Goal: Task Accomplishment & Management: Complete application form

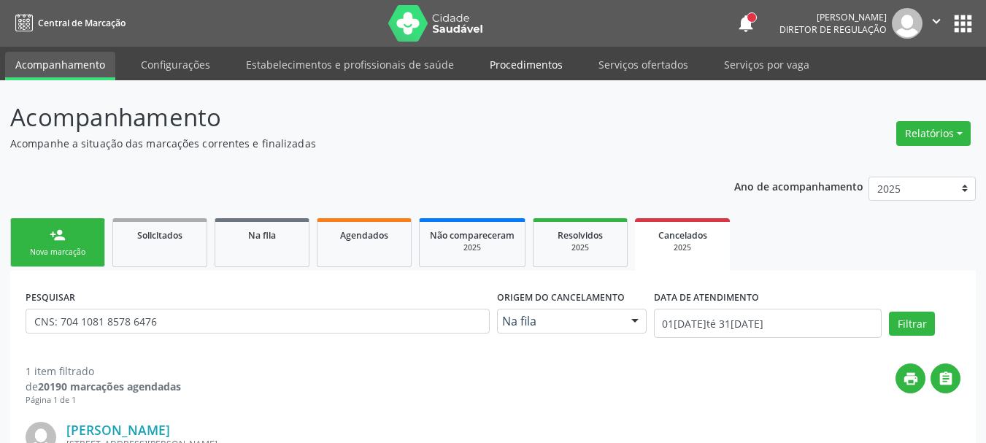
click at [492, 63] on link "Procedimentos" at bounding box center [526, 65] width 93 height 26
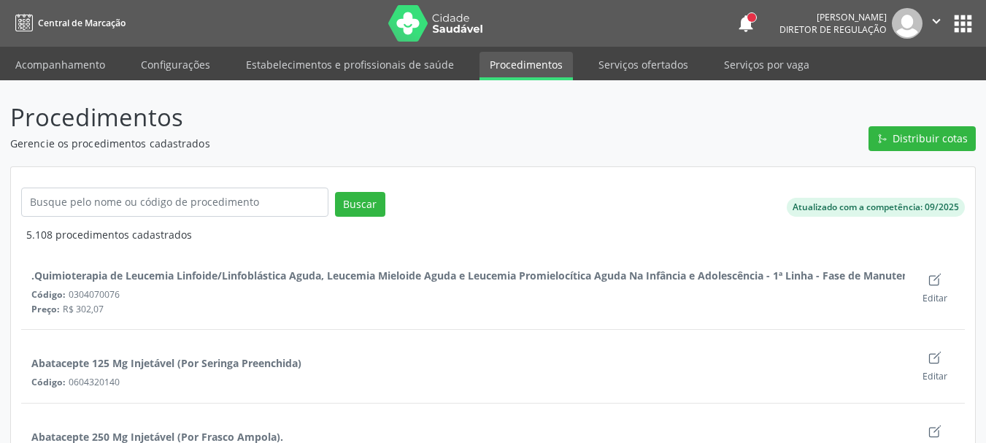
click at [922, 125] on div "Distribuir cotas" at bounding box center [919, 125] width 112 height 52
click at [913, 136] on span "Distribuir cotas" at bounding box center [930, 138] width 75 height 15
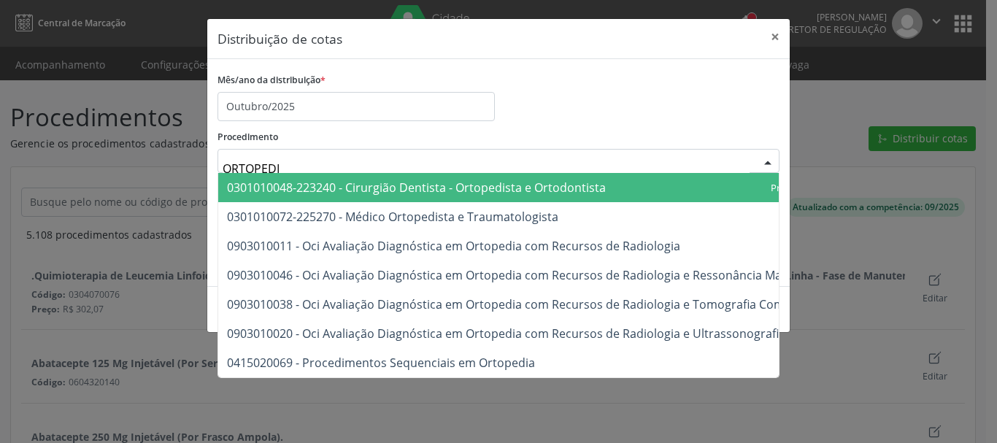
type input "ORTOPEDIS"
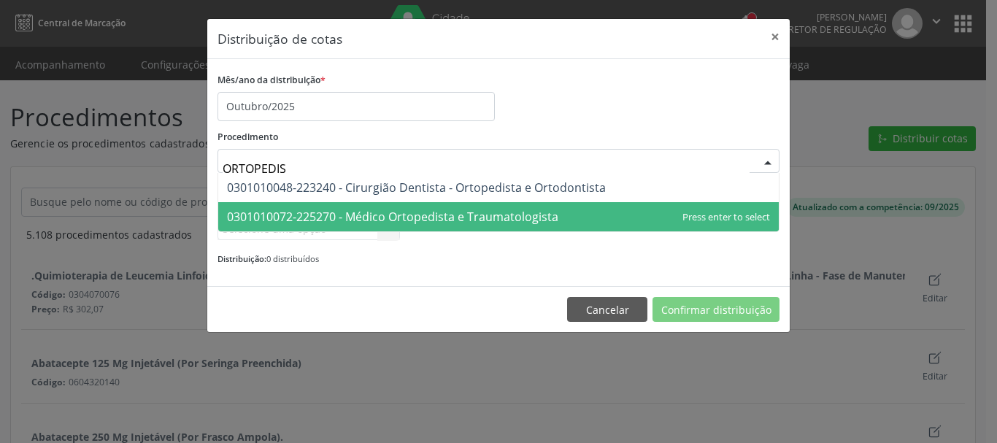
click at [498, 220] on span "0301010072-225270 - Médico Ortopedista e Traumatologista" at bounding box center [392, 217] width 331 height 16
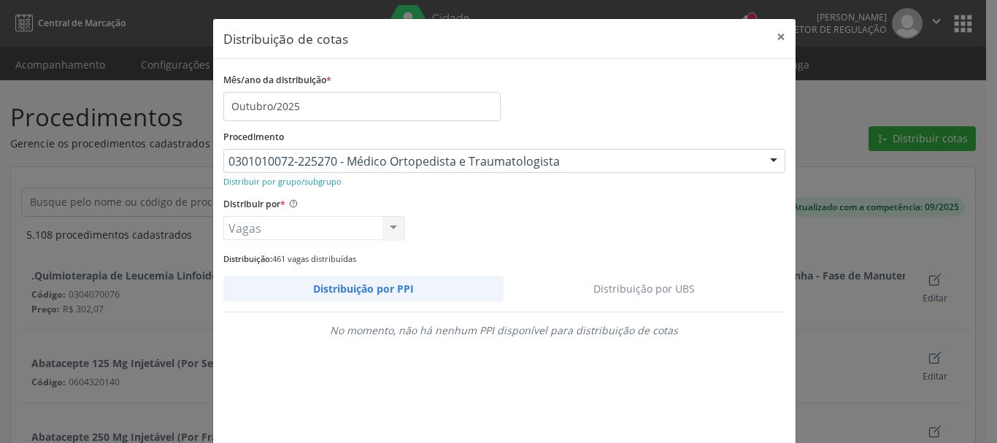
click at [704, 285] on link "Distribuição por UBS" at bounding box center [645, 289] width 282 height 26
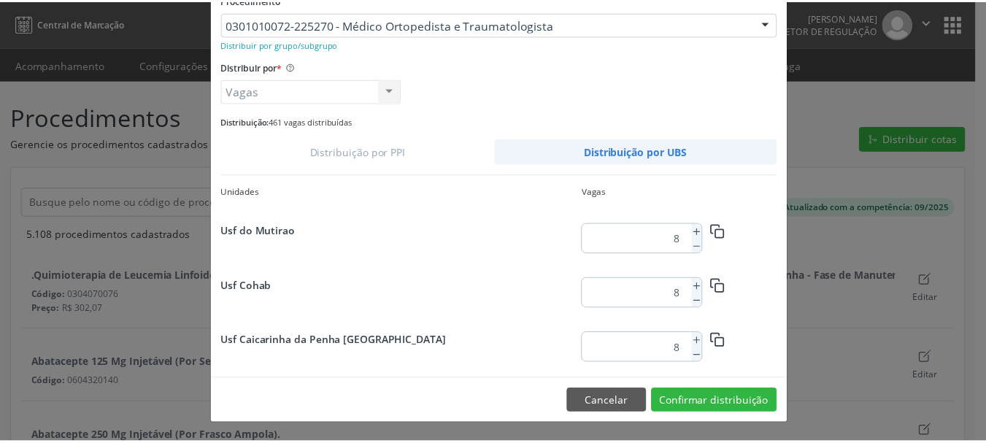
scroll to position [1913, 0]
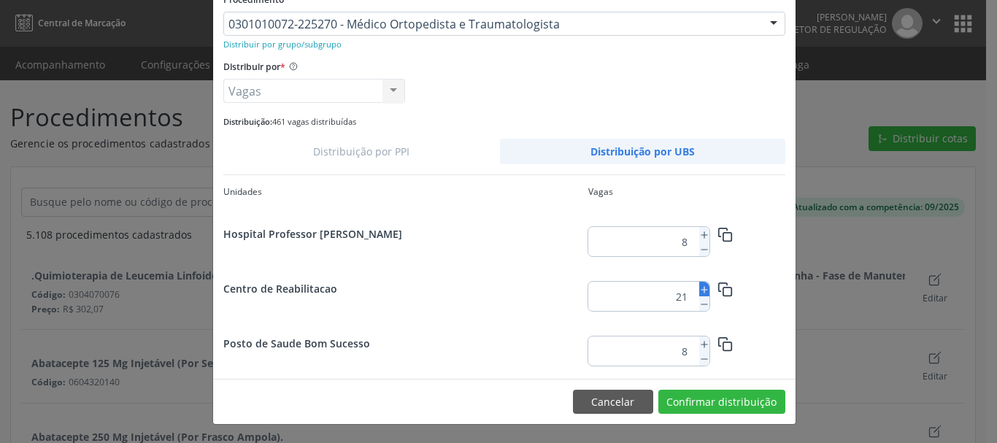
click at [699, 287] on icon at bounding box center [704, 290] width 10 height 10
type input "23"
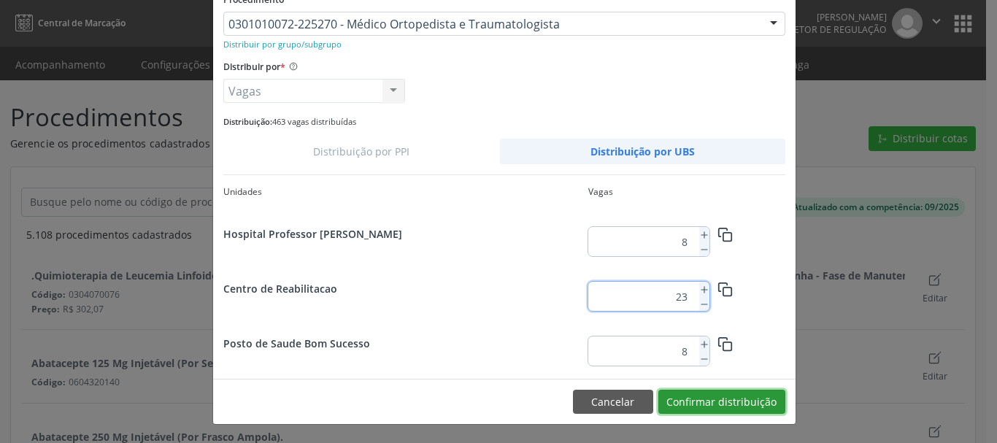
click at [709, 396] on button "Confirmar distribuição" at bounding box center [721, 402] width 127 height 25
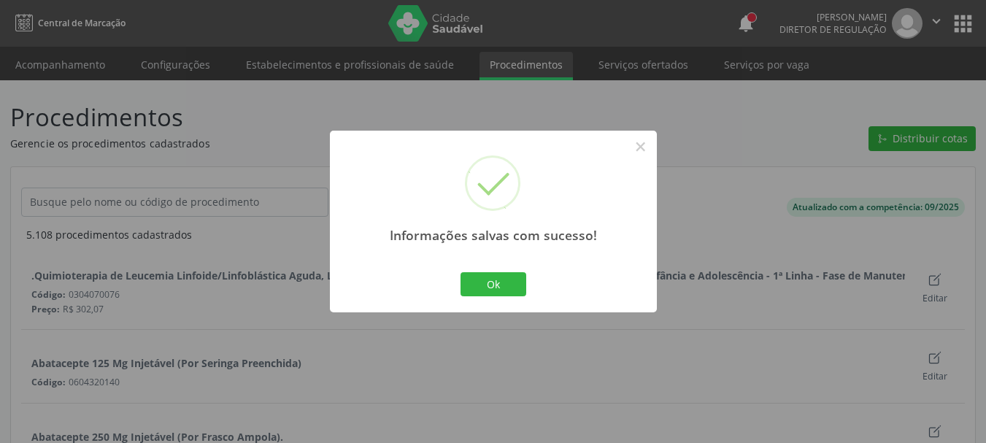
scroll to position [0, 0]
click at [490, 285] on button "Ok" at bounding box center [494, 284] width 66 height 25
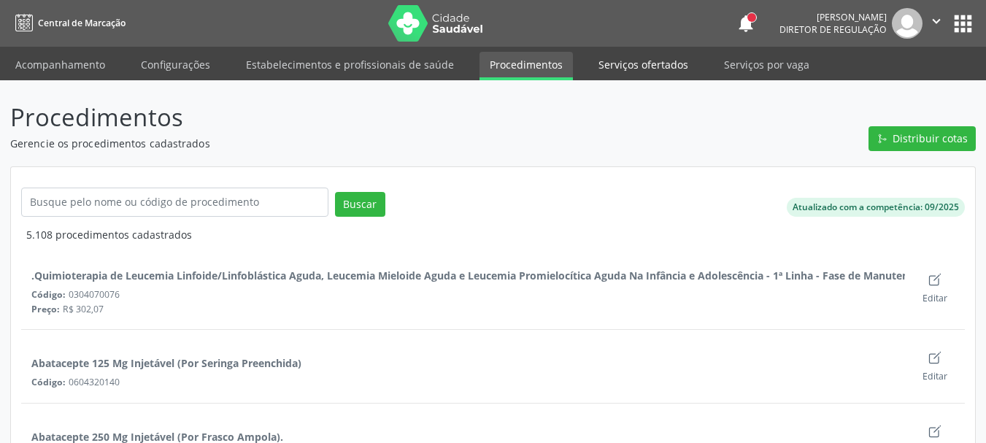
click at [615, 58] on link "Serviços ofertados" at bounding box center [643, 65] width 110 height 26
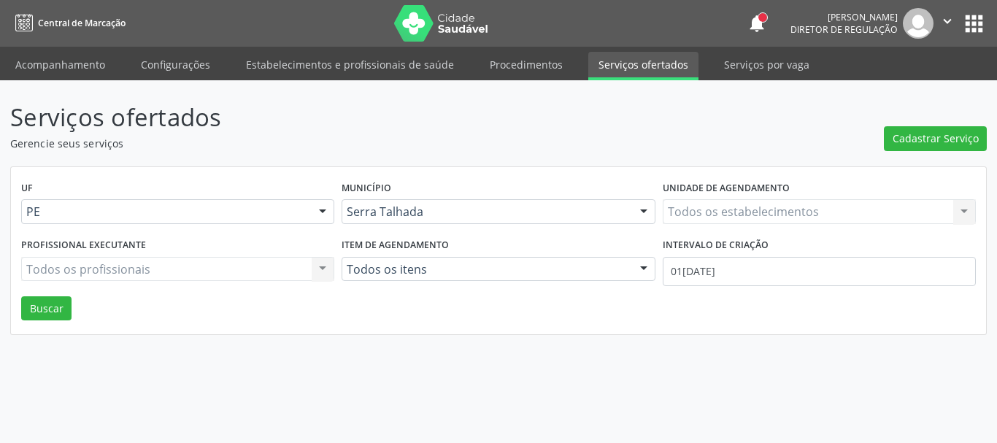
click at [735, 218] on div "Todos os estabelecimentos Todos os estabelecimentos Nenhum resultado encontrado…" at bounding box center [819, 211] width 313 height 25
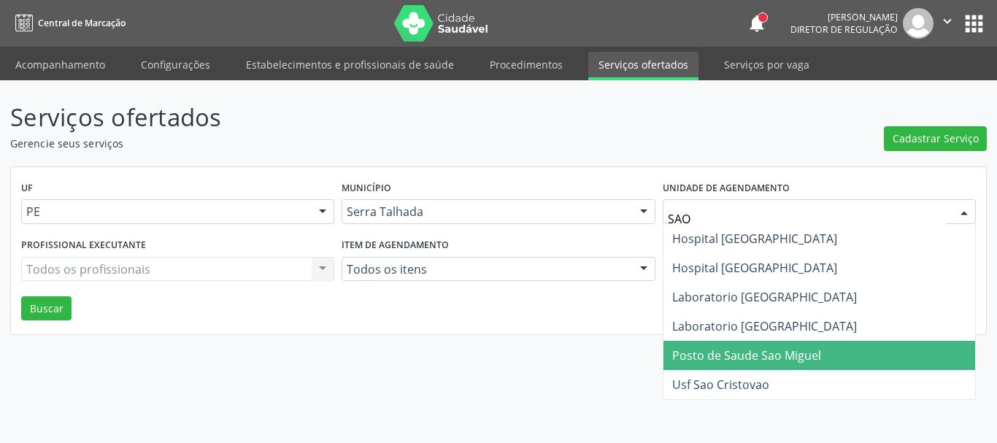
type input "SAO F"
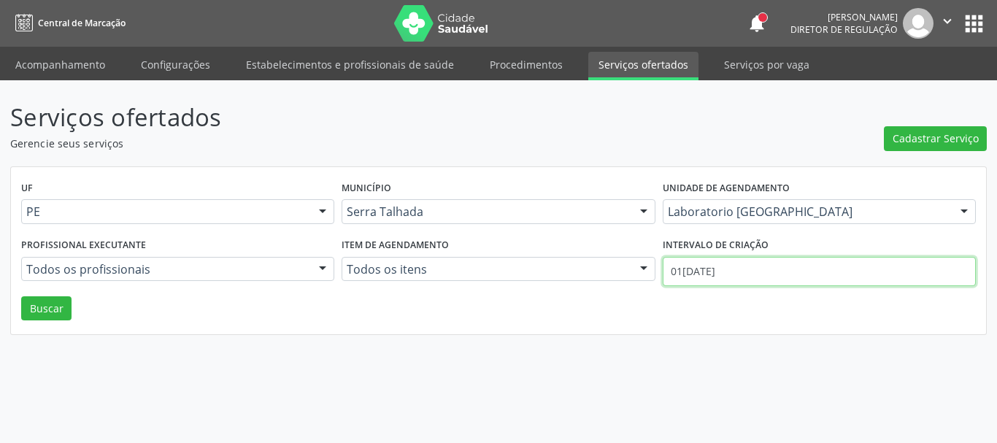
click at [742, 273] on input "01[DATE]" at bounding box center [819, 271] width 313 height 29
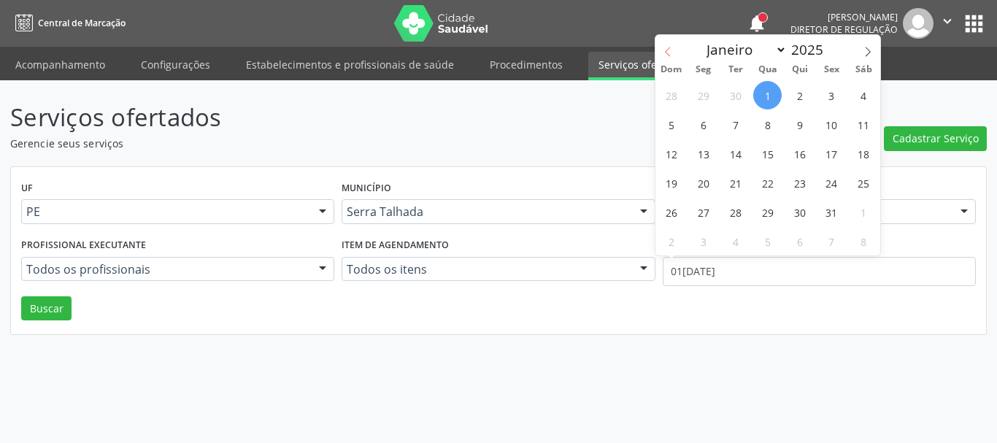
click at [672, 58] on span at bounding box center [667, 47] width 25 height 25
select select "8"
click at [699, 101] on span "1" at bounding box center [703, 95] width 28 height 28
type input "[DATE]"
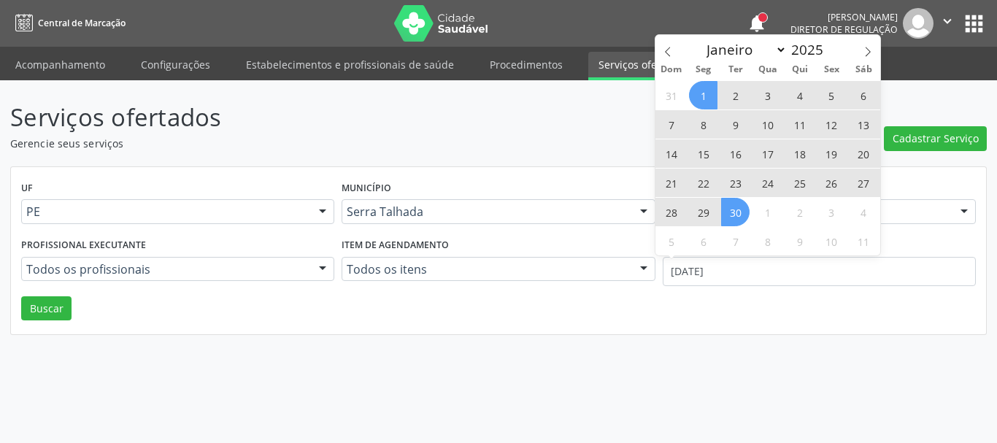
click at [739, 214] on span "30" at bounding box center [735, 212] width 28 height 28
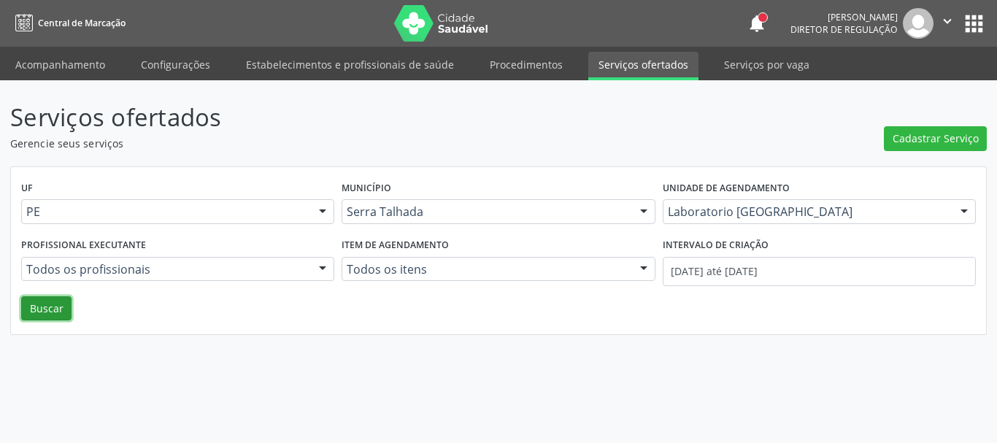
click at [45, 313] on button "Buscar" at bounding box center [46, 308] width 50 height 25
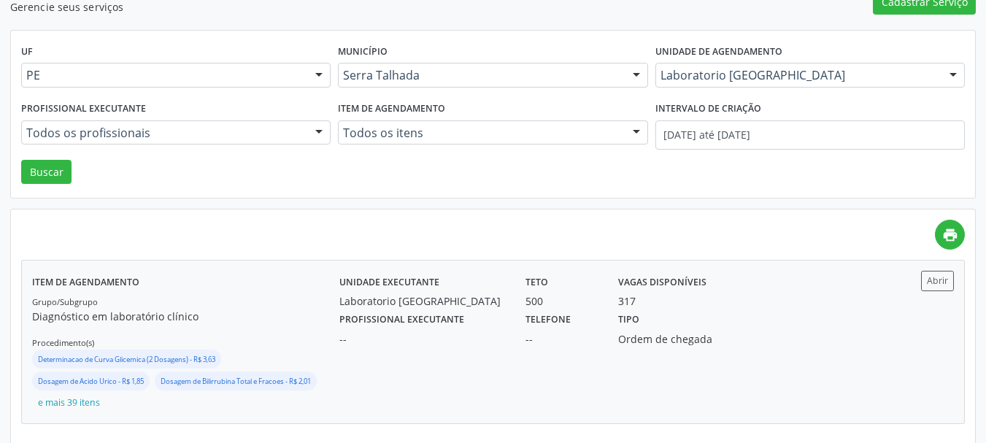
scroll to position [149, 0]
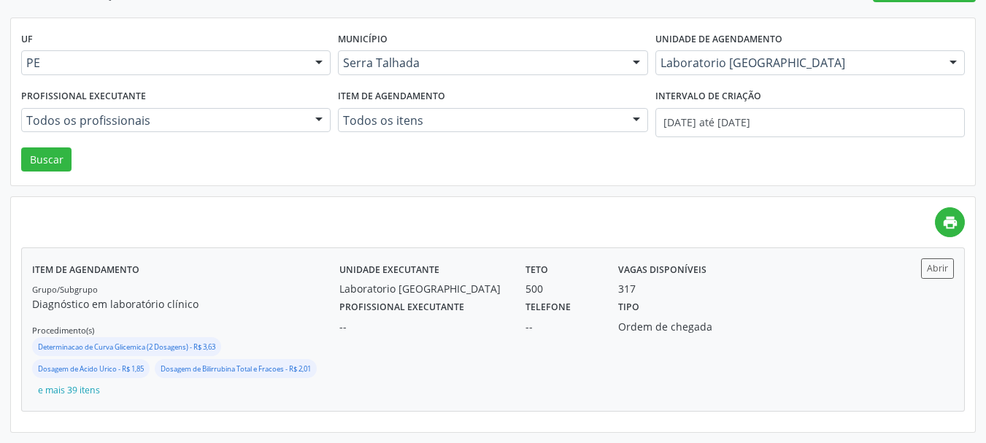
click at [763, 290] on div "Unidade executante Laboratorio [GEOGRAPHIC_DATA] Teto 500 Vagas disponíveis 317" at bounding box center [608, 277] width 558 height 38
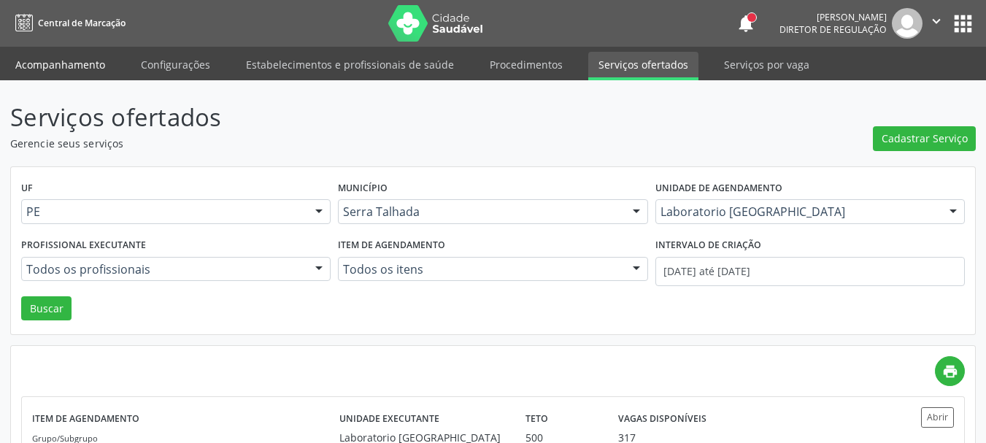
click at [70, 58] on link "Acompanhamento" at bounding box center [60, 65] width 110 height 26
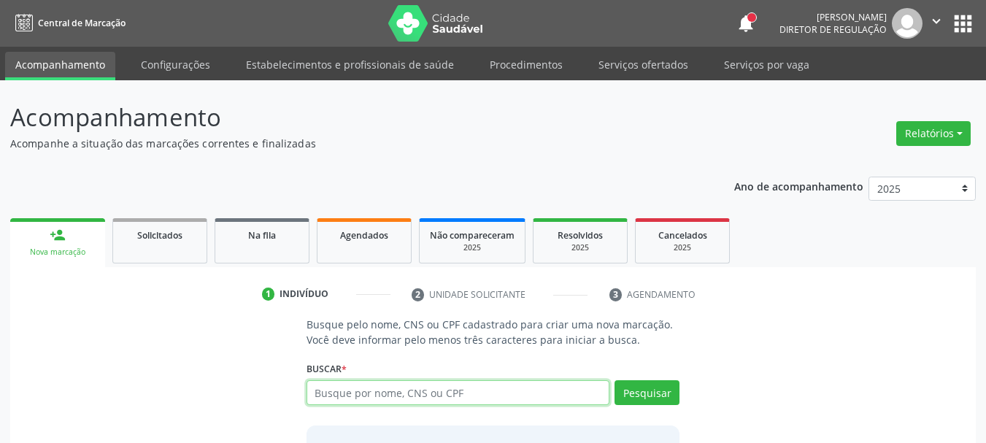
click at [357, 402] on input "text" at bounding box center [459, 392] width 304 height 25
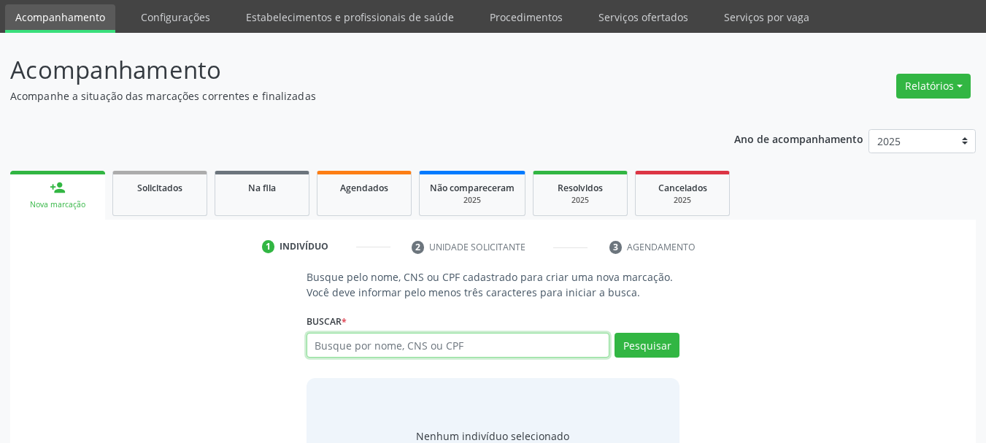
scroll to position [73, 0]
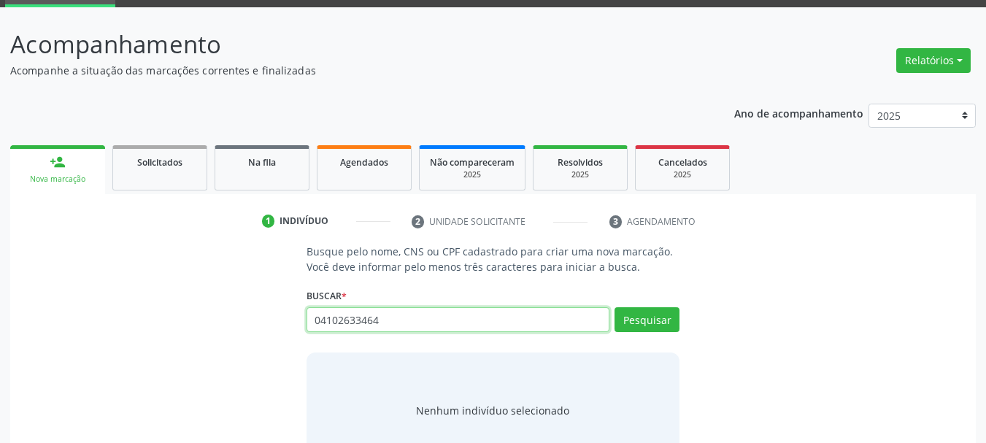
type input "04102633464"
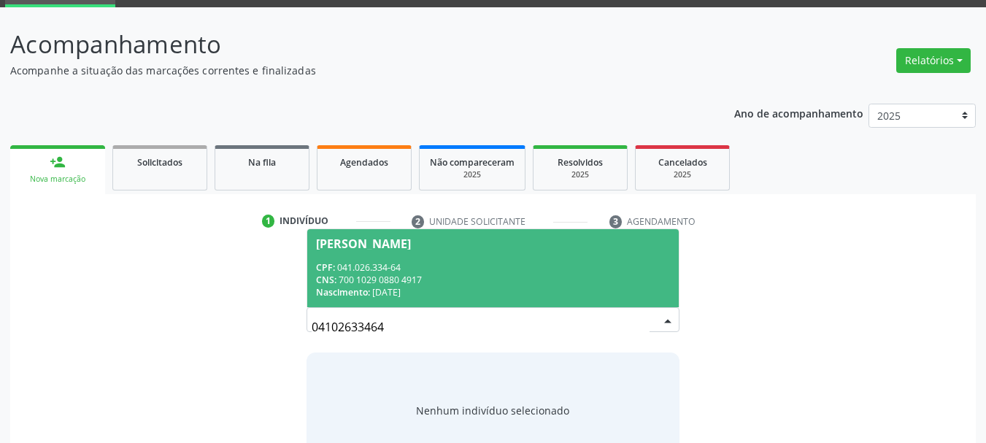
click at [358, 281] on div "CNS: 700 1029 0880 4917" at bounding box center [493, 280] width 355 height 12
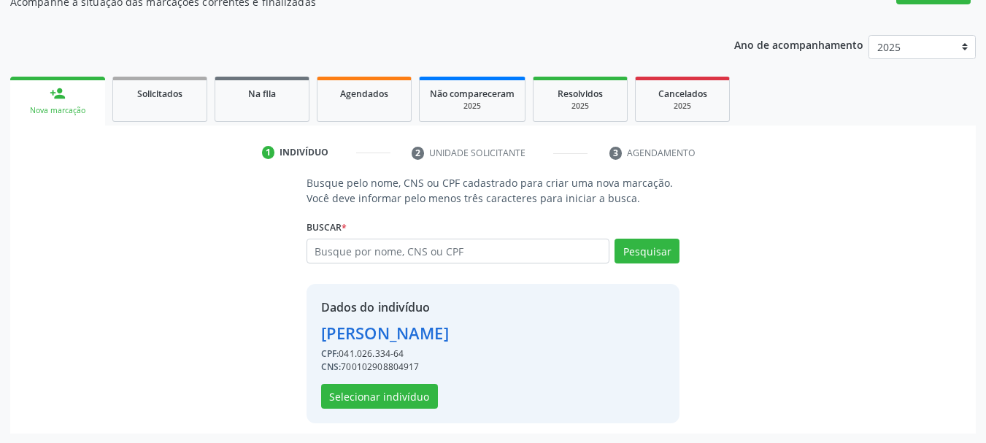
scroll to position [142, 0]
click at [398, 390] on button "Selecionar indivíduo" at bounding box center [379, 395] width 117 height 25
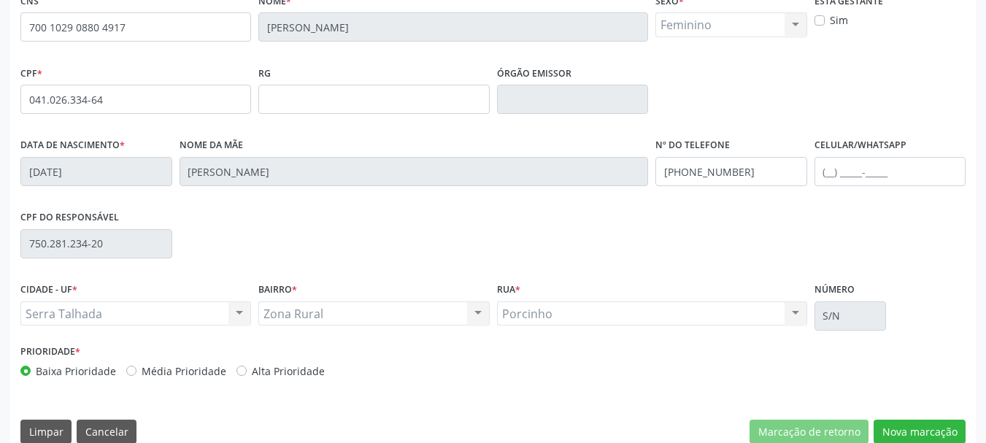
scroll to position [348, 0]
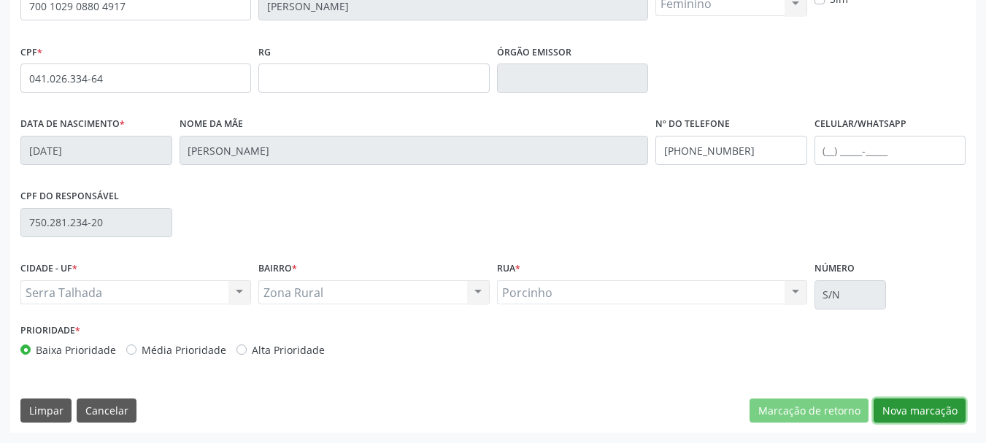
click at [948, 412] on button "Nova marcação" at bounding box center [920, 411] width 92 height 25
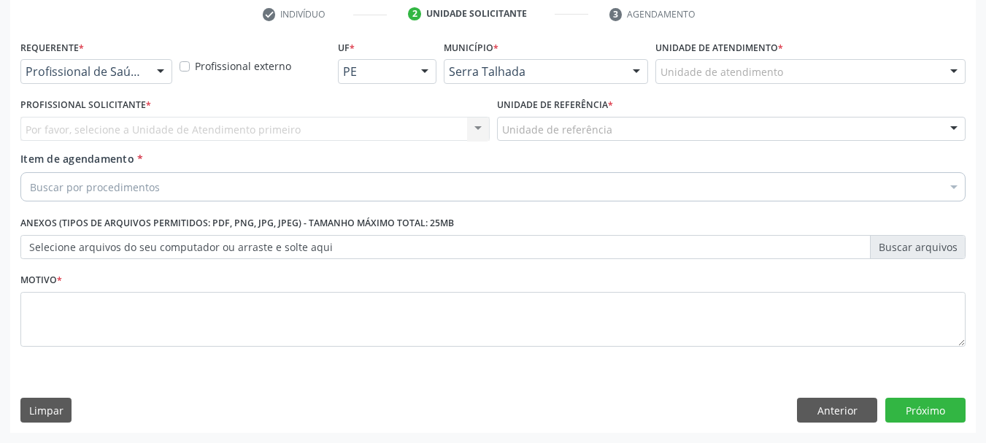
scroll to position [280, 0]
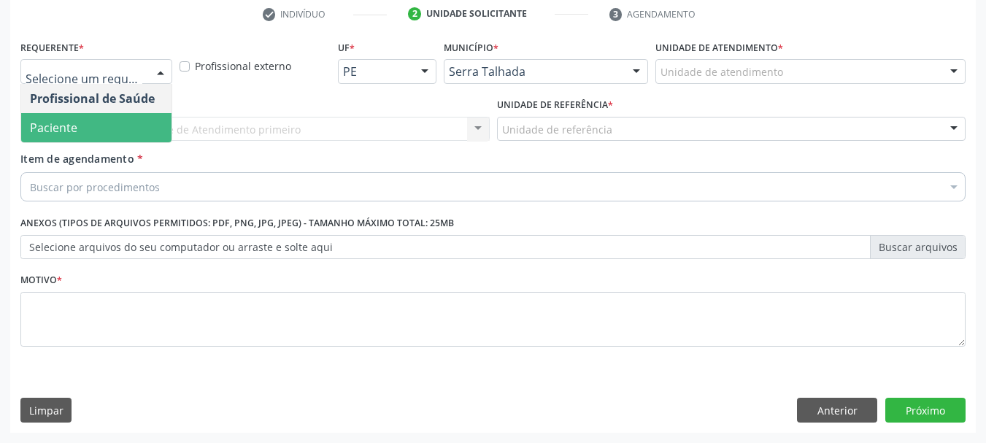
click at [46, 125] on span "Paciente" at bounding box center [53, 128] width 47 height 16
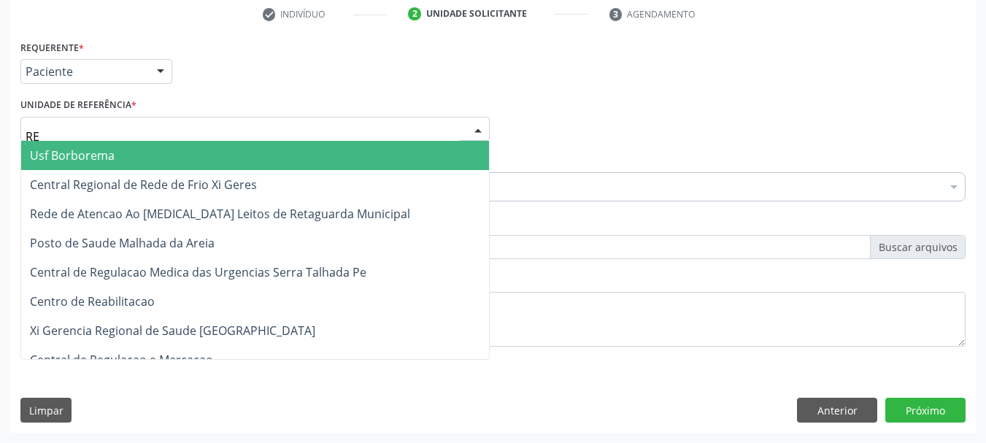
type input "REA"
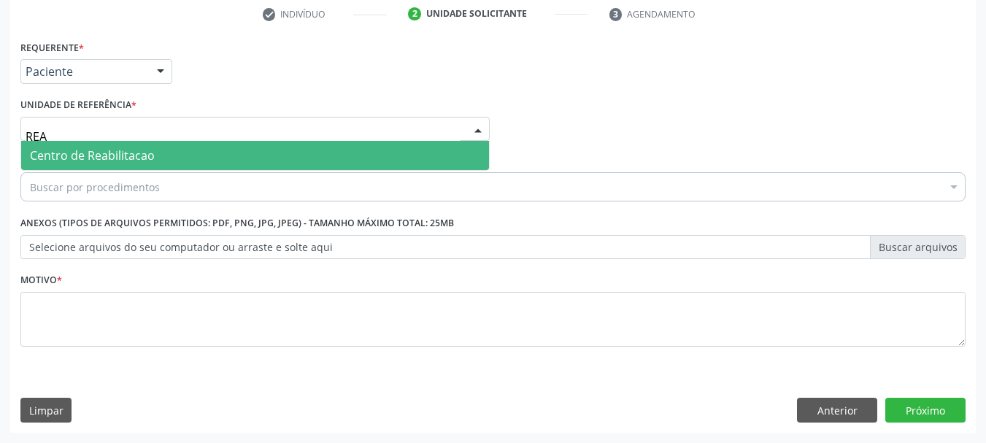
click at [118, 149] on span "Centro de Reabilitacao" at bounding box center [92, 155] width 125 height 16
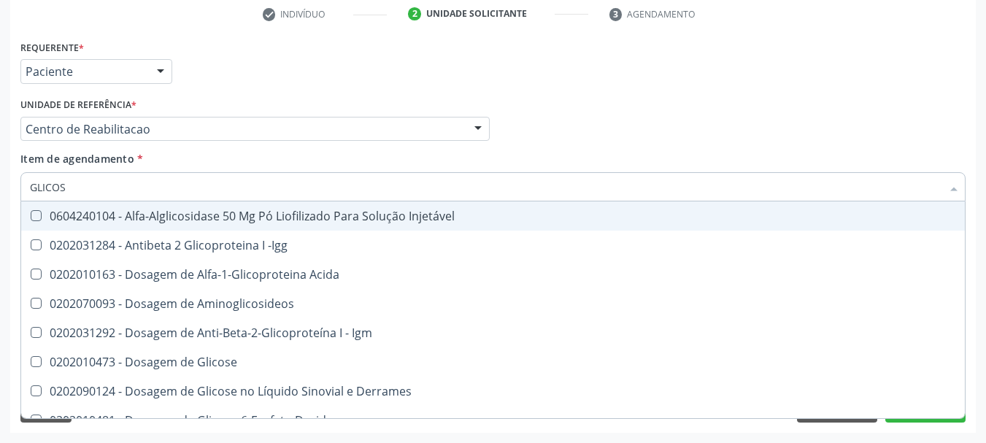
type input "GLICOSE"
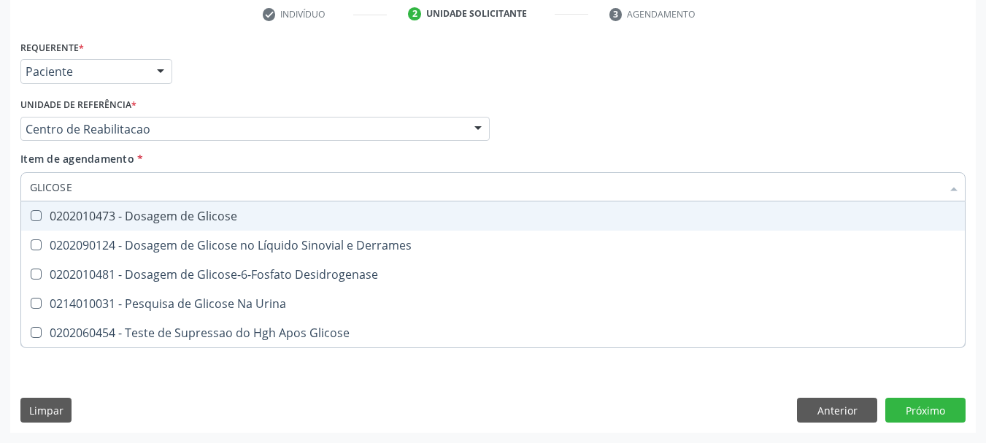
click at [220, 218] on div "0202010473 - Dosagem de Glicose" at bounding box center [493, 216] width 926 height 12
checkbox Glicose "true"
click at [194, 193] on input "GLICOSE" at bounding box center [486, 186] width 912 height 29
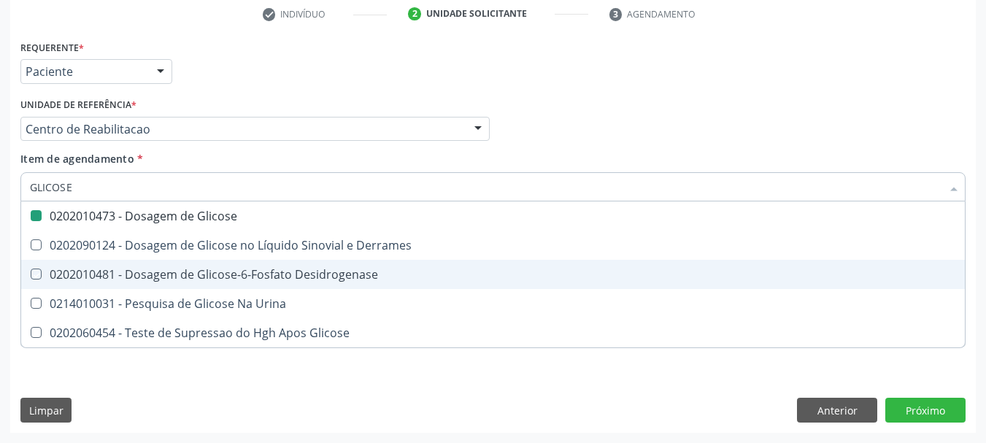
type input "GLICOS"
checkbox Glicose "false"
checkbox Desidrogenase "true"
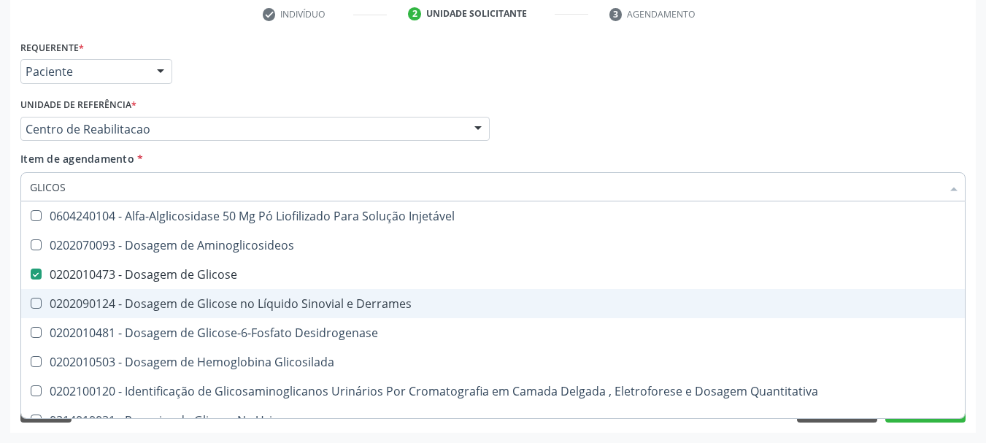
type input "GLICO"
checkbox Glicose "false"
checkbox Glicosilada "true"
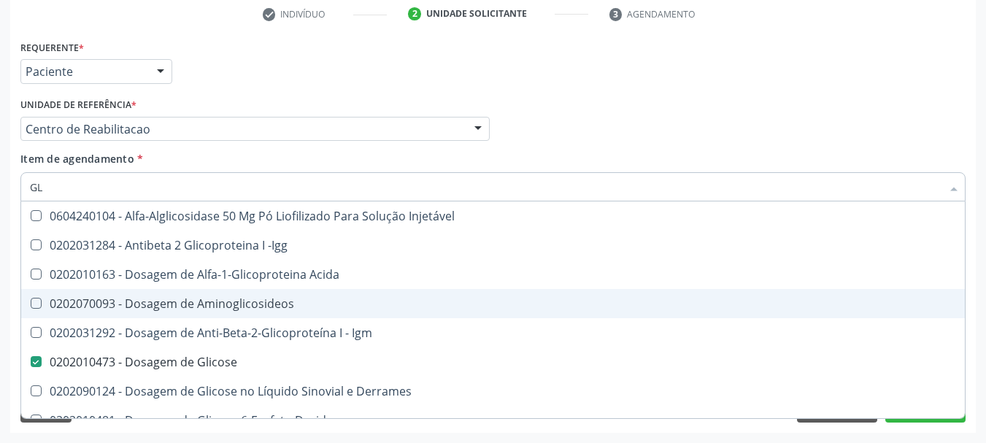
type input "G"
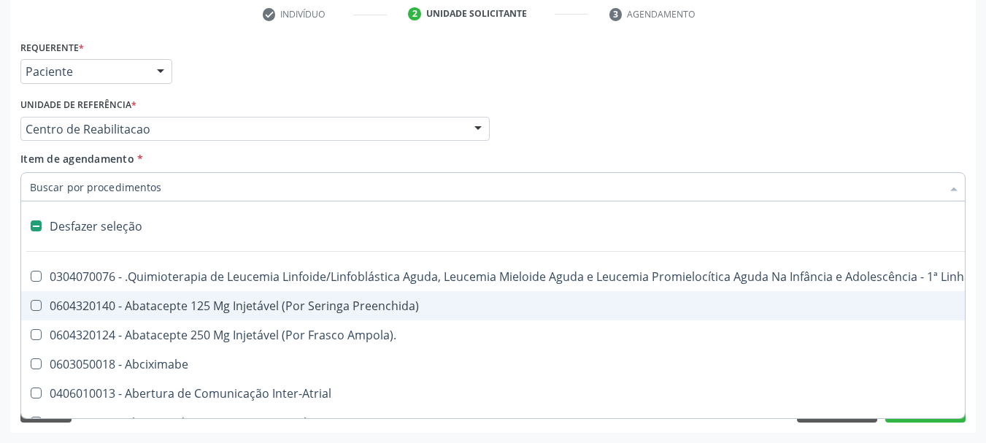
checkbox Valvar "false"
checkbox Comprimido\) "false"
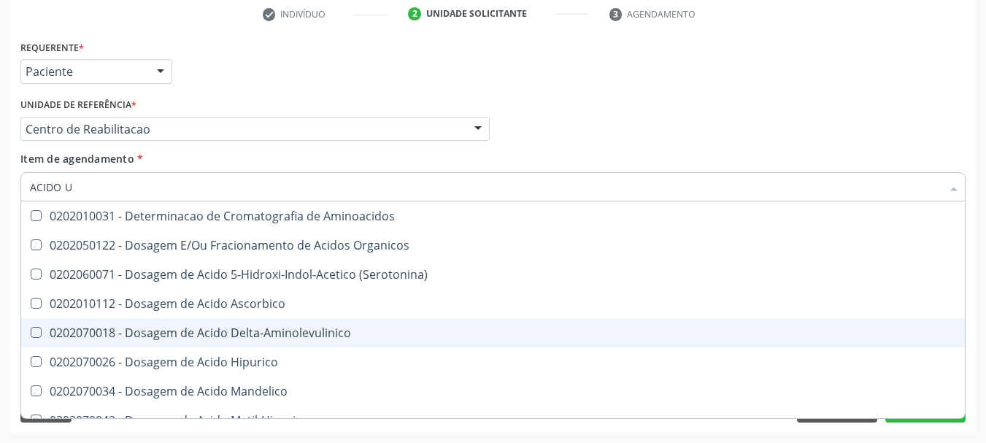
type input "ACIDO UR"
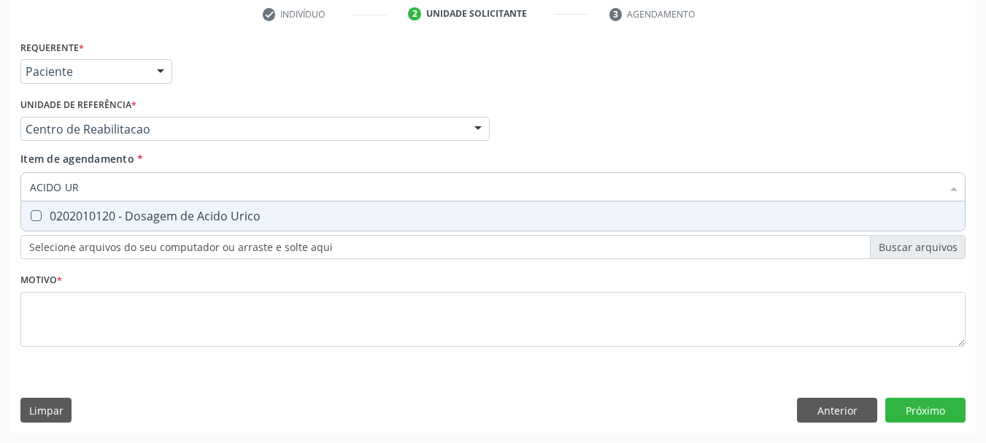
click at [68, 228] on span "0202010120 - Dosagem de Acido Urico" at bounding box center [493, 215] width 944 height 29
checkbox Urico "true"
click at [89, 196] on input "ACIDO UR" at bounding box center [486, 186] width 912 height 29
click at [91, 196] on input "ACIDO UR" at bounding box center [486, 186] width 912 height 29
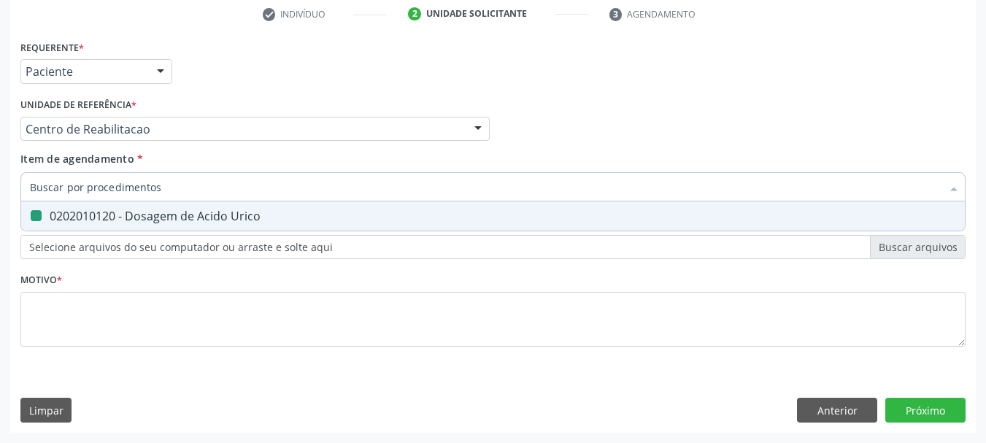
checkbox Urico "false"
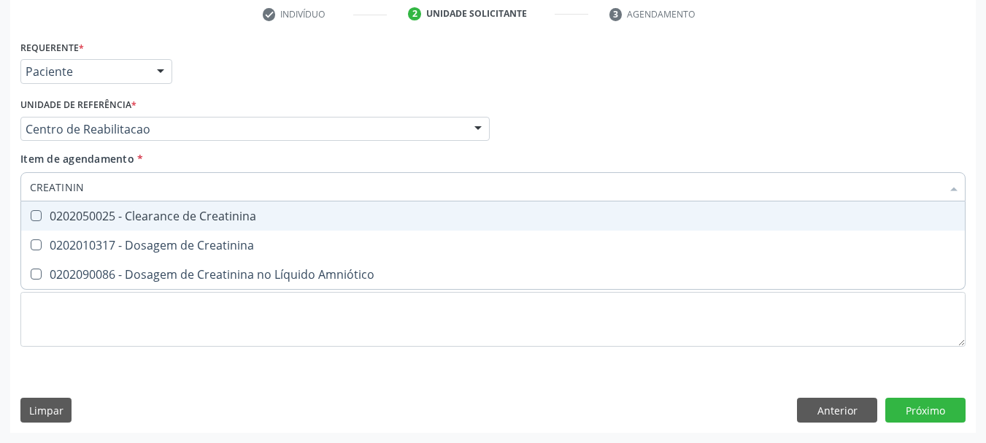
type input "CREATININA"
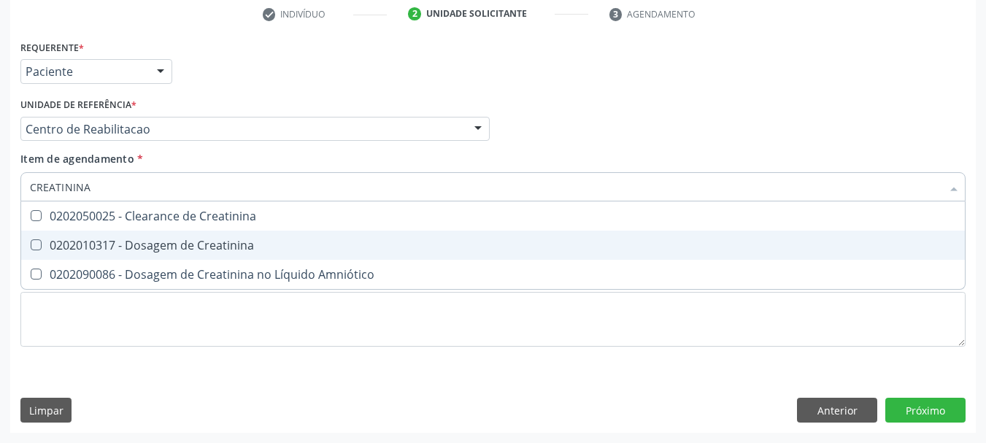
click at [249, 243] on div "0202010317 - Dosagem de Creatinina" at bounding box center [493, 245] width 926 height 12
checkbox Creatinina "true"
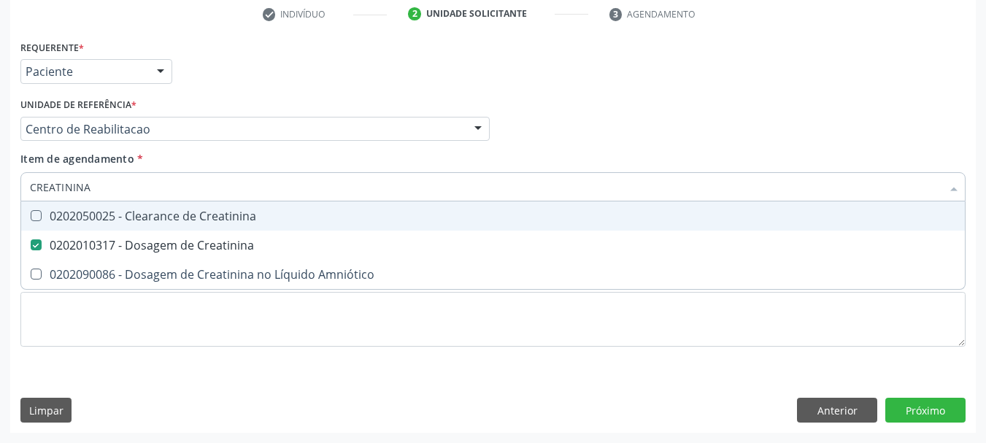
click at [149, 191] on input "CREATININA" at bounding box center [486, 186] width 912 height 29
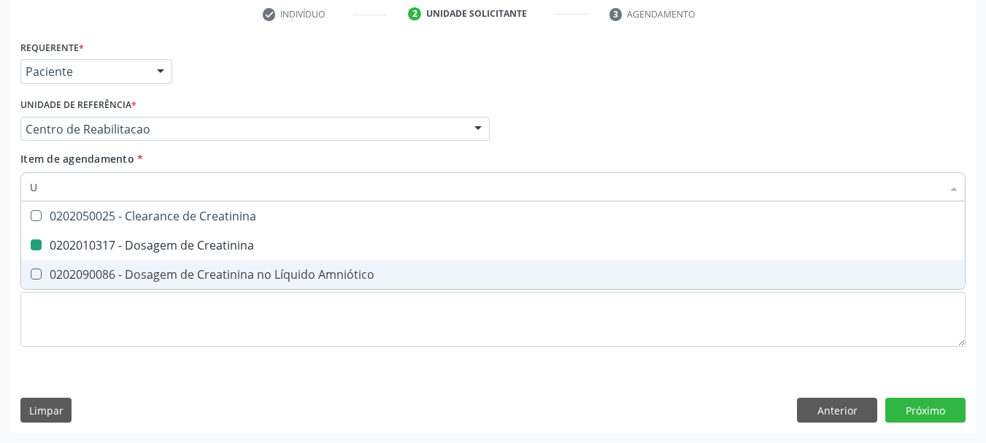
type input "UR"
checkbox Creatinina "false"
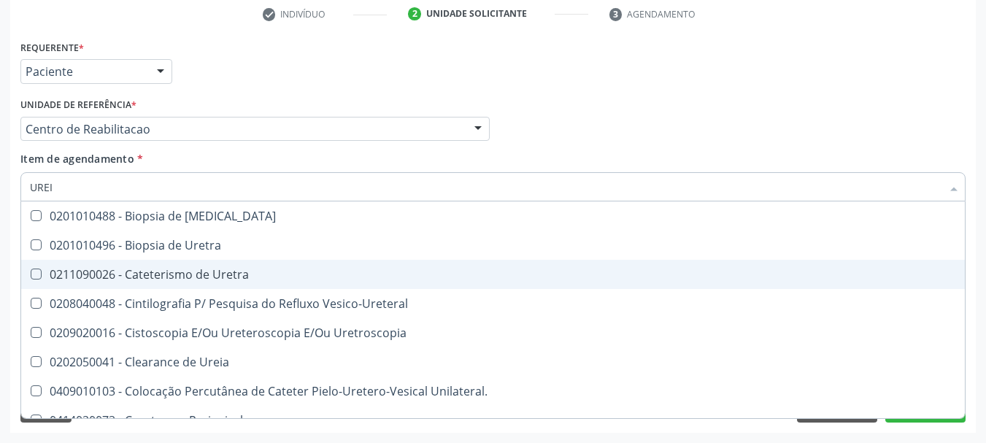
type input "UREIA"
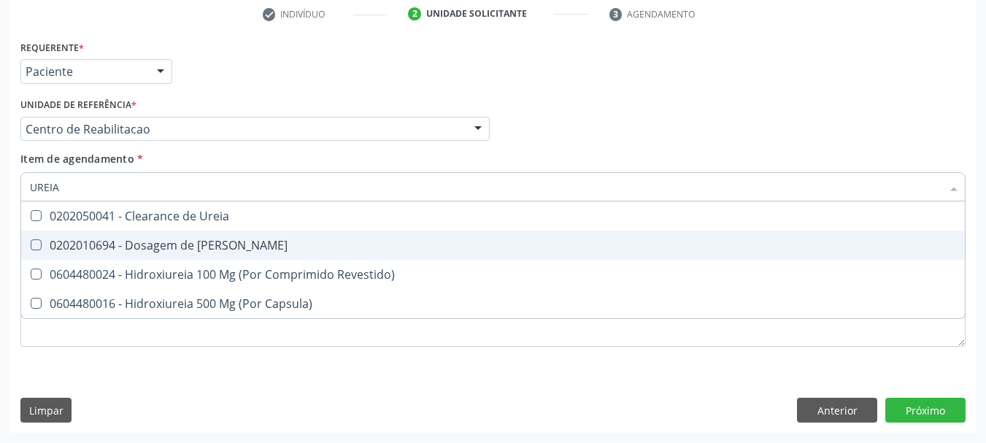
click at [34, 244] on Ureia at bounding box center [36, 244] width 11 height 11
click at [31, 244] on Ureia "checkbox" at bounding box center [25, 244] width 9 height 9
checkbox Ureia "true"
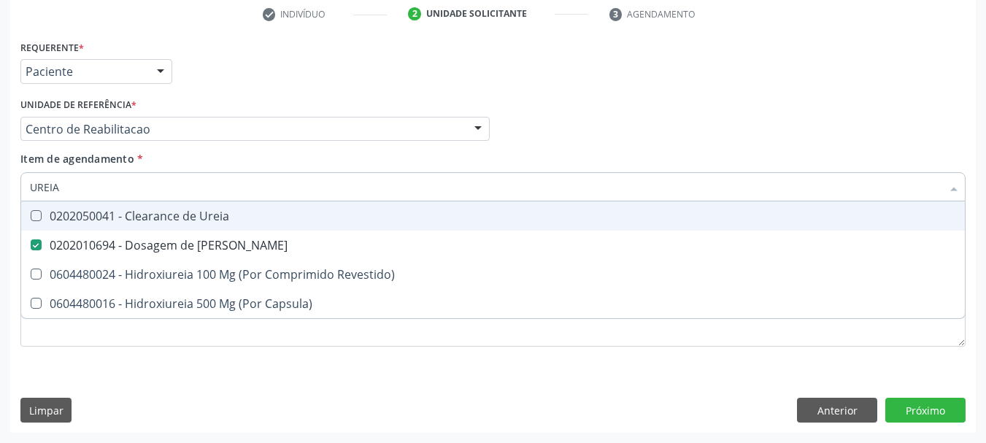
click at [145, 185] on input "UREIA" at bounding box center [486, 186] width 912 height 29
click at [144, 184] on input "UREIA" at bounding box center [486, 186] width 912 height 29
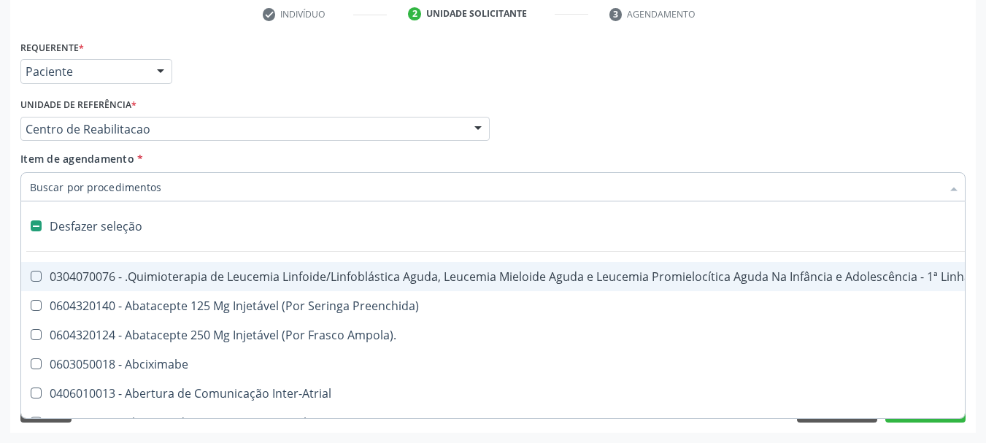
checkbox Preenchida\) "false"
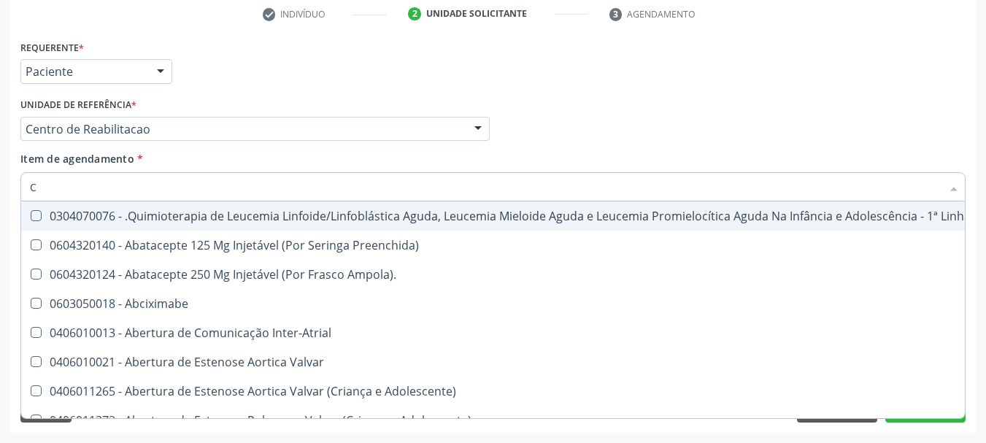
type input "CO"
checkbox Coclear "true"
checkbox Tempo "true"
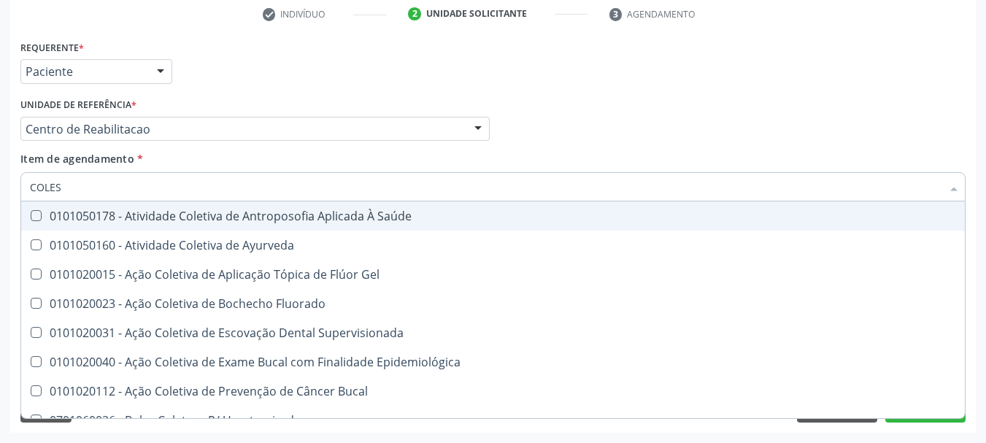
type input "COLEST"
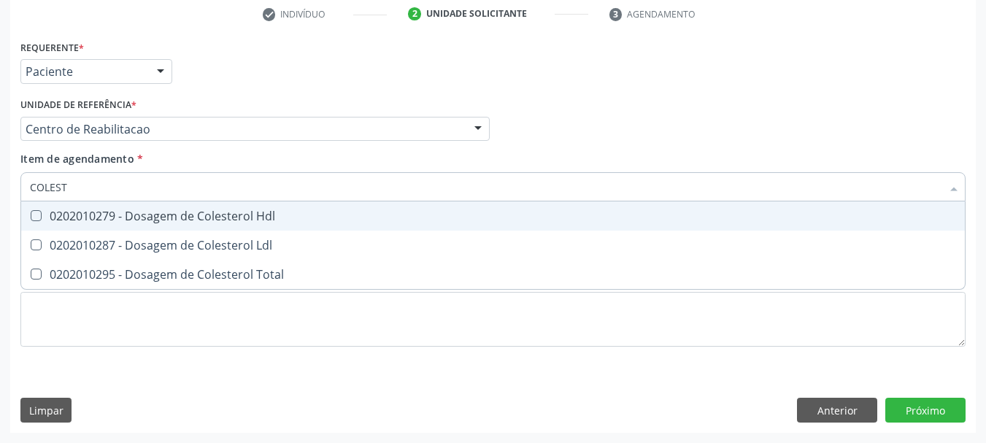
click at [108, 214] on div "0202010279 - Dosagem de Colesterol Hdl" at bounding box center [493, 216] width 926 height 12
checkbox Hdl "true"
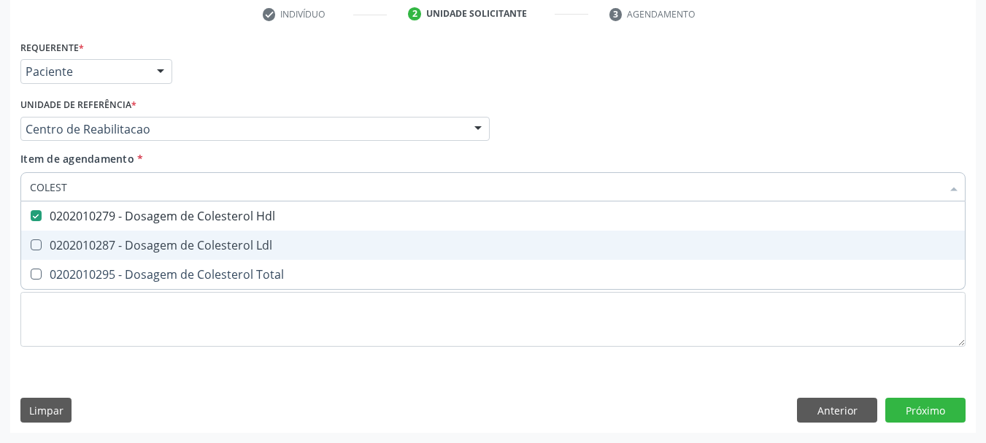
click at [104, 250] on div "0202010287 - Dosagem de Colesterol Ldl" at bounding box center [493, 245] width 926 height 12
checkbox Ldl "true"
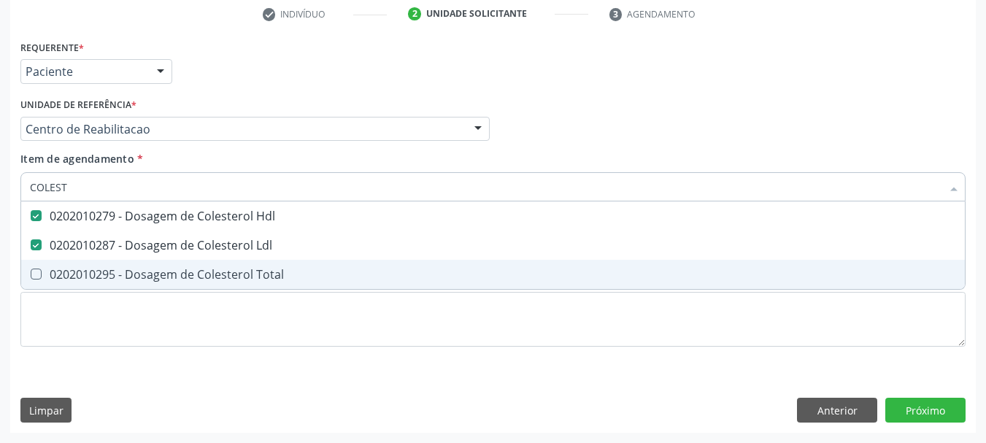
drag, startPoint x: 96, startPoint y: 278, endPoint x: 93, endPoint y: 247, distance: 31.6
click at [93, 272] on div "0202010295 - Dosagem de Colesterol Total" at bounding box center [493, 275] width 926 height 12
checkbox Total "true"
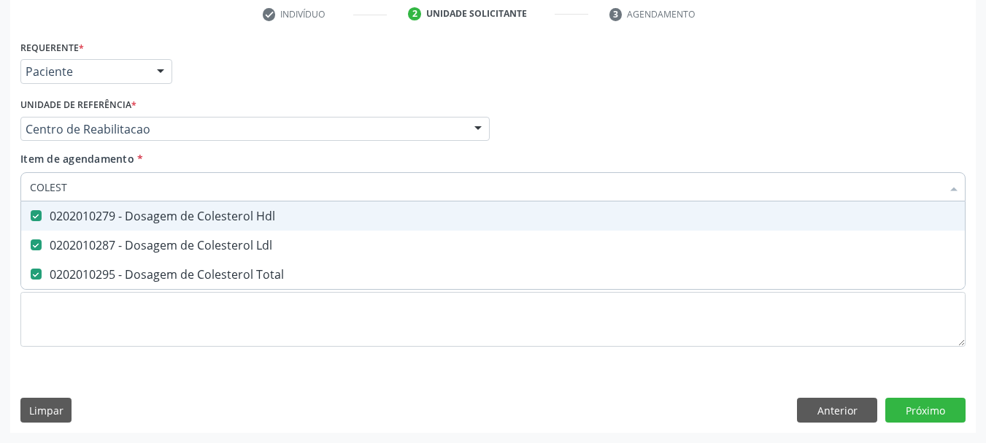
click at [93, 194] on input "COLEST" at bounding box center [486, 186] width 912 height 29
checkbox Hdl "false"
checkbox Ldl "false"
checkbox Total "false"
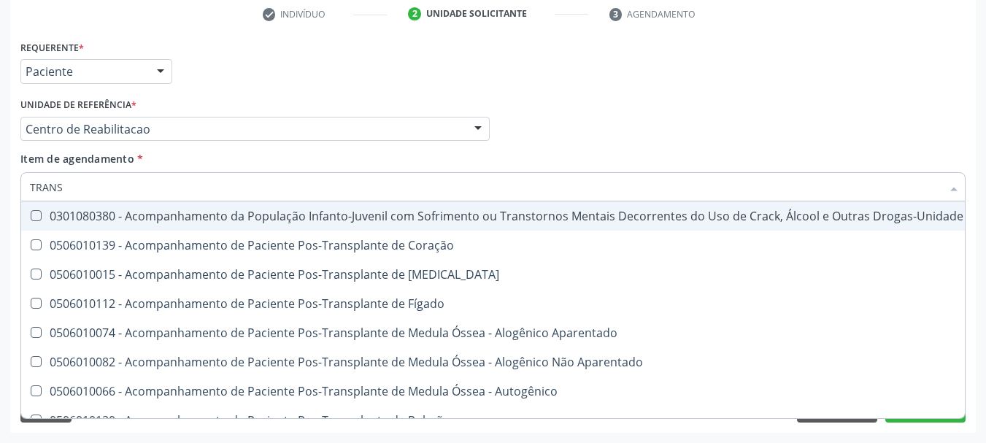
type input "TRANSA"
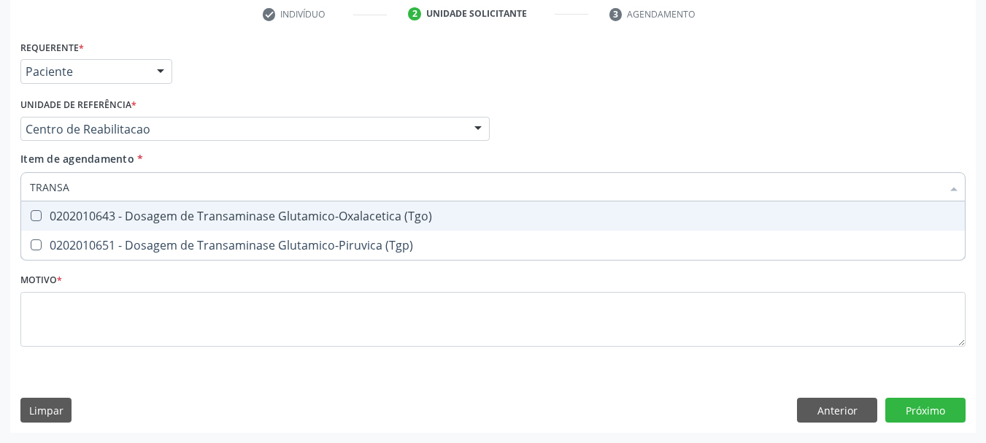
click at [202, 218] on div "0202010643 - Dosagem de Transaminase Glutamico-Oxalacetica (Tgo)" at bounding box center [493, 216] width 926 height 12
checkbox \(Tgo\) "true"
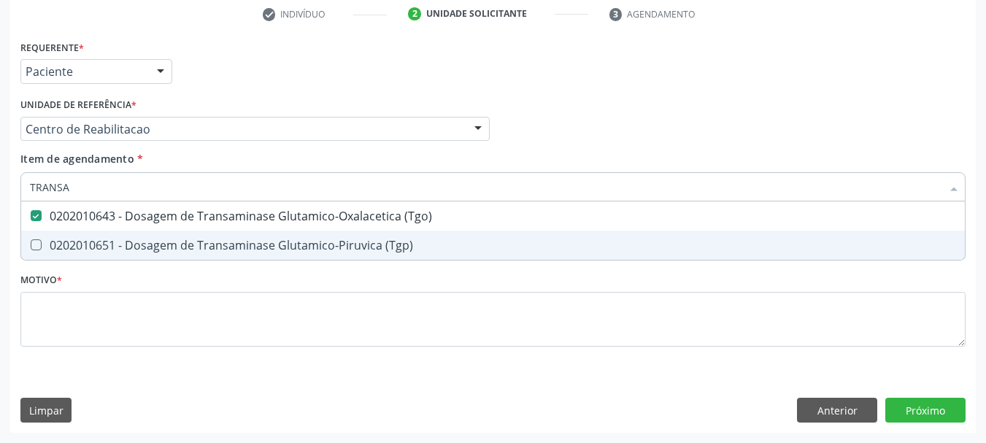
click at [168, 247] on div "0202010651 - Dosagem de Transaminase Glutamico-Piruvica (Tgp)" at bounding box center [493, 245] width 926 height 12
checkbox \(Tgp\) "true"
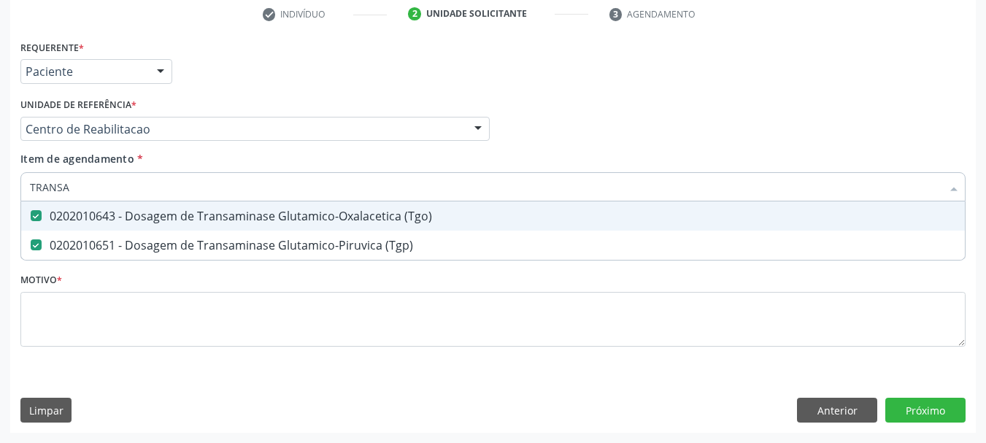
click at [134, 185] on input "TRANSA" at bounding box center [486, 186] width 912 height 29
checkbox \(Tgo\) "false"
checkbox \(Tgp\) "false"
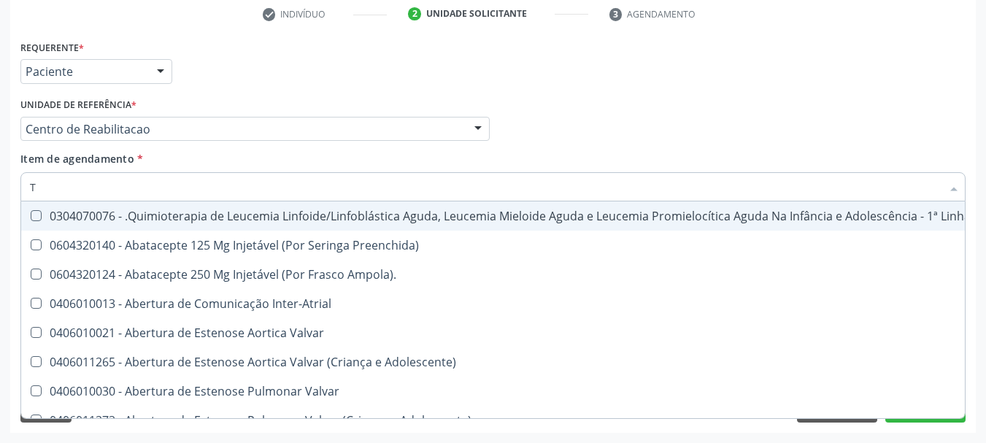
type input "TR"
checkbox Visual "true"
checkbox Primária "true"
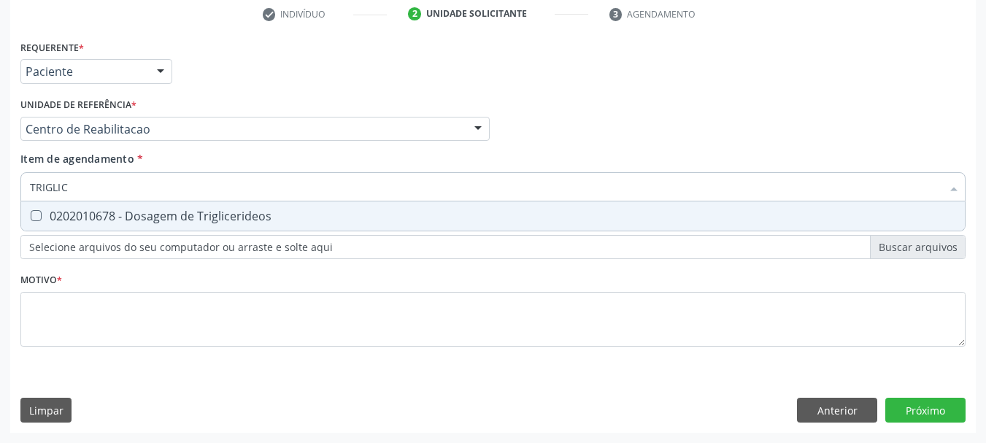
type input "TRIGLICE"
click at [109, 221] on div "0202010678 - Dosagem de Triglicerideos" at bounding box center [493, 216] width 926 height 12
checkbox Triglicerideos "true"
click at [105, 190] on input "TRIGLICE" at bounding box center [486, 186] width 912 height 29
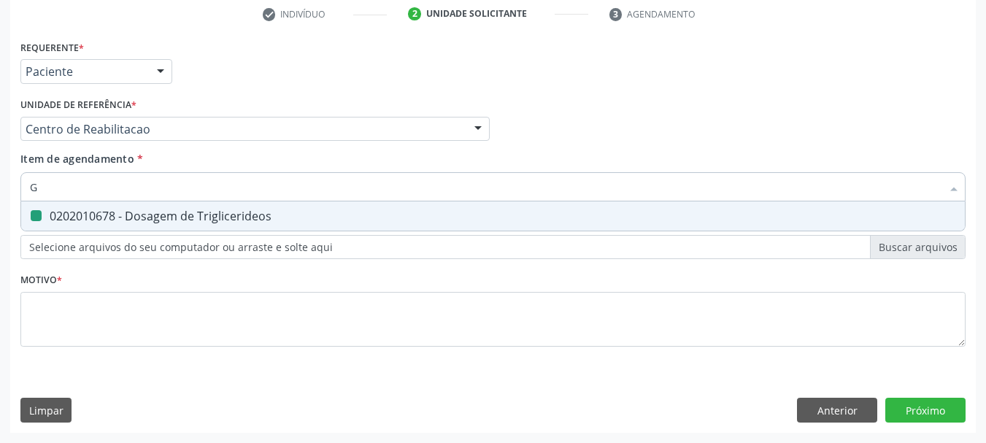
type input "GL"
checkbox Triglicerideos "false"
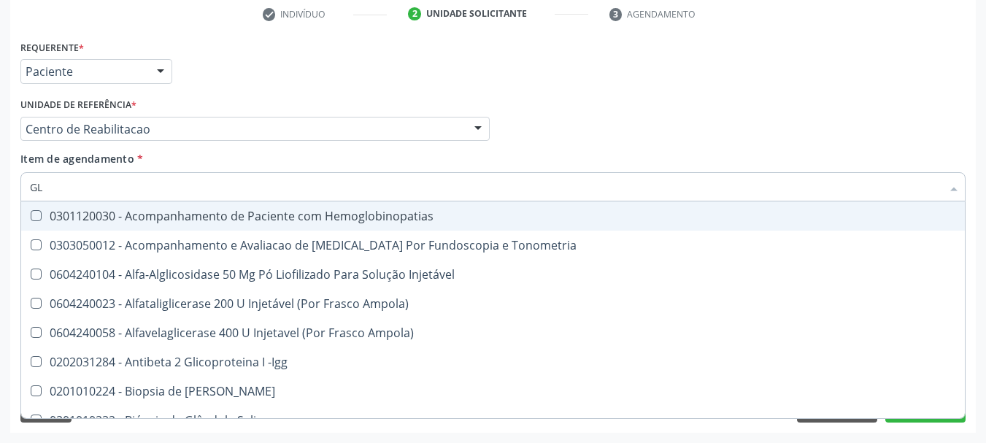
type input "GLI"
checkbox \(Confirmatorio\) "true"
checkbox Glomerular "true"
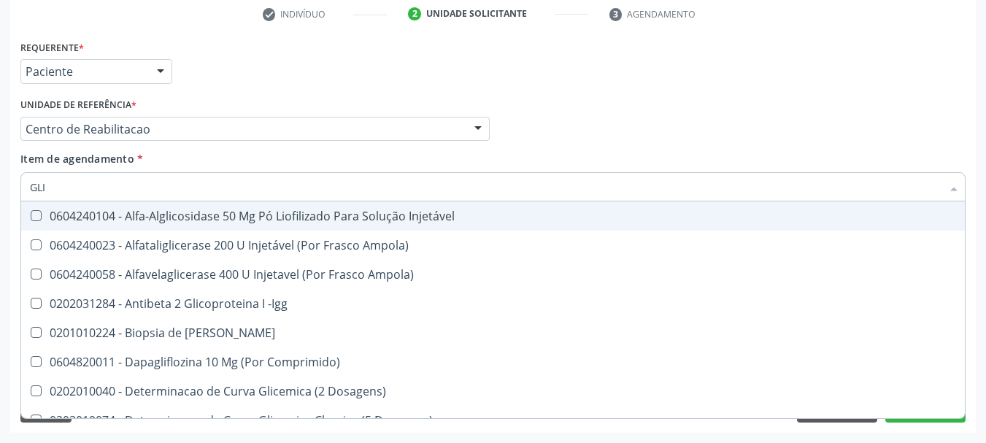
type input "GLIC"
checkbox Aminoglicosideos "true"
checkbox Glicose "false"
checkbox Derrames "true"
checkbox Triglicerideos "false"
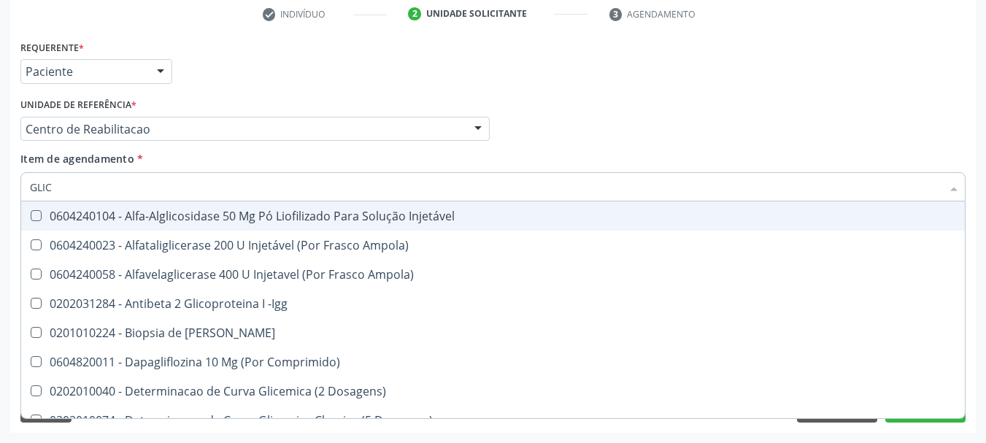
type input "GLICO"
checkbox Comprimido\) "true"
checkbox Aminoglicosideos "false"
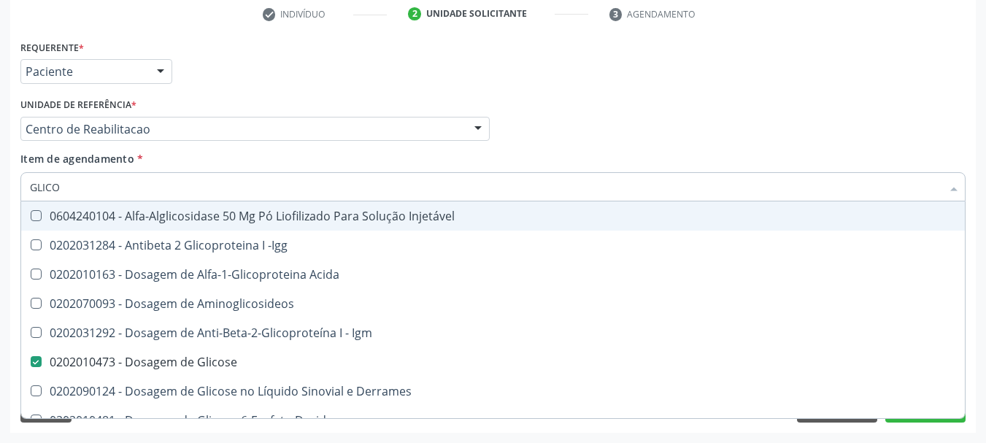
type input "GLICOS"
checkbox Acida "true"
checkbox Glicose "false"
type input "GLICOSI"
checkbox Acida "false"
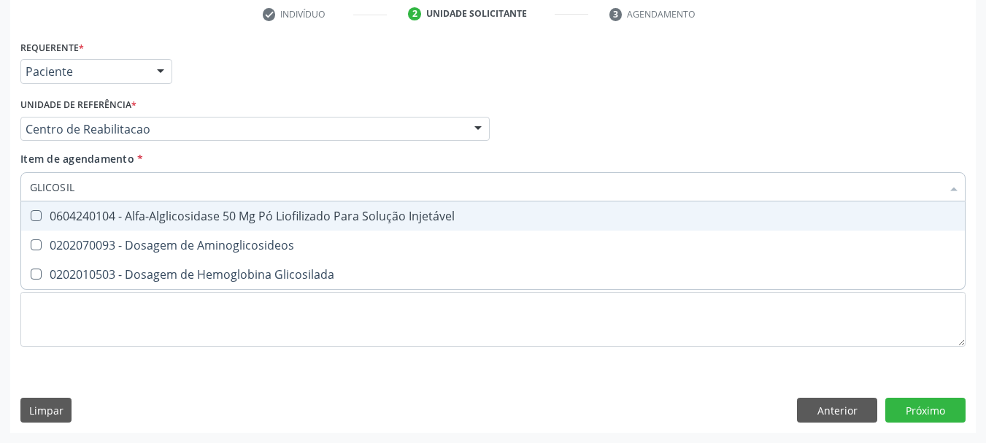
type input "GLICOSILA"
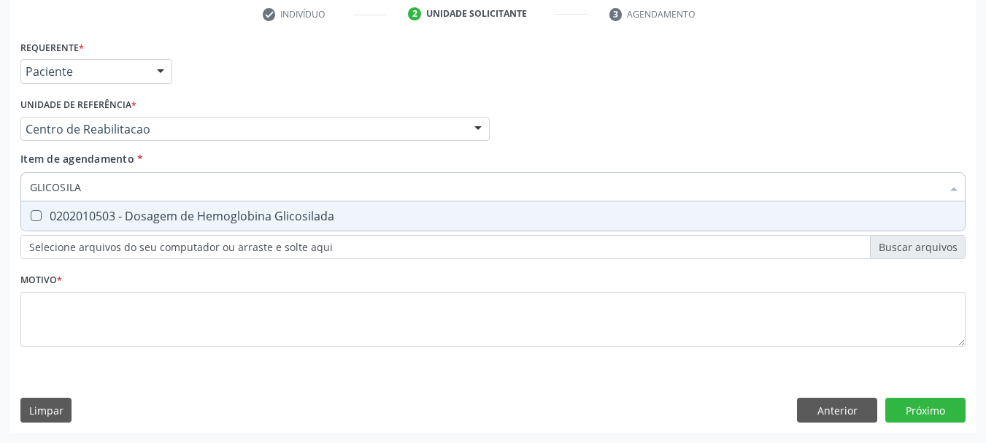
click at [44, 214] on div "0202010503 - Dosagem de Hemoglobina Glicosilada" at bounding box center [493, 216] width 926 height 12
checkbox Glicosilada "true"
click at [151, 190] on input "GLICOSILA" at bounding box center [486, 186] width 912 height 29
type input "HM"
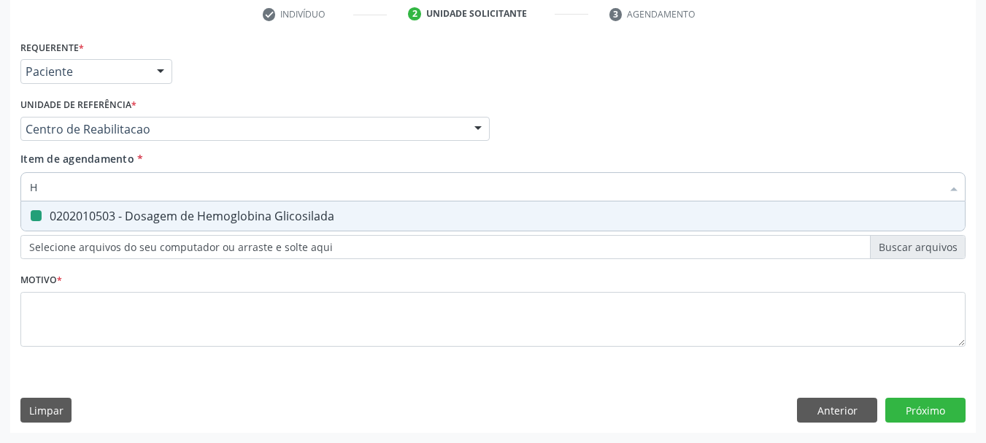
checkbox Glicosilada "false"
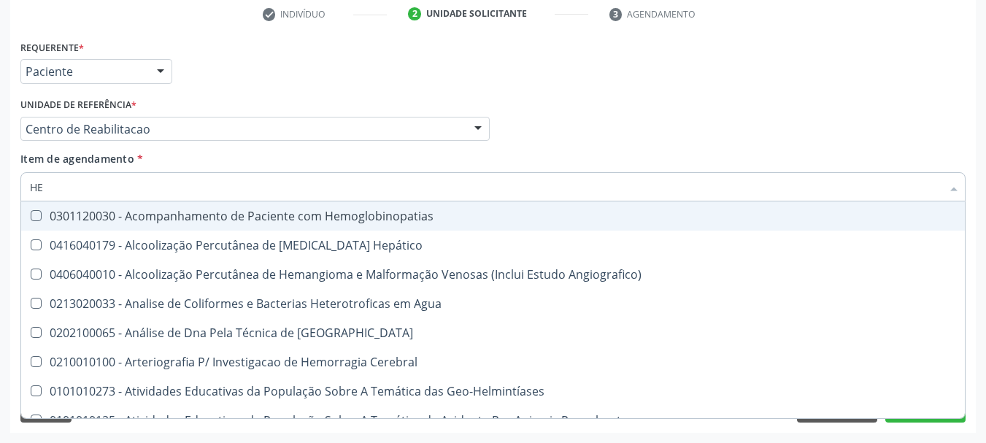
type input "HEM"
checkbox \(Qualitativo\) "true"
checkbox Glicosilada "false"
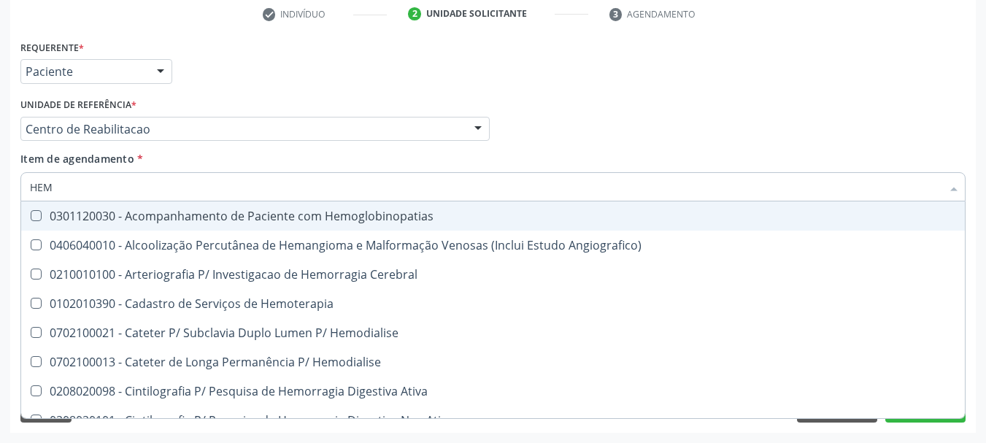
type input "HEMO"
checkbox Hemacias "true"
checkbox Glicosilada "false"
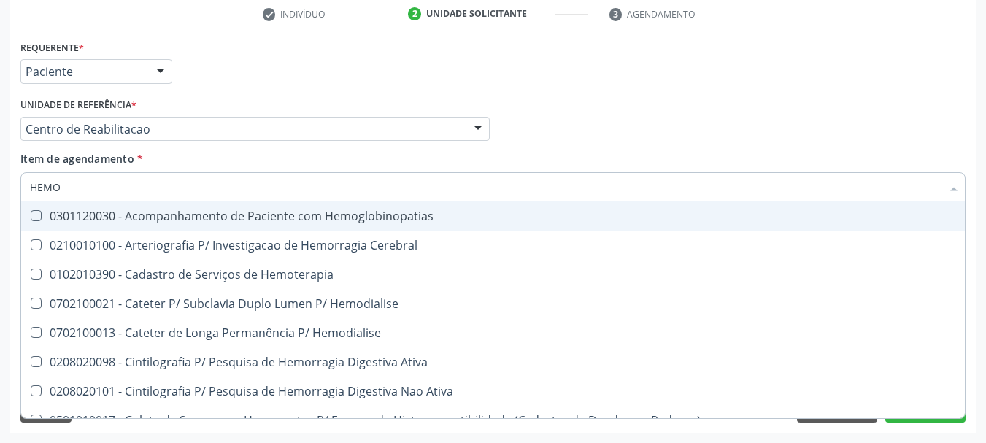
type input "HEMOG"
checkbox Tardio\) "true"
type input "HEMOGR"
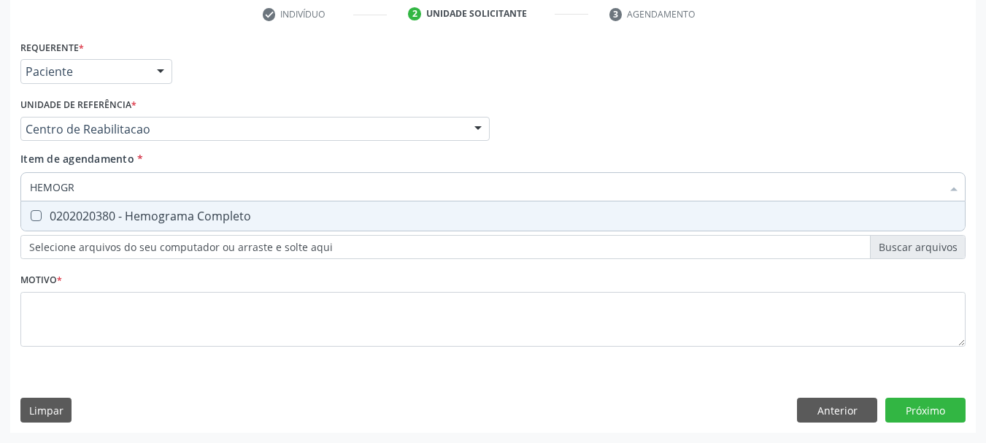
click at [102, 212] on div "0202020380 - Hemograma Completo" at bounding box center [493, 216] width 926 height 12
checkbox Completo "true"
click at [128, 193] on input "HEMOGR" at bounding box center [486, 186] width 912 height 29
checkbox Completo "false"
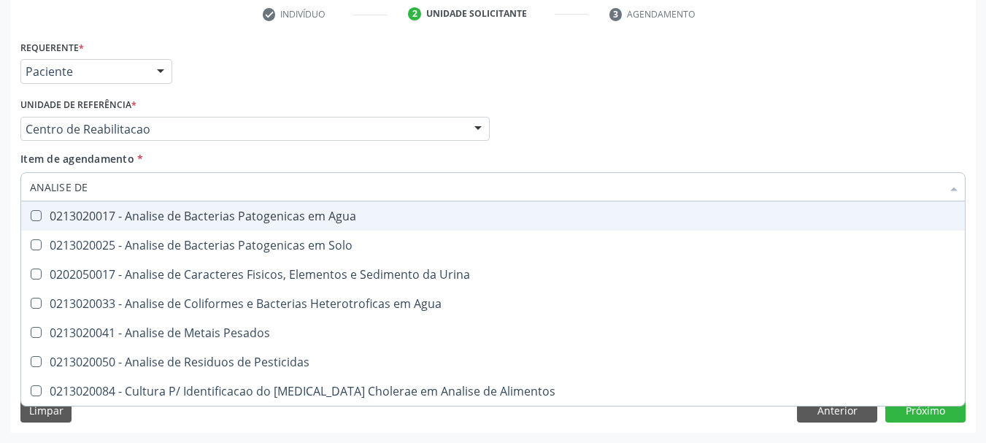
type input "ANALISE DE C"
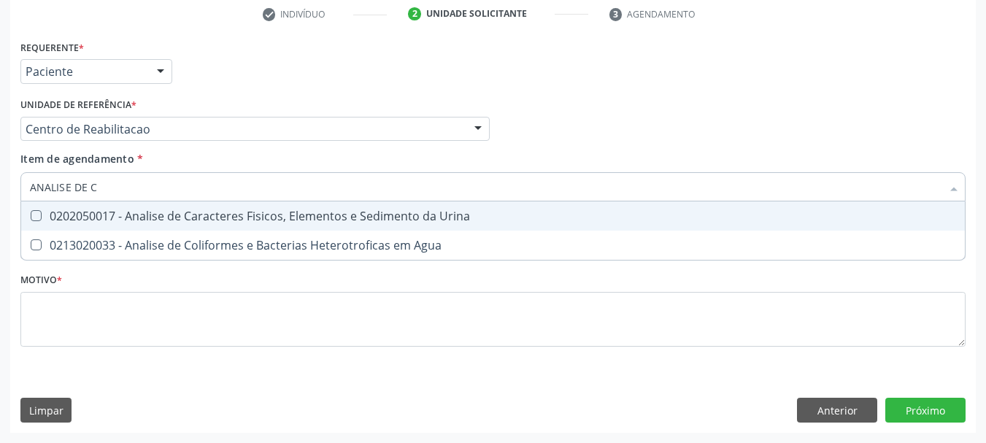
click at [281, 214] on div "0202050017 - Analise de Caracteres Fisicos, Elementos e Sedimento da Urina" at bounding box center [493, 216] width 926 height 12
checkbox Urina "true"
click at [245, 191] on input "ANALISE DE C" at bounding box center [486, 186] width 912 height 29
click at [243, 189] on input "ANALISE DE C" at bounding box center [486, 186] width 912 height 29
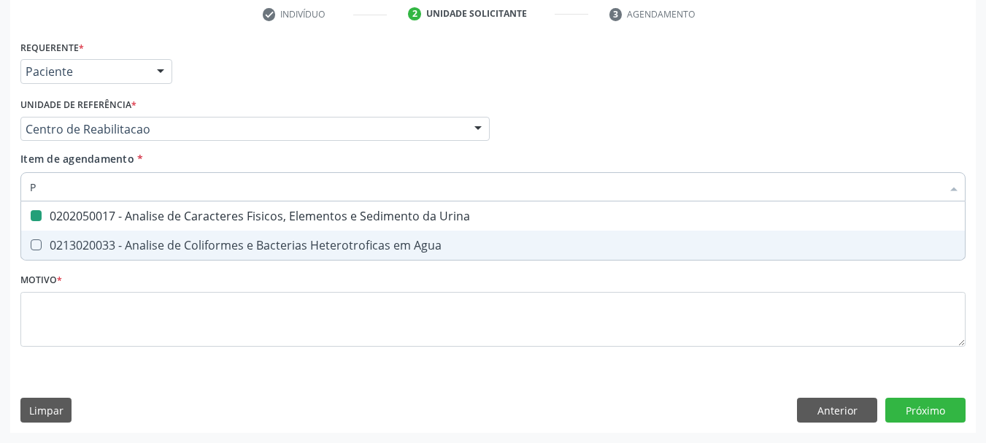
type input "PE"
checkbox Urina "false"
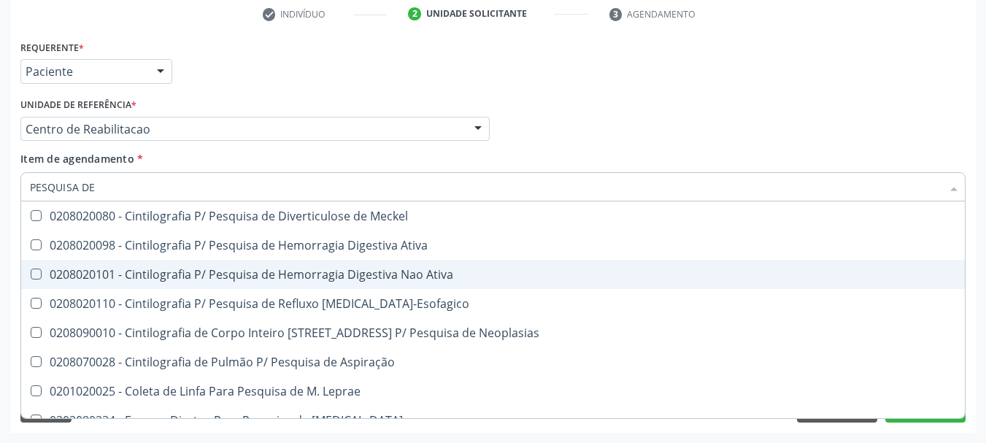
type input "PESQUISA DE O"
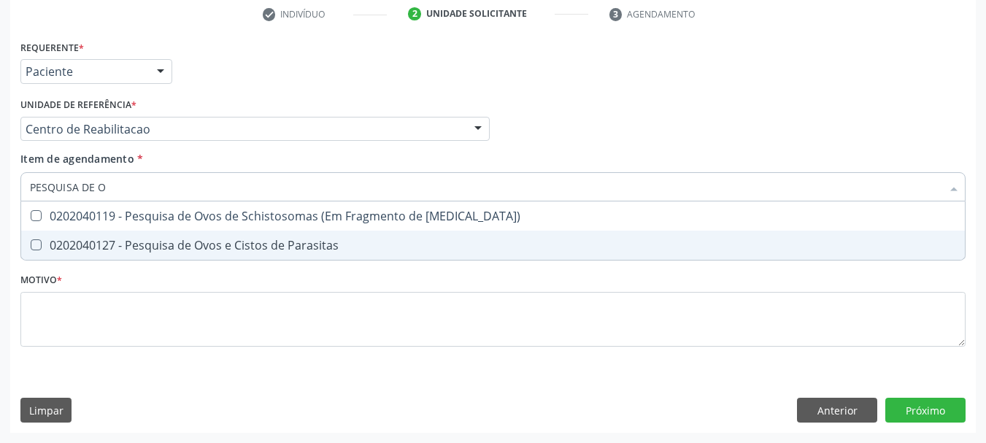
click at [137, 245] on div "0202040127 - Pesquisa de Ovos e Cistos de Parasitas" at bounding box center [493, 245] width 926 height 12
checkbox Parasitas "true"
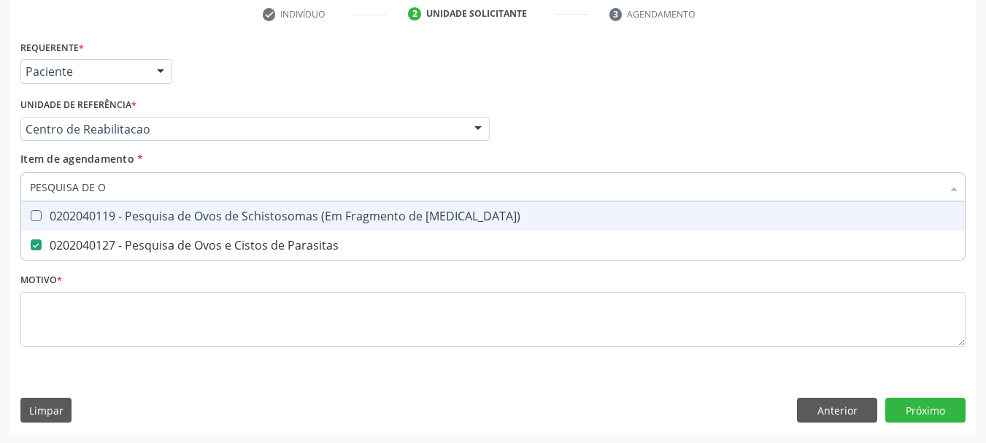
click at [113, 190] on input "PESQUISA DE O" at bounding box center [486, 186] width 912 height 29
click at [116, 188] on input "PESQUISA DE O" at bounding box center [486, 186] width 912 height 29
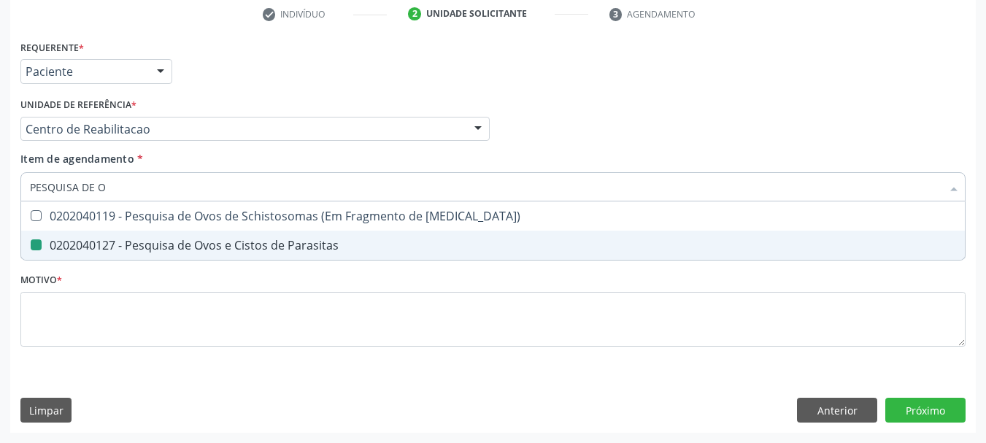
type input "T"
checkbox Parasitas "false"
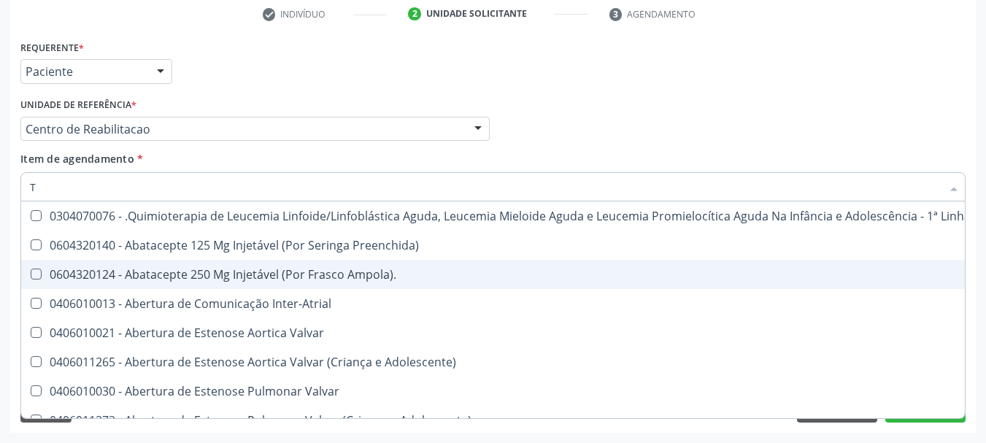
type input "T4"
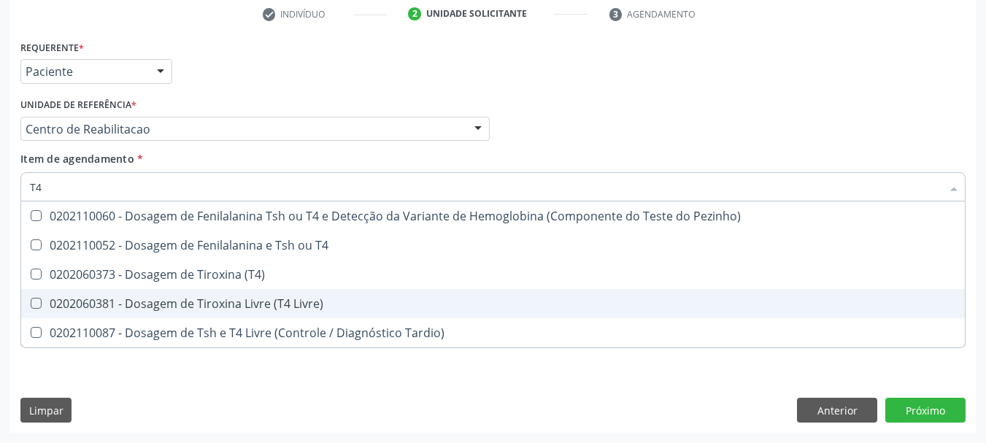
click at [277, 305] on div "0202060381 - Dosagem de Tiroxina Livre (T4 Livre)" at bounding box center [493, 304] width 926 height 12
checkbox Livre\) "true"
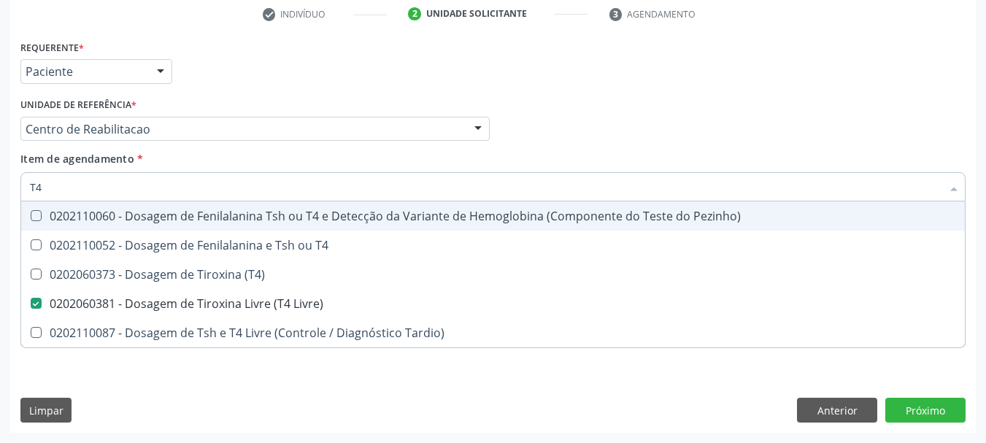
click at [71, 177] on input "T4" at bounding box center [486, 186] width 912 height 29
type input "T"
checkbox Livre\) "false"
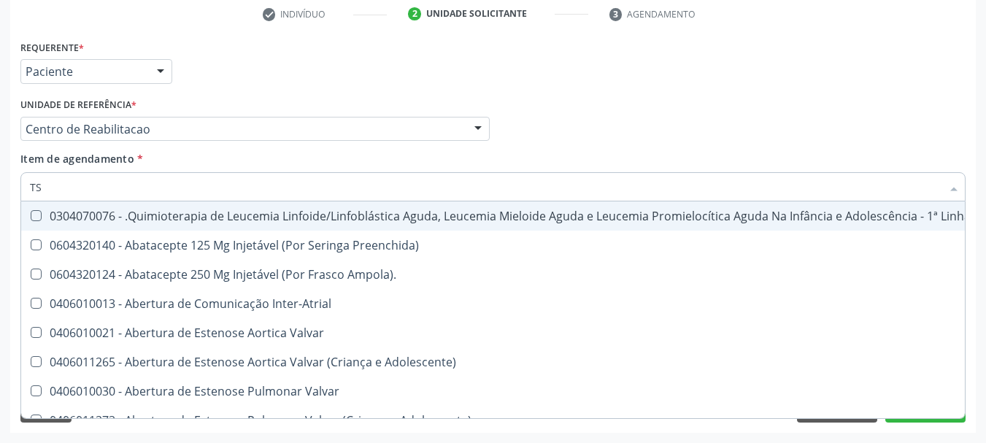
type input "TSH"
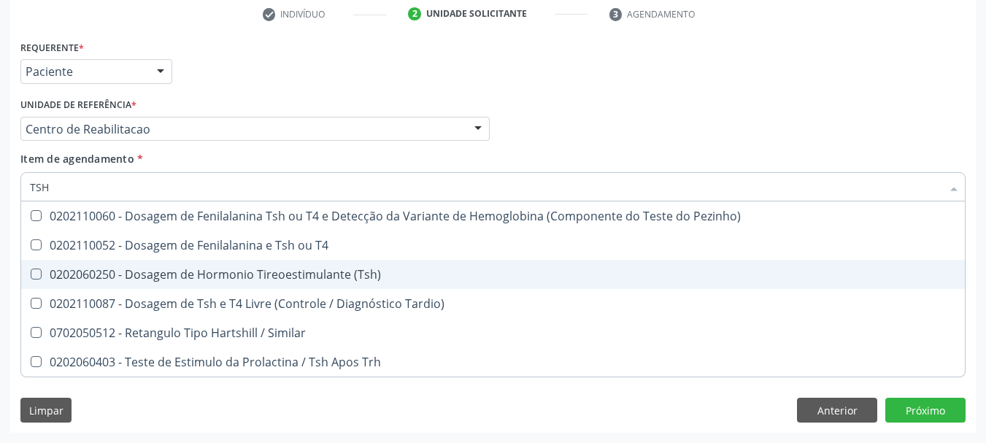
click at [175, 266] on span "0202060250 - Dosagem de Hormonio Tireoestimulante (Tsh)" at bounding box center [493, 274] width 944 height 29
checkbox \(Tsh\) "true"
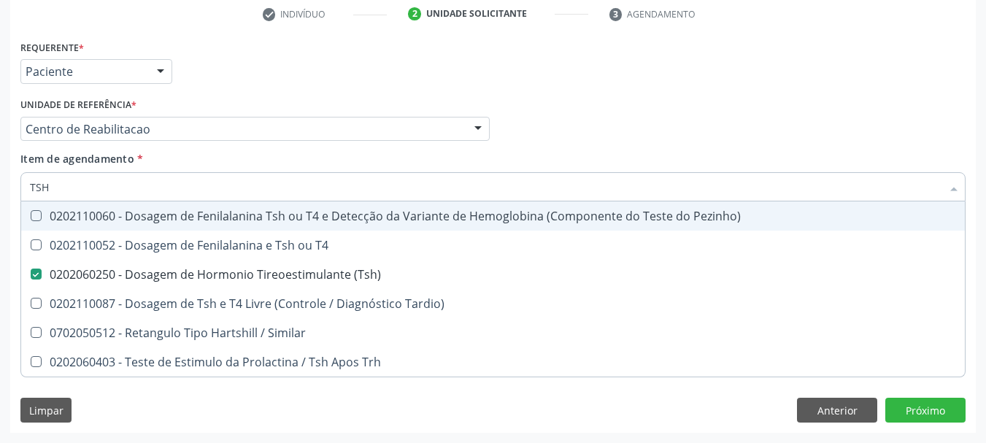
click at [112, 182] on input "TSH" at bounding box center [486, 186] width 912 height 29
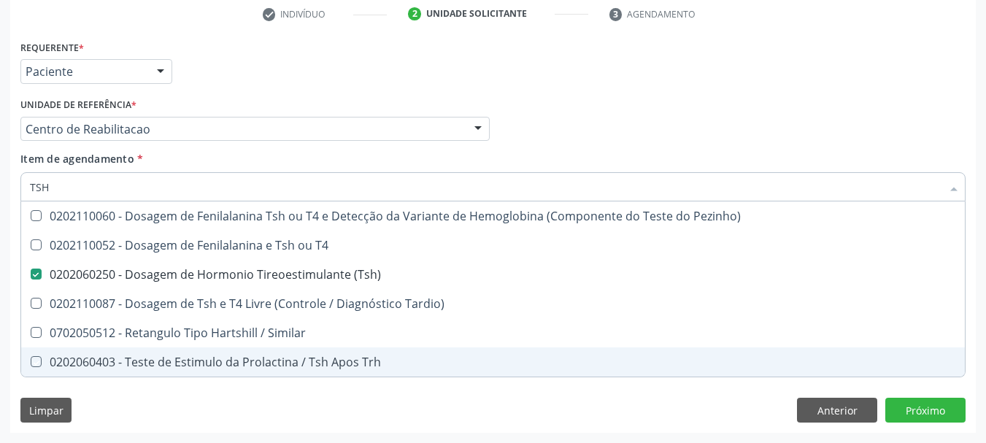
click at [115, 410] on div "Requerente * Paciente Profissional de Saúde Paciente Nenhum resultado encontrad…" at bounding box center [493, 234] width 966 height 396
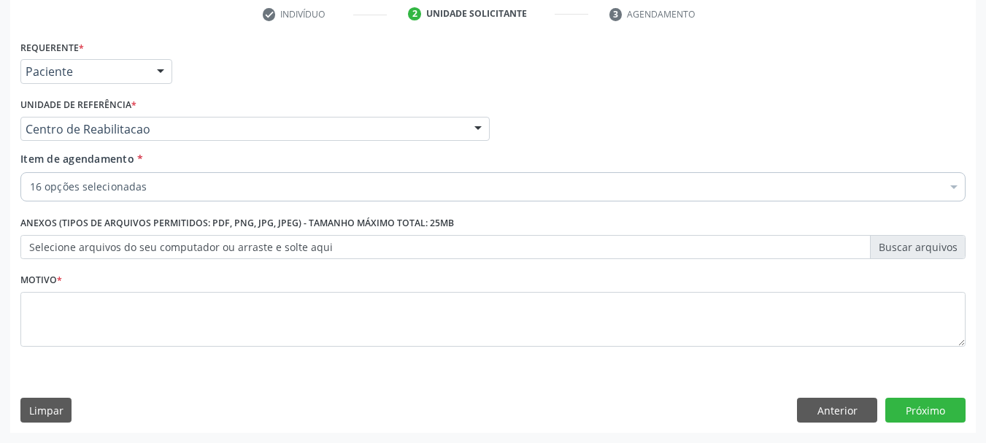
click at [545, 107] on div "Profissional Solicitante Por favor, selecione a Unidade de Atendimento primeiro…" at bounding box center [493, 122] width 952 height 57
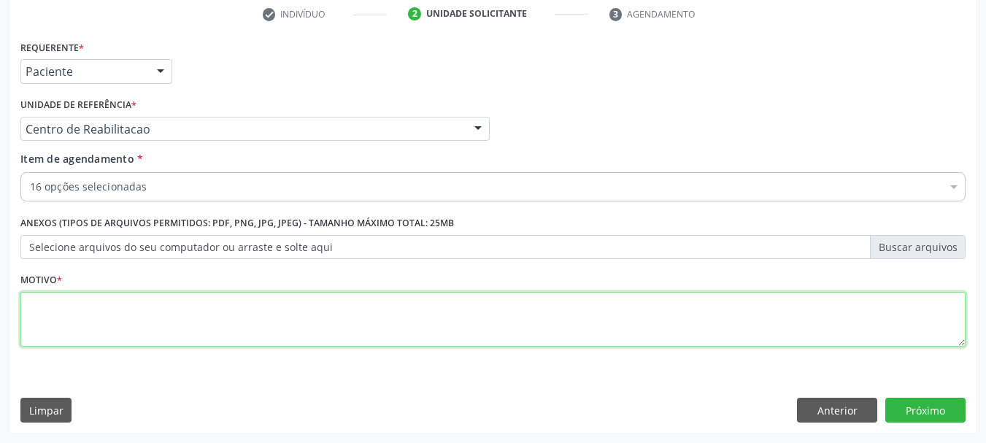
click at [149, 342] on textarea at bounding box center [492, 319] width 945 height 55
type textarea "A"
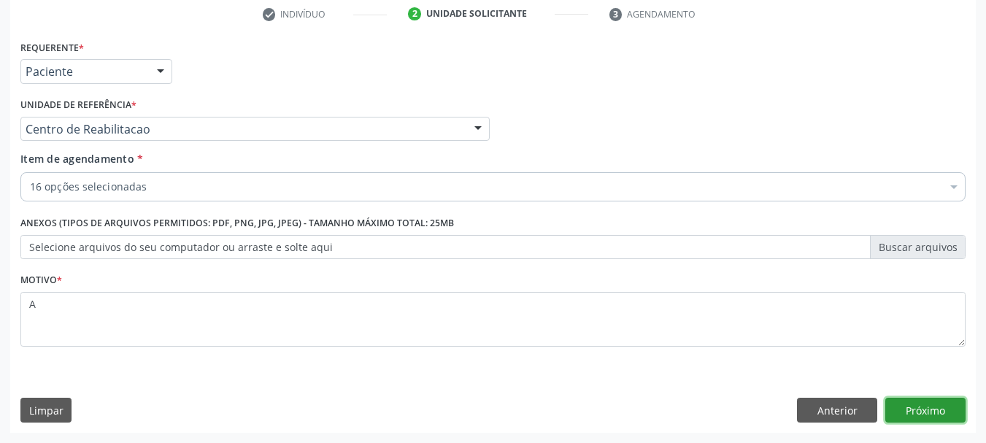
click at [905, 424] on div "Requerente * Paciente Profissional de Saúde Paciente Nenhum resultado encontrad…" at bounding box center [493, 234] width 966 height 396
click at [944, 415] on button "Próximo" at bounding box center [925, 410] width 80 height 25
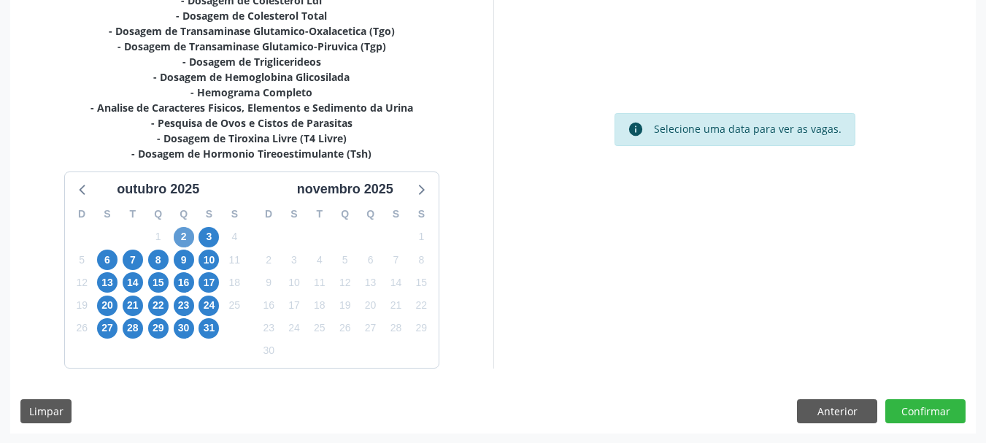
scroll to position [422, 0]
click at [123, 282] on span "14" at bounding box center [133, 282] width 20 height 20
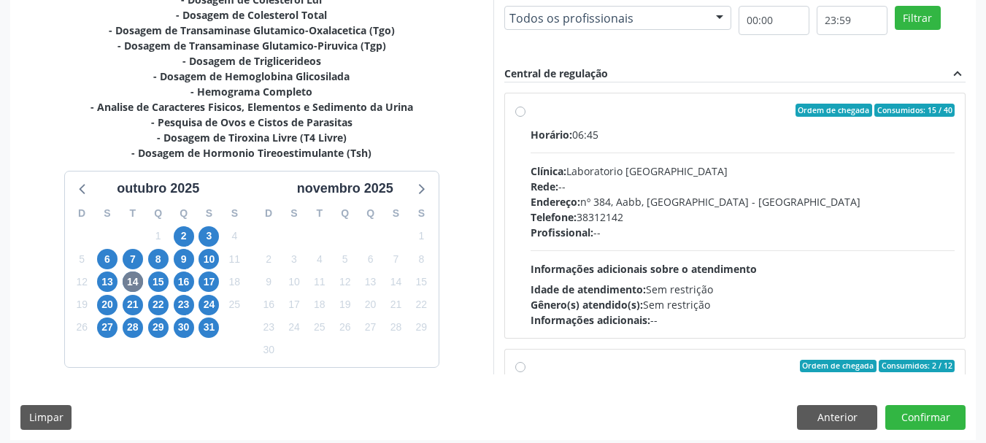
click at [694, 212] on div "Telefone: [PHONE_NUMBER]" at bounding box center [743, 216] width 425 height 15
click at [526, 117] on input "Ordem de chegada Consumidos: 15 / 40 Horário: 06:45 Clínica: Laboratorio [GEOGR…" at bounding box center [520, 110] width 10 height 13
radio input "true"
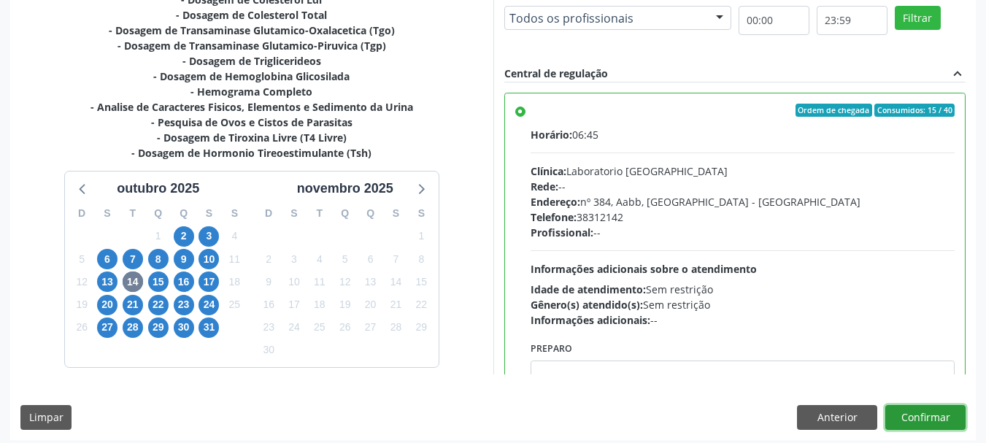
click at [949, 411] on button "Confirmar" at bounding box center [925, 417] width 80 height 25
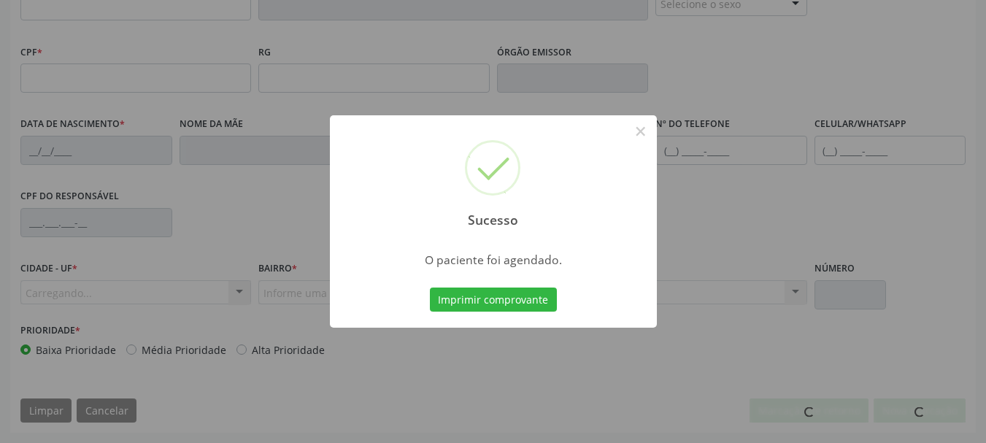
scroll to position [348, 0]
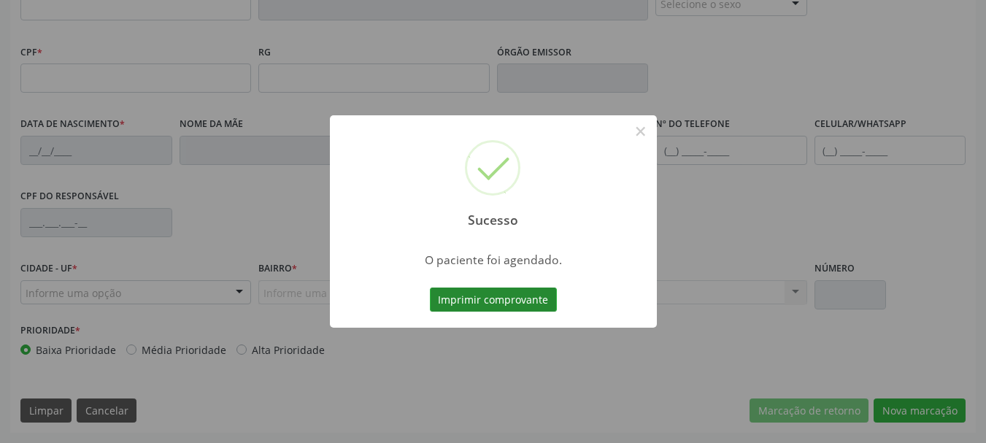
click at [486, 311] on button "Imprimir comprovante" at bounding box center [493, 300] width 127 height 25
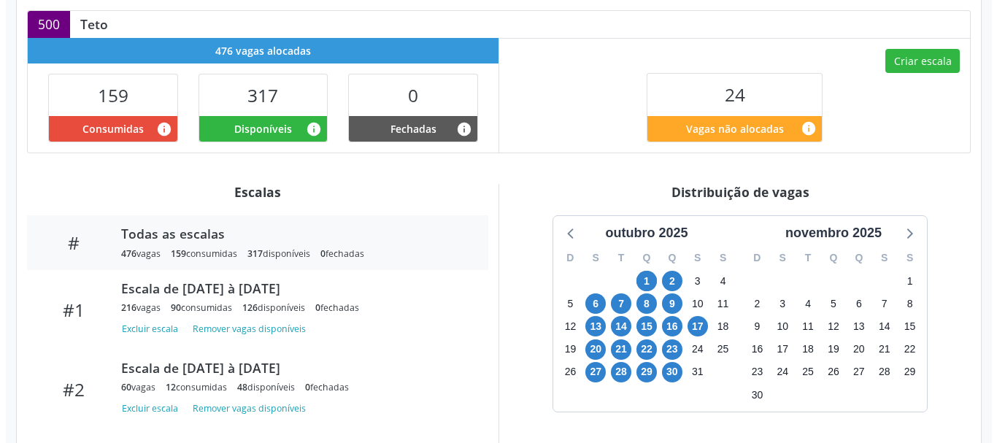
scroll to position [347, 0]
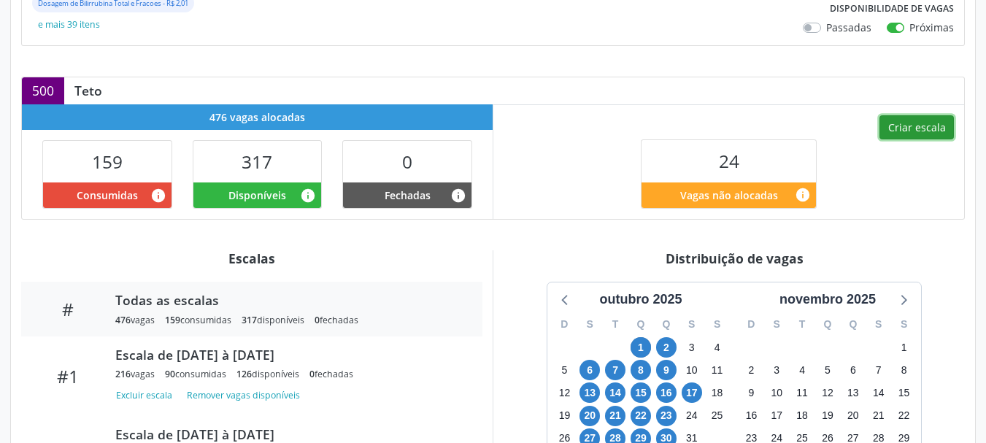
click at [928, 133] on button "Criar escala" at bounding box center [916, 127] width 74 height 25
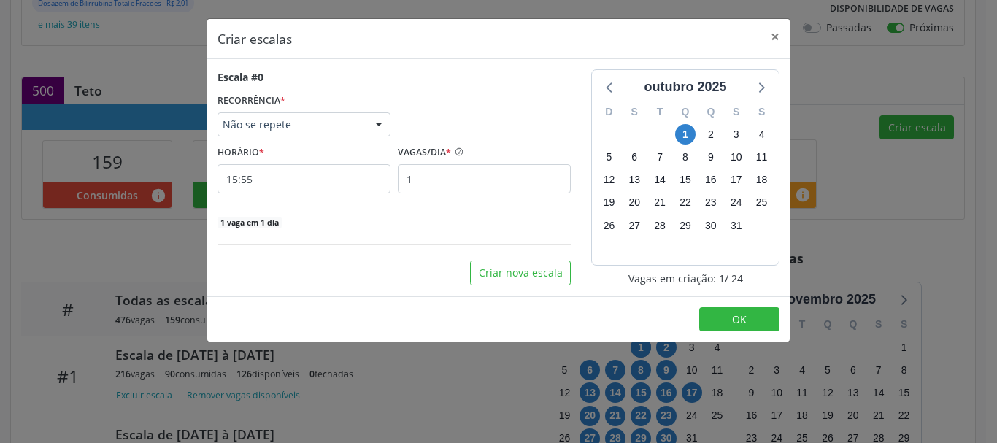
select select "9"
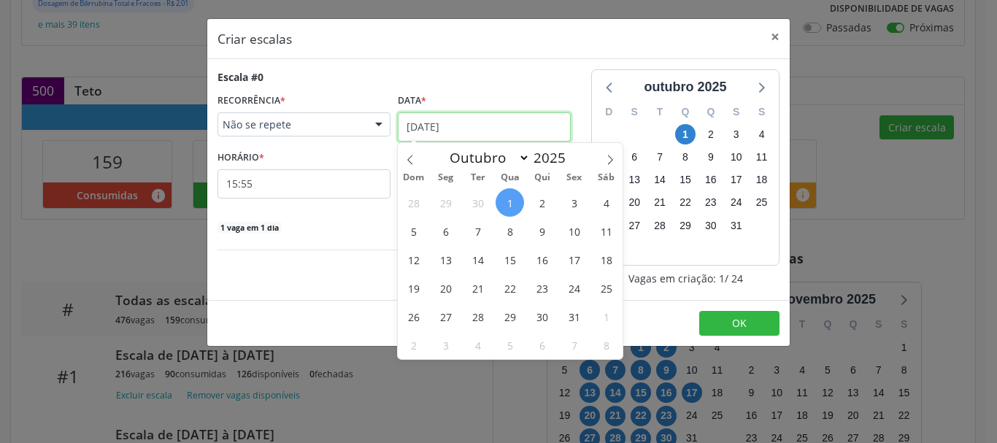
click at [446, 137] on input "01[DATE]" at bounding box center [484, 126] width 173 height 29
click at [449, 234] on span "6" at bounding box center [445, 231] width 28 height 28
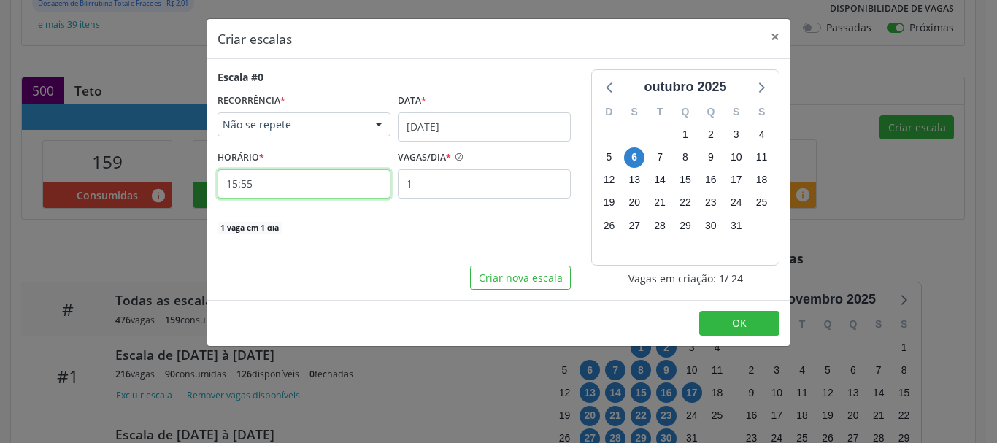
click at [277, 190] on input "15:55" at bounding box center [303, 183] width 173 height 29
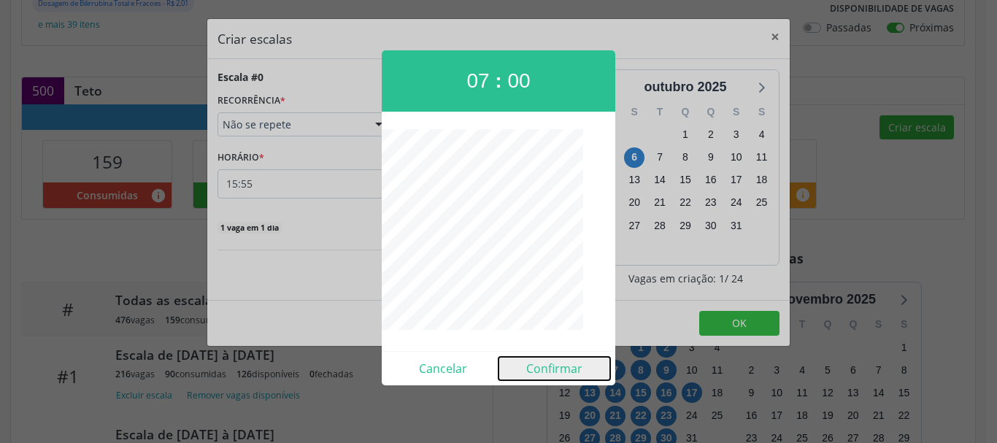
click at [537, 372] on button "Confirmar" at bounding box center [554, 368] width 112 height 23
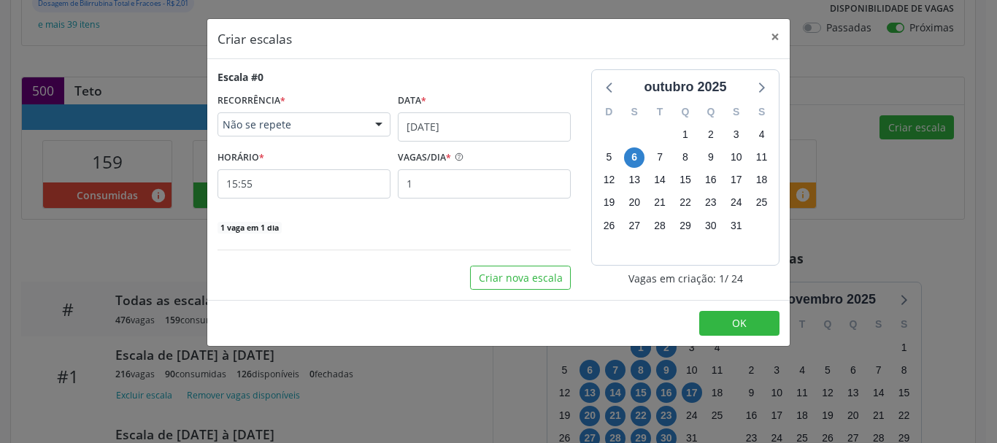
type input "07:00"
click at [489, 188] on input "1" at bounding box center [484, 183] width 173 height 29
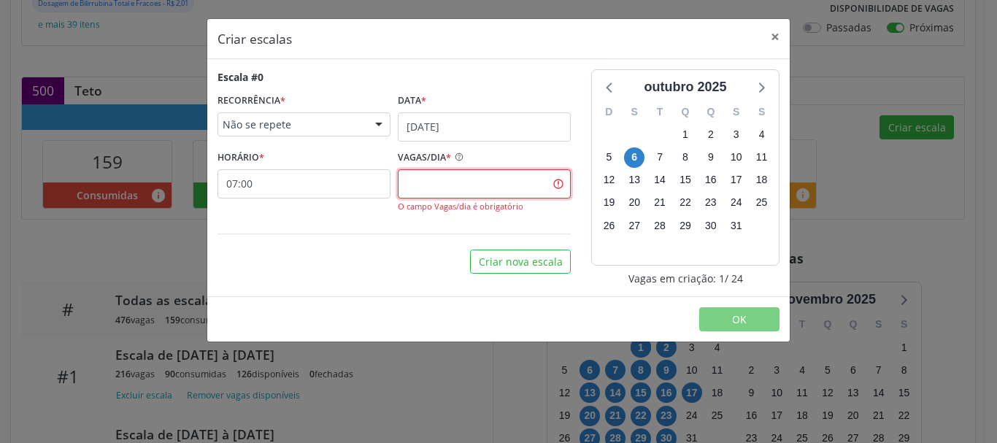
type input "6"
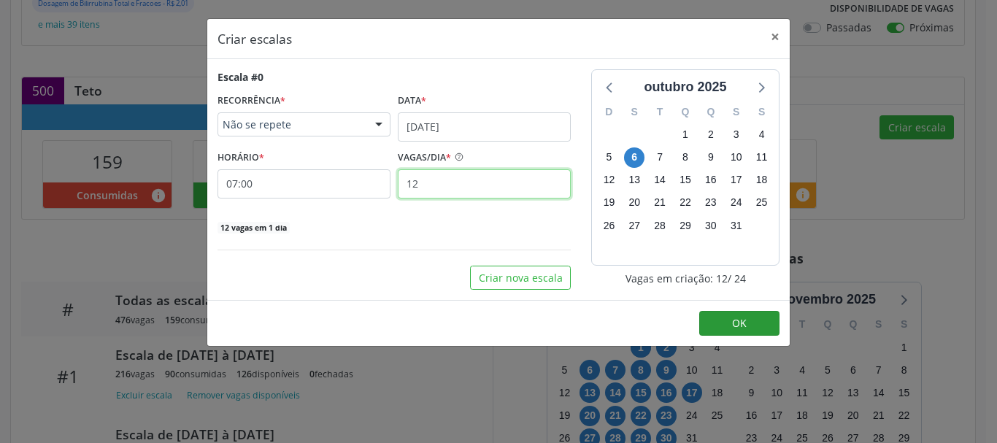
type input "12"
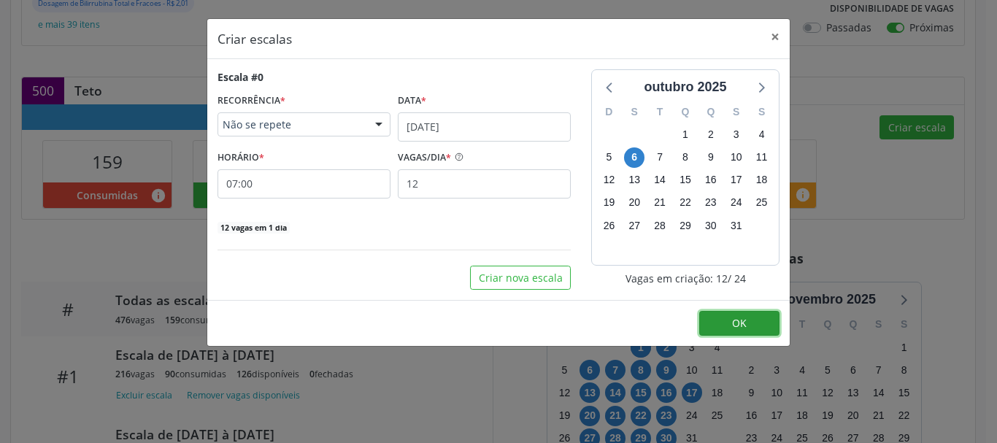
drag, startPoint x: 738, startPoint y: 329, endPoint x: 766, endPoint y: 361, distance: 42.4
click at [739, 332] on button "OK" at bounding box center [739, 323] width 80 height 25
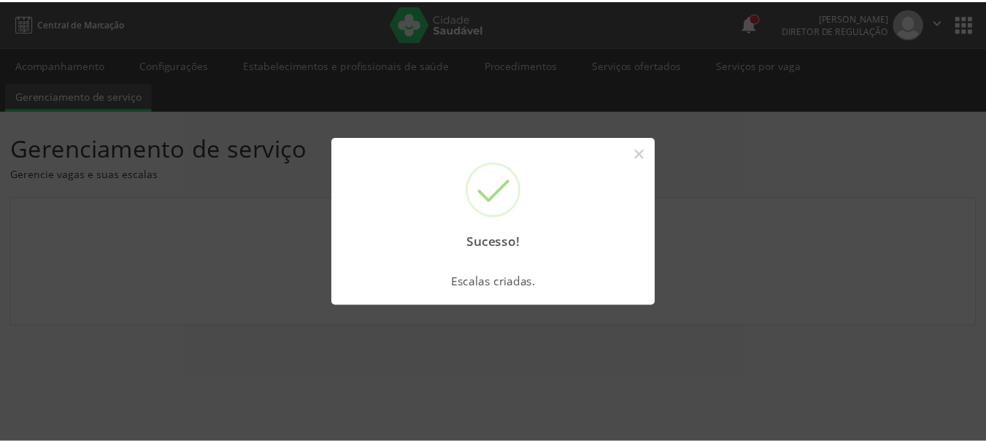
scroll to position [0, 0]
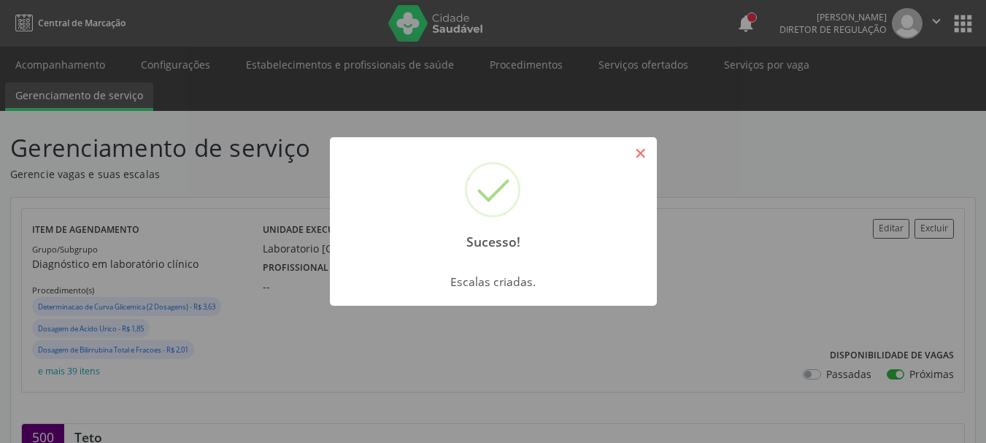
click at [643, 158] on button "×" at bounding box center [640, 153] width 25 height 25
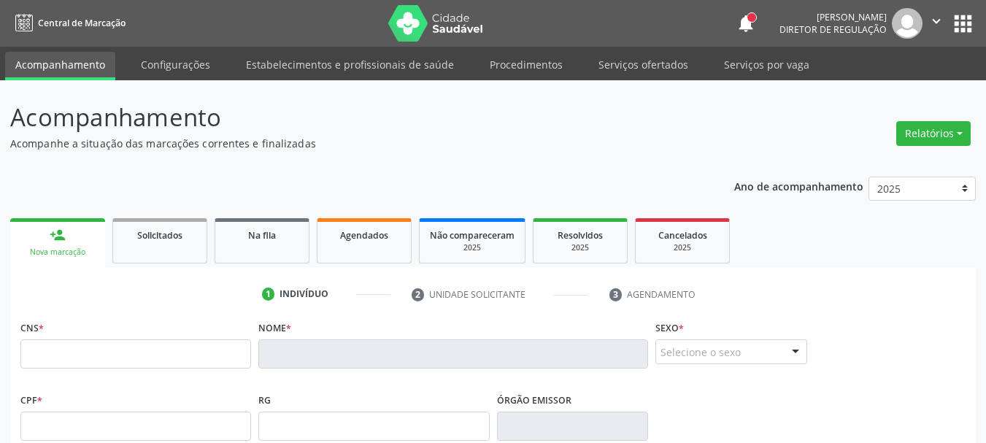
scroll to position [348, 0]
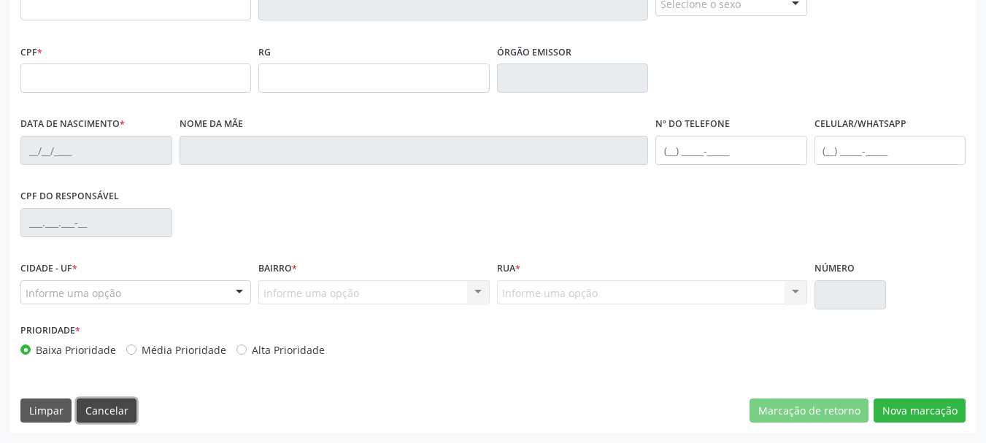
click at [119, 413] on button "Cancelar" at bounding box center [107, 411] width 60 height 25
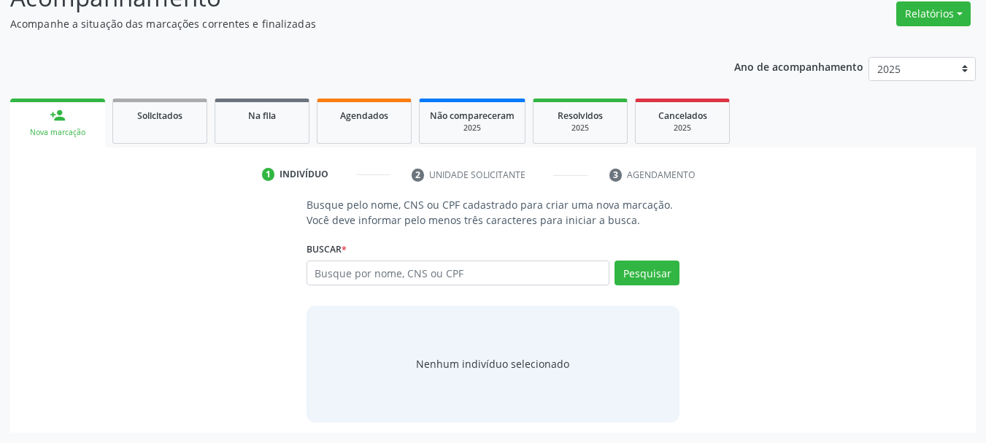
scroll to position [120, 0]
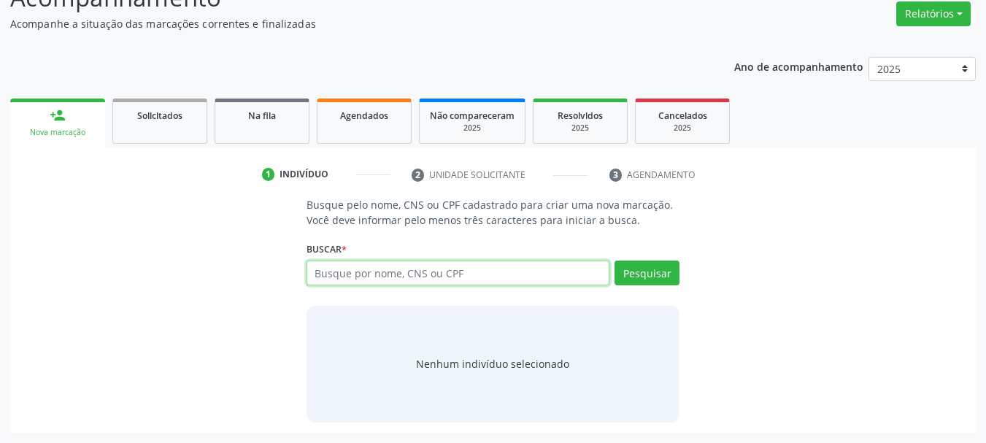
click at [381, 272] on input "text" at bounding box center [459, 273] width 304 height 25
type input "700506544586250"
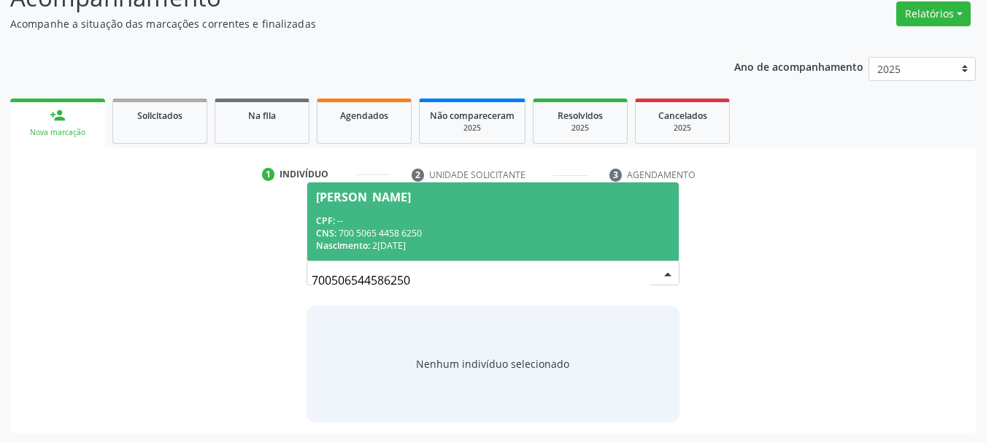
click at [366, 253] on span "Maria Leticia Almeida de Souza CPF: -- CNS: 700 5065 4458 6250 Nascimento: 22/0…" at bounding box center [493, 221] width 372 height 78
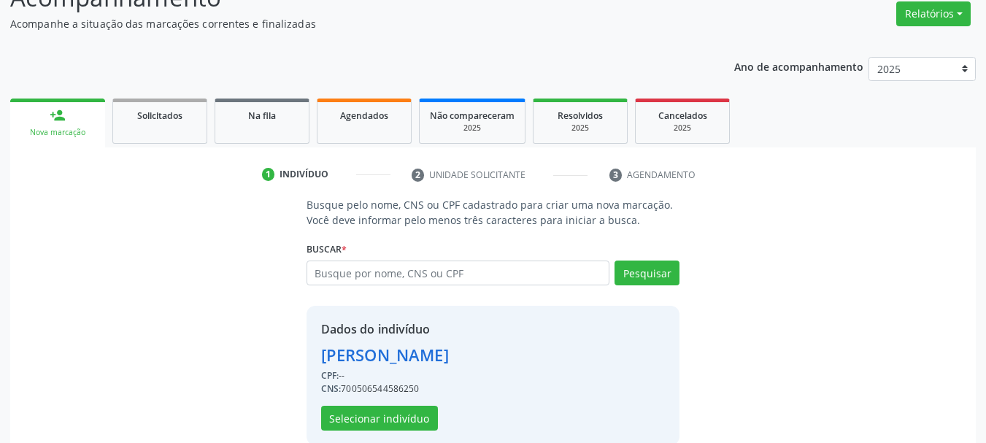
scroll to position [142, 0]
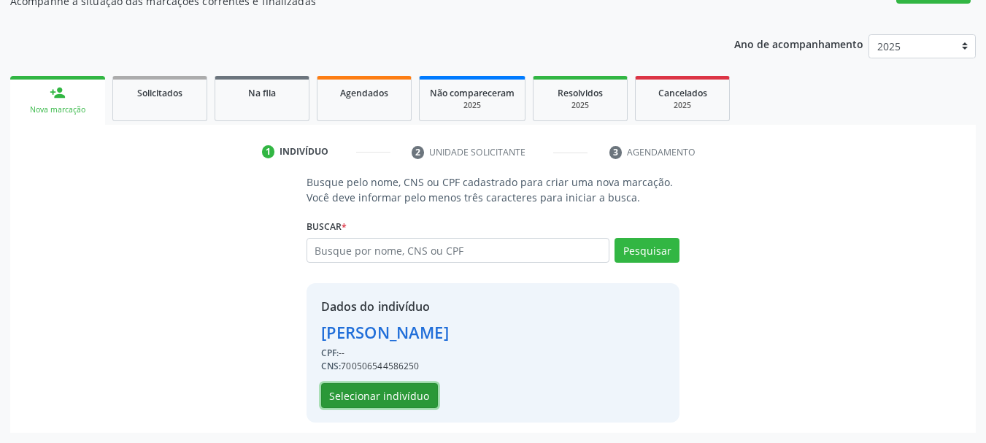
click at [418, 403] on button "Selecionar indivíduo" at bounding box center [379, 395] width 117 height 25
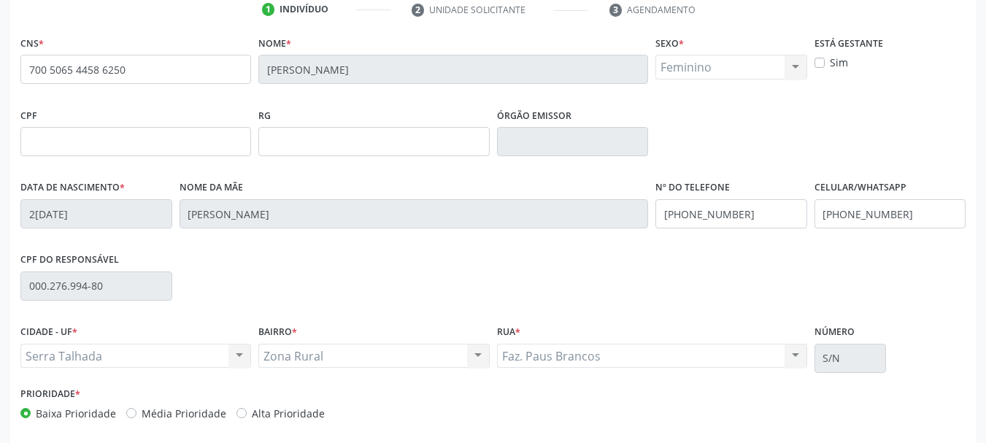
scroll to position [288, 0]
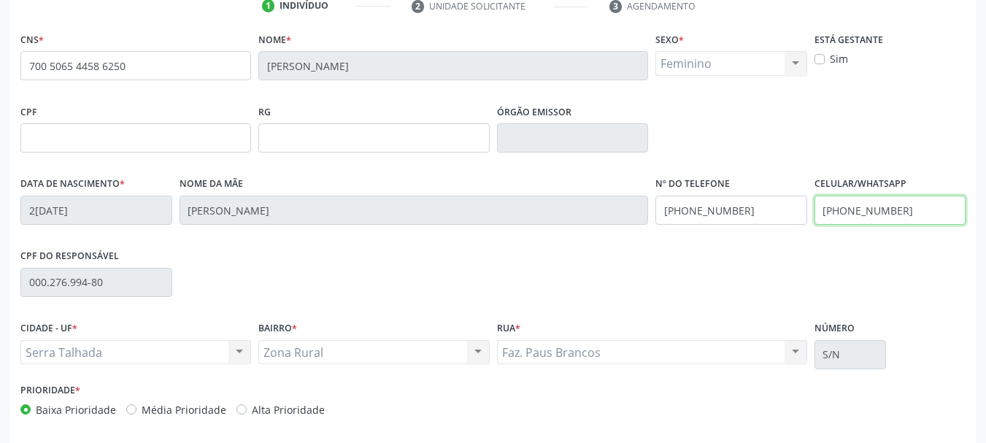
click at [863, 199] on input "(87) 98111-2199" at bounding box center [891, 210] width 152 height 29
click at [708, 224] on input "(87) 98111-2199" at bounding box center [731, 210] width 152 height 29
click at [708, 216] on input "(87) 98111-2199" at bounding box center [731, 210] width 152 height 29
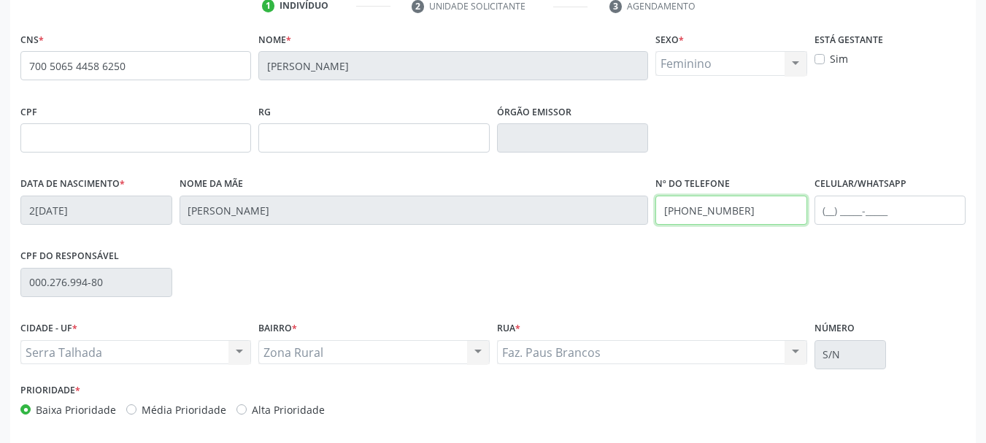
click at [708, 216] on input "(87) 98111-2199" at bounding box center [731, 210] width 152 height 29
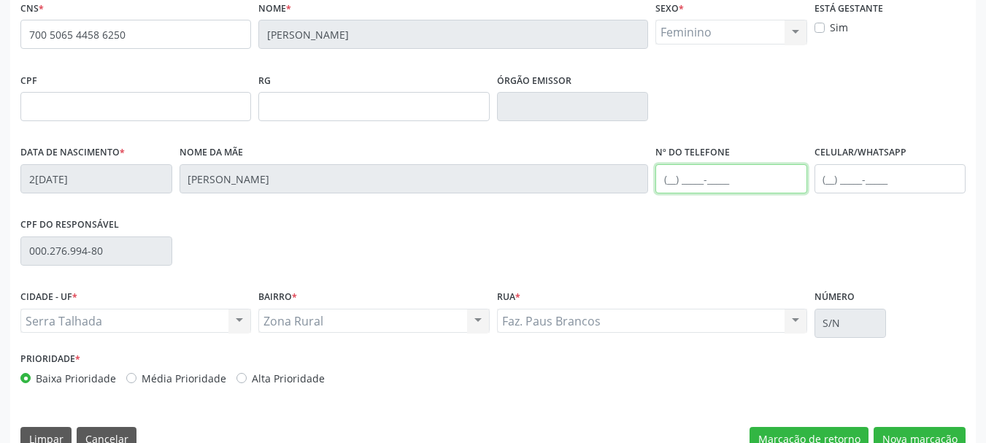
scroll to position [348, 0]
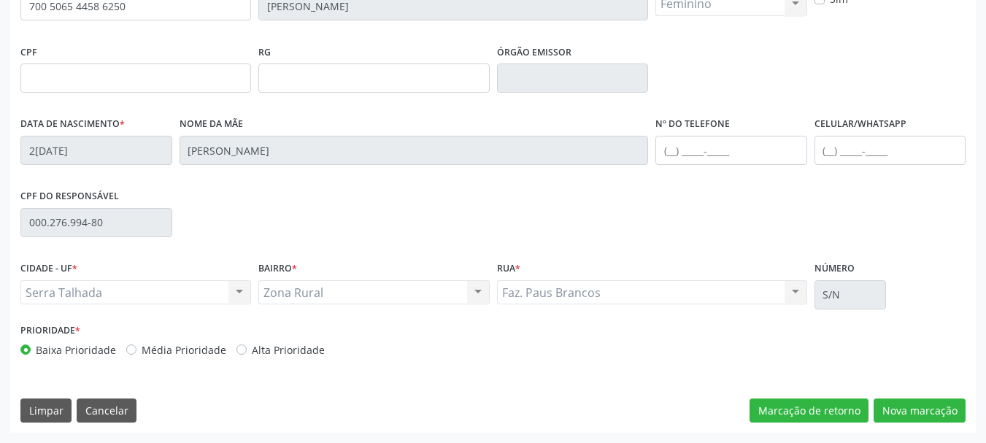
click at [922, 424] on div "CNS * 700 5065 4458 6250 Nome * Maria Leticia Almeida de Souza Sexo * Feminino …" at bounding box center [493, 201] width 966 height 464
click at [917, 416] on button "Nova marcação" at bounding box center [920, 411] width 92 height 25
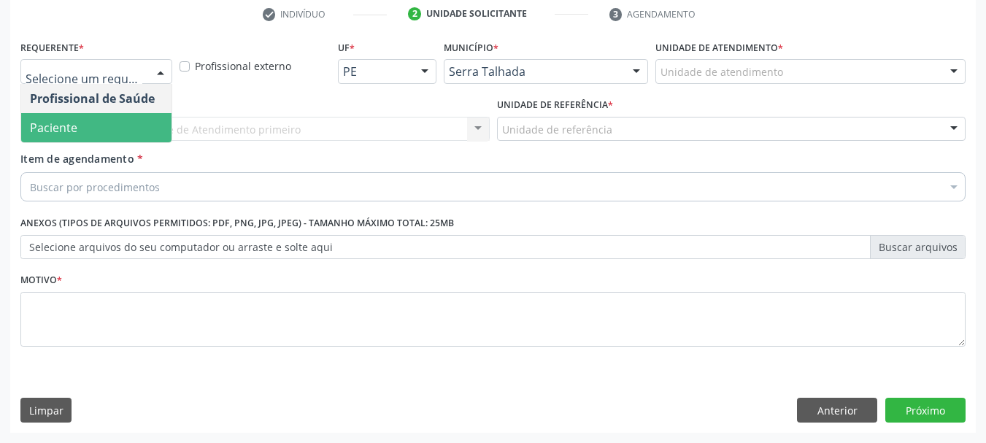
click at [66, 117] on span "Paciente" at bounding box center [96, 127] width 150 height 29
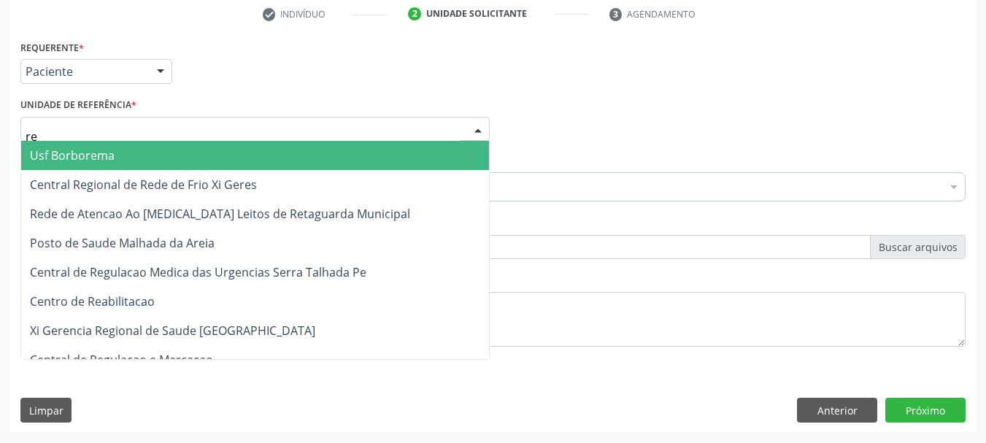
type input "rea"
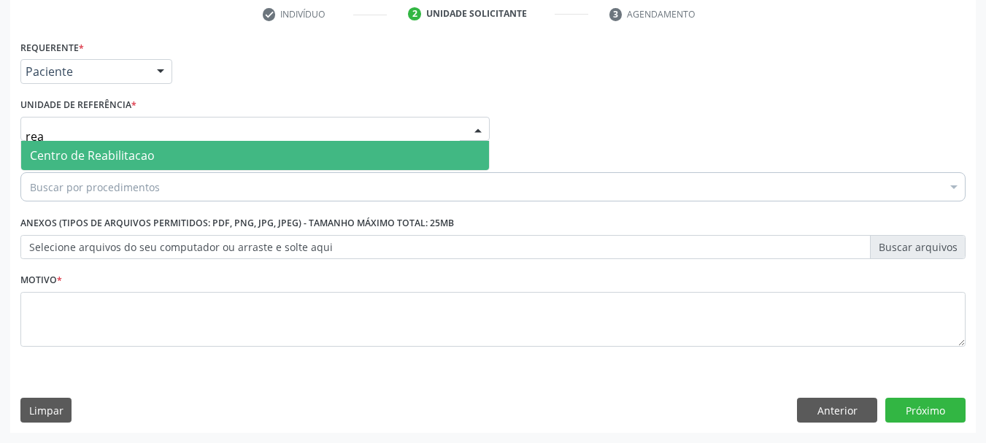
click at [78, 151] on span "Centro de Reabilitacao" at bounding box center [92, 155] width 125 height 16
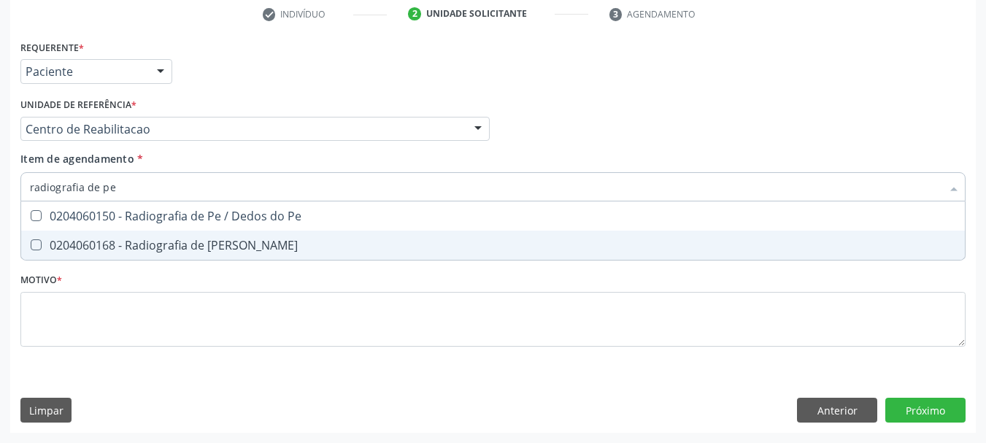
type input "radiografia de per"
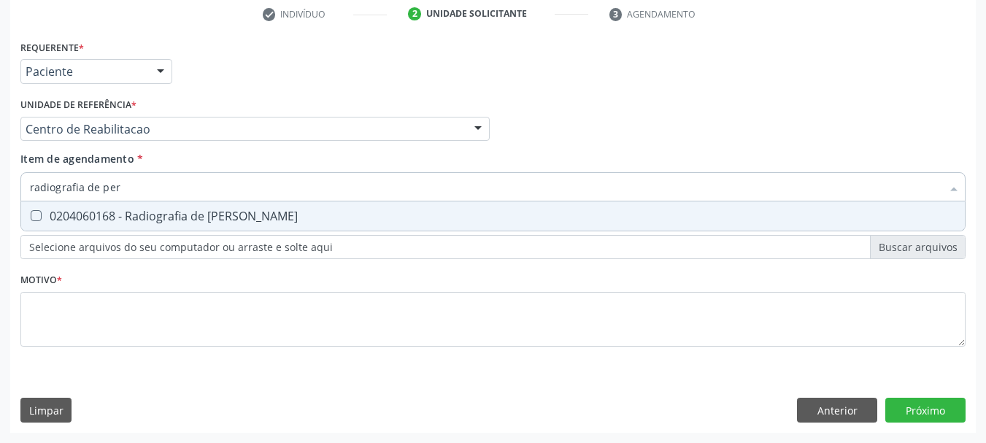
drag, startPoint x: 329, startPoint y: 220, endPoint x: 136, endPoint y: 53, distance: 255.6
click at [274, 215] on div "0204060168 - Radiografia de [PERSON_NAME]" at bounding box center [493, 216] width 926 height 12
checkbox Perna "true"
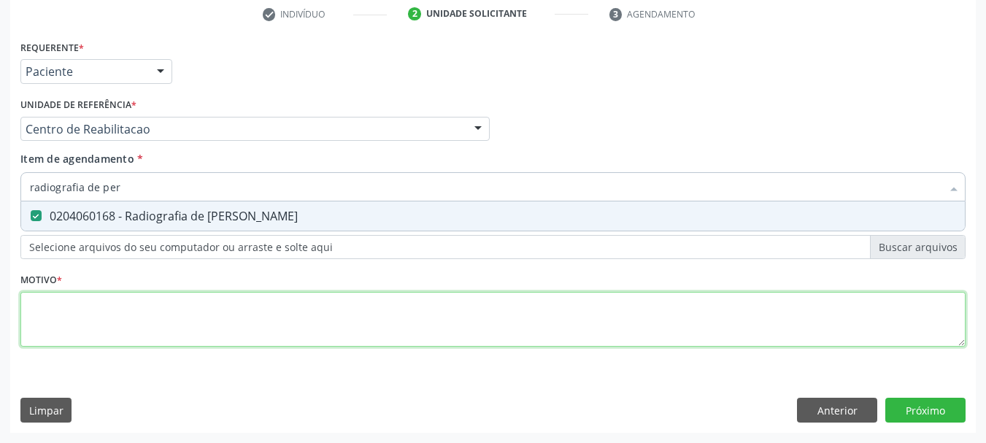
click at [128, 315] on div "Requerente * Paciente Profissional de Saúde Paciente Nenhum resultado encontrad…" at bounding box center [492, 201] width 945 height 331
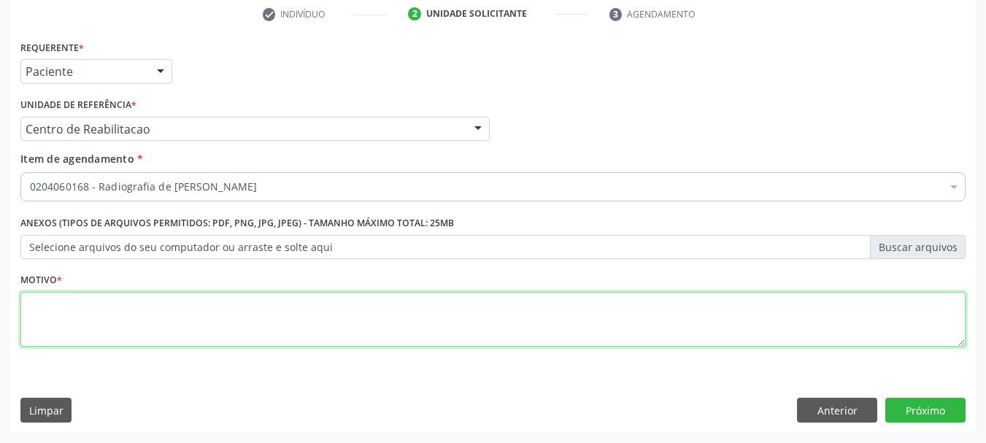
click at [128, 315] on div "Requerente * Paciente Profissional de Saúde Paciente Nenhum resultado encontrad…" at bounding box center [492, 201] width 945 height 331
type textarea "a"
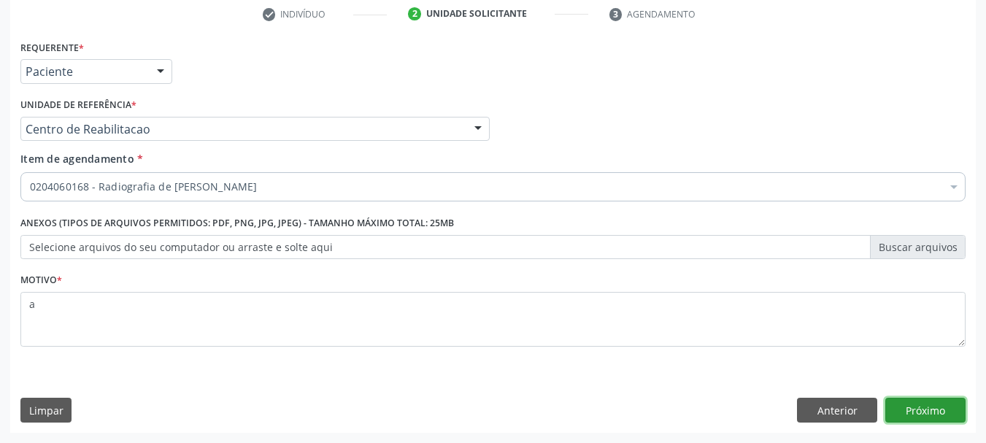
click at [896, 402] on button "Próximo" at bounding box center [925, 410] width 80 height 25
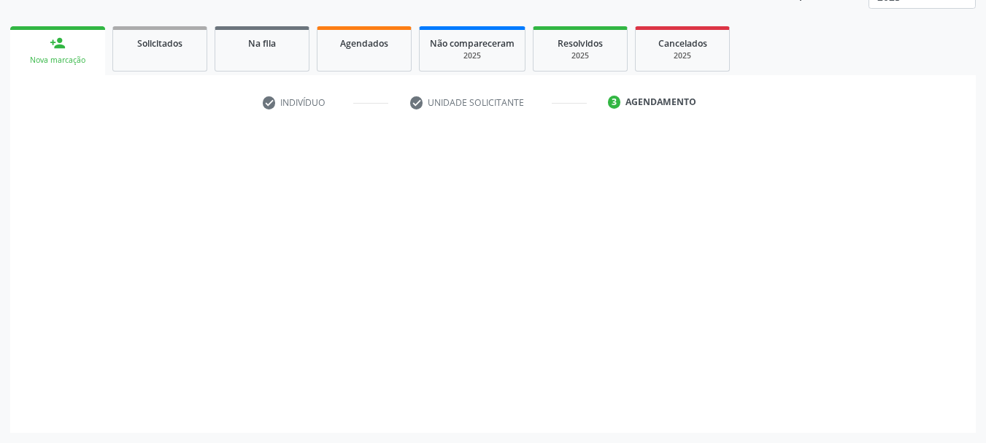
scroll to position [192, 0]
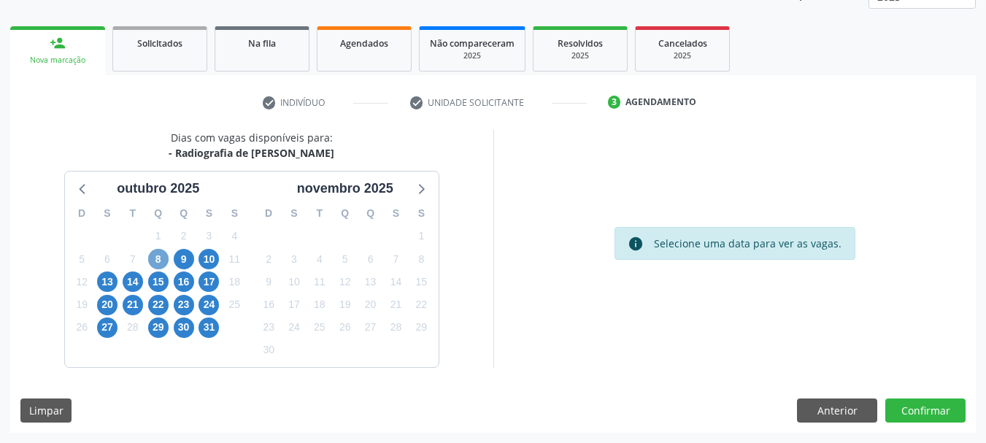
click at [163, 257] on span "8" at bounding box center [158, 259] width 20 height 20
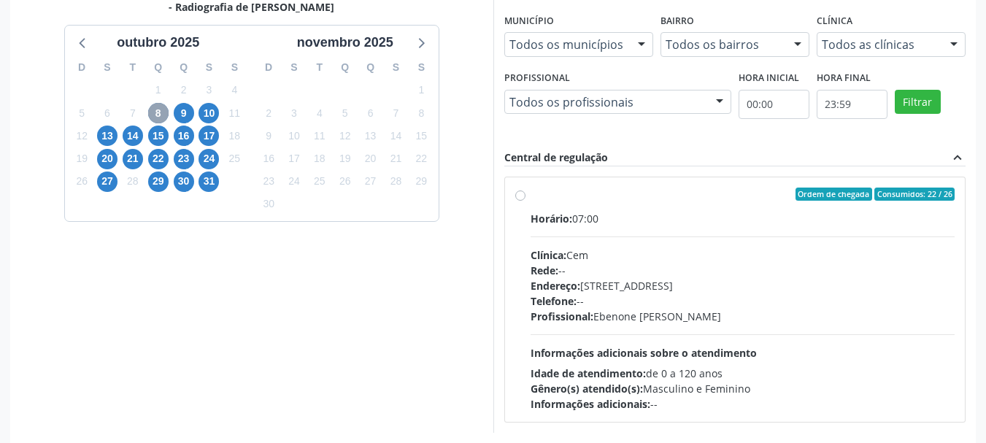
scroll to position [403, 0]
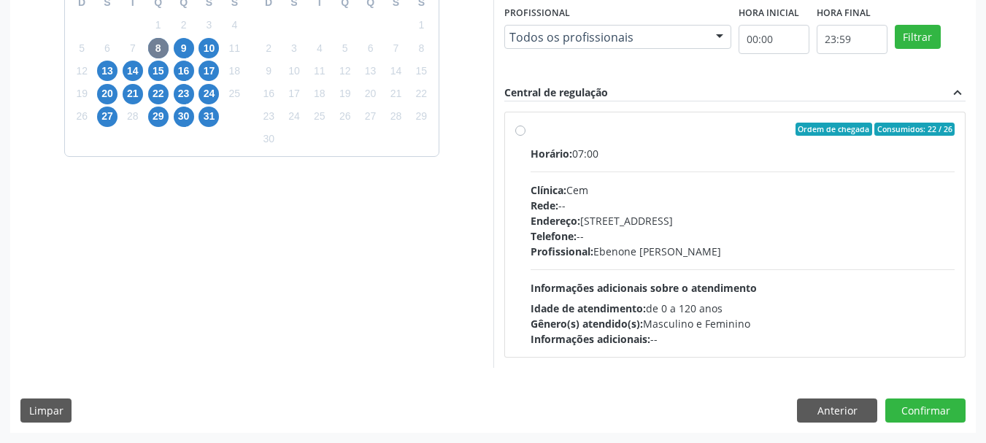
click at [674, 188] on div "Clínica: Cem" at bounding box center [743, 189] width 425 height 15
click at [526, 136] on input "Ordem de chegada Consumidos: 22 / 26 Horário: 07:00 Clínica: Cem Rede: -- Ender…" at bounding box center [520, 129] width 10 height 13
radio input "true"
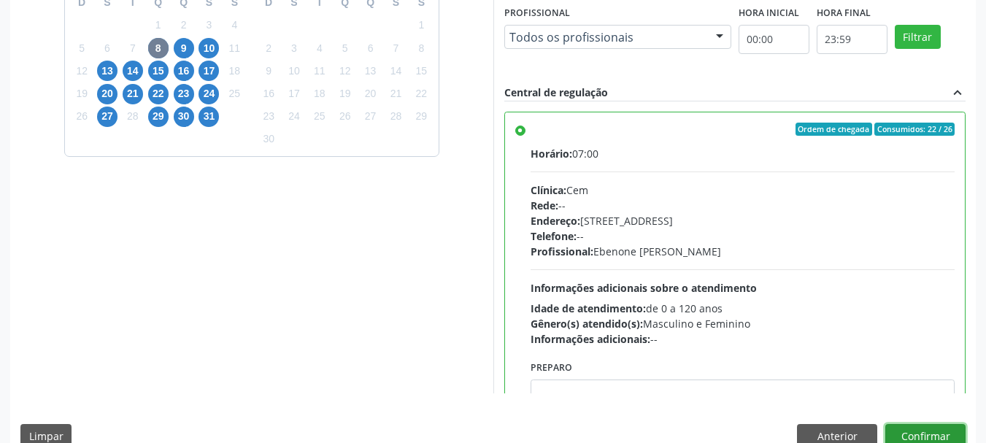
click at [959, 431] on button "Confirmar" at bounding box center [925, 436] width 80 height 25
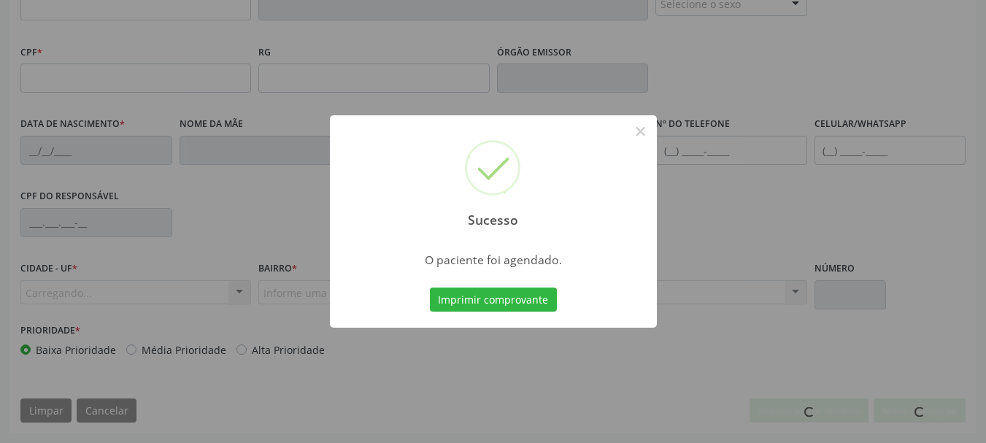
scroll to position [348, 0]
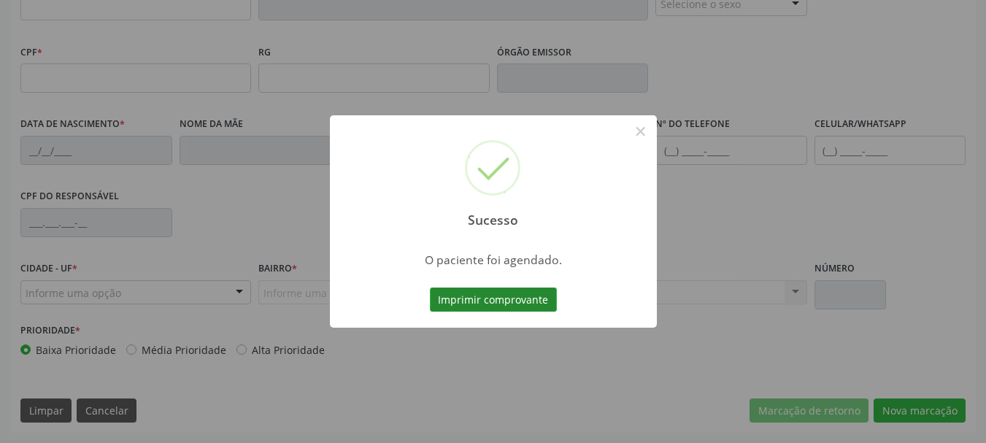
click at [478, 291] on button "Imprimir comprovante" at bounding box center [493, 300] width 127 height 25
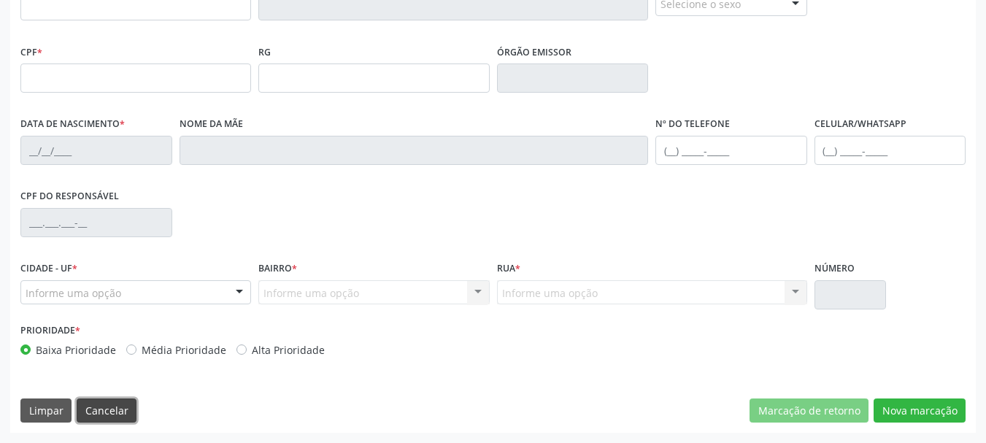
click at [120, 419] on button "Cancelar" at bounding box center [107, 411] width 60 height 25
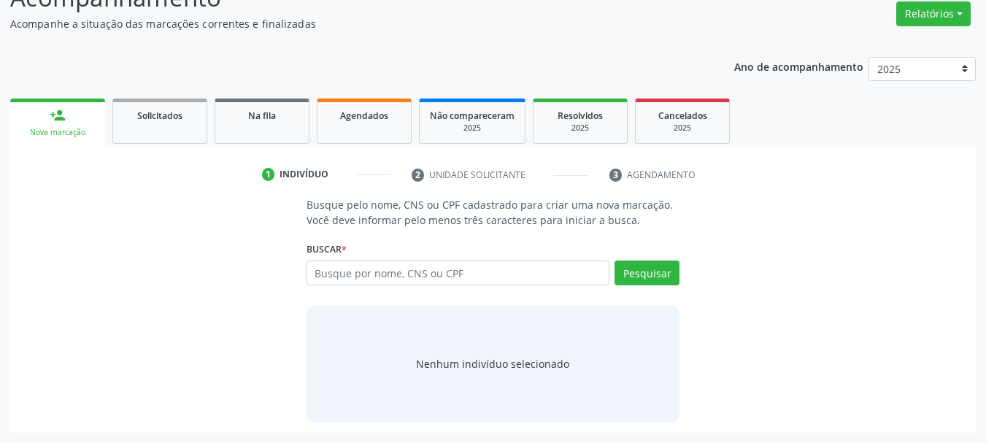
scroll to position [120, 0]
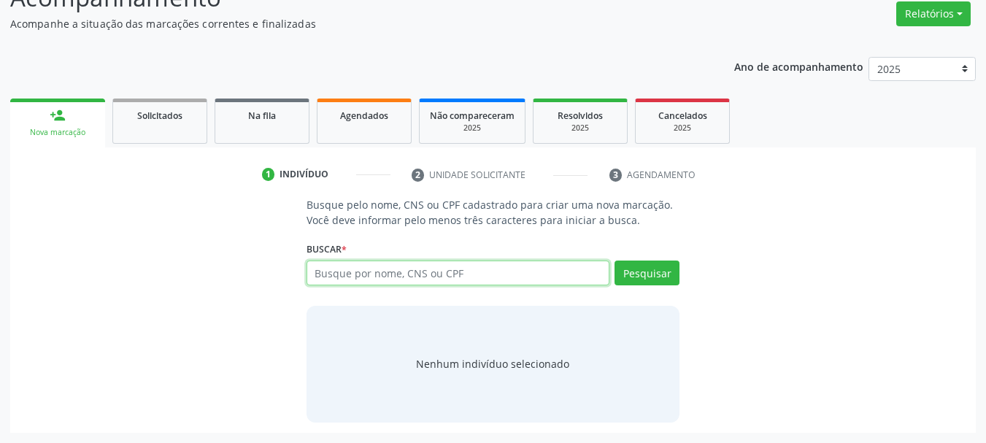
click at [394, 269] on input "text" at bounding box center [459, 273] width 304 height 25
paste input "CNS: 700 5065 4458 6250"
type input "CNS: 700 5065 4458 6250"
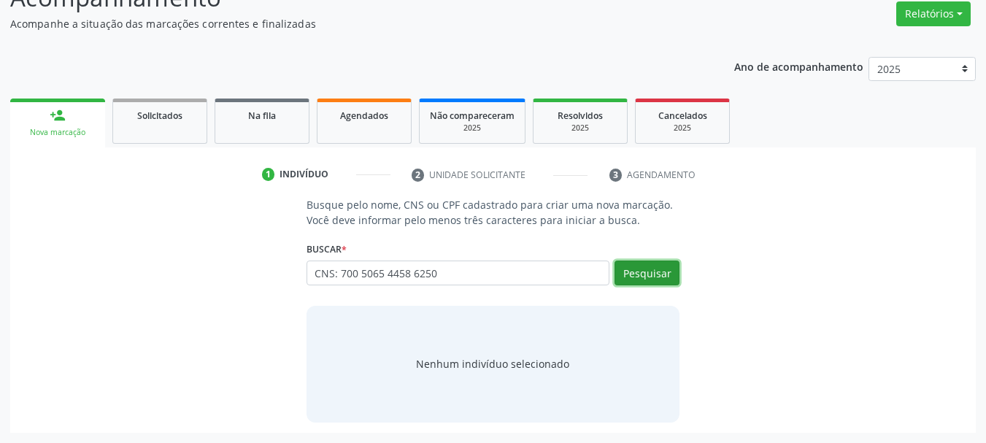
click at [623, 279] on button "Pesquisar" at bounding box center [647, 273] width 65 height 25
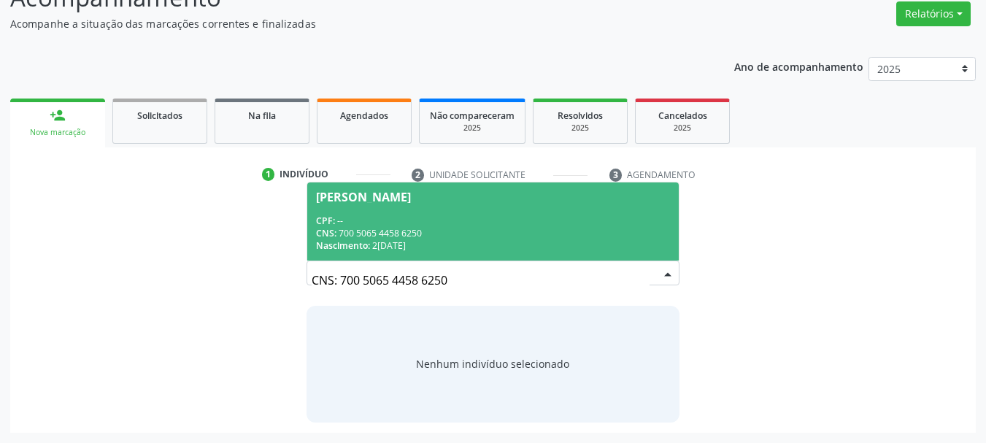
click at [450, 233] on div "CNS: 700 5065 4458 6250" at bounding box center [493, 233] width 355 height 12
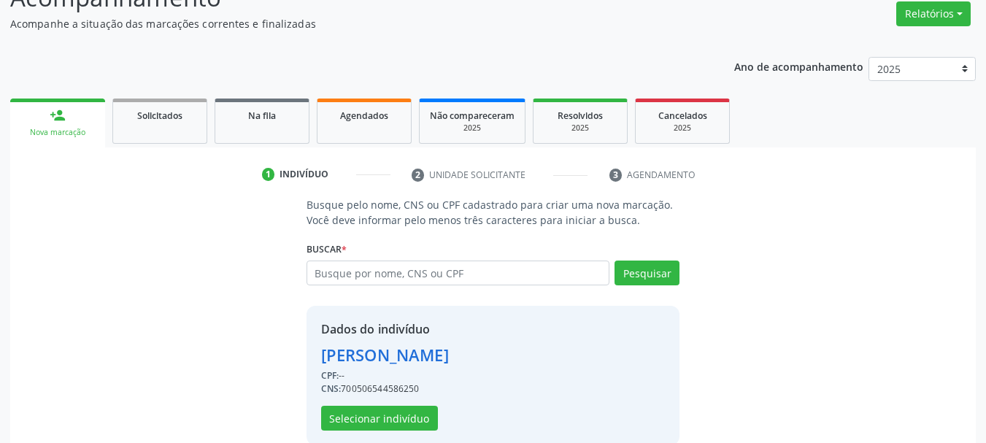
scroll to position [142, 0]
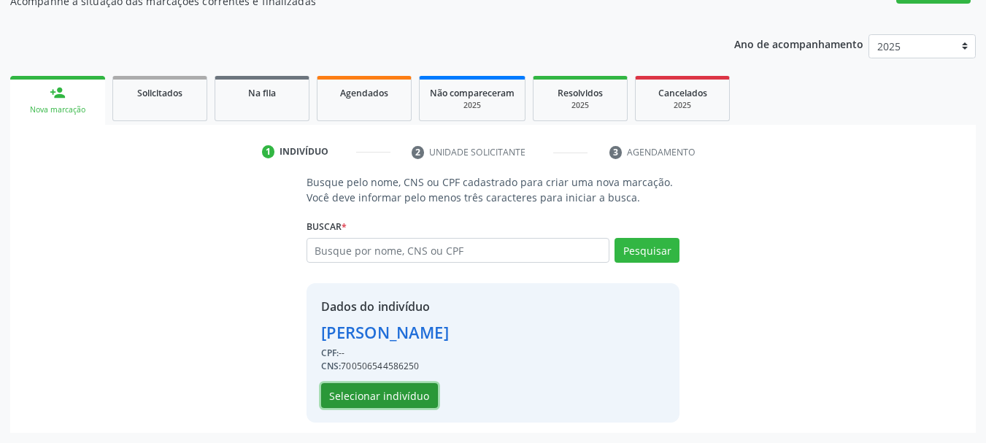
click at [411, 400] on button "Selecionar indivíduo" at bounding box center [379, 395] width 117 height 25
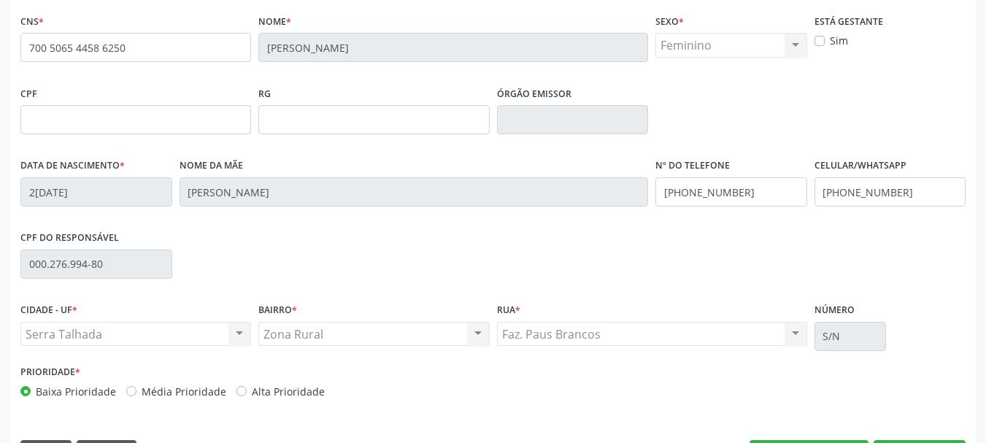
scroll to position [348, 0]
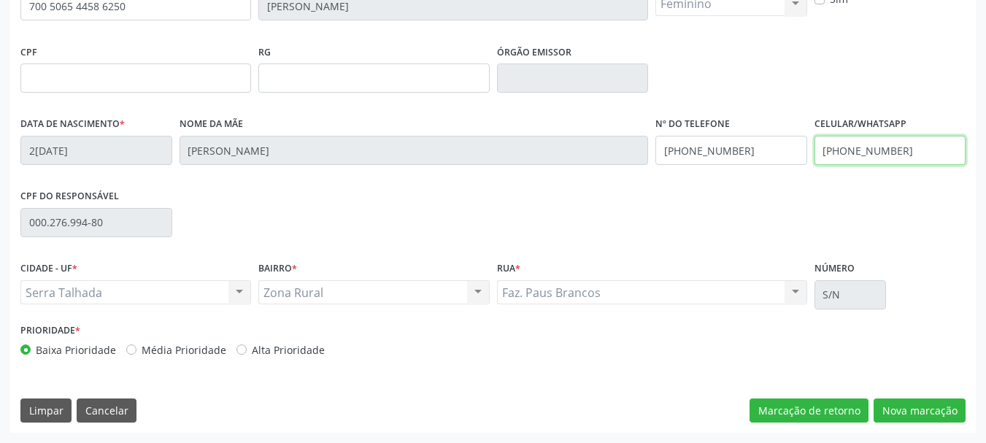
click at [846, 139] on input "(87) 98111-2199" at bounding box center [891, 150] width 152 height 29
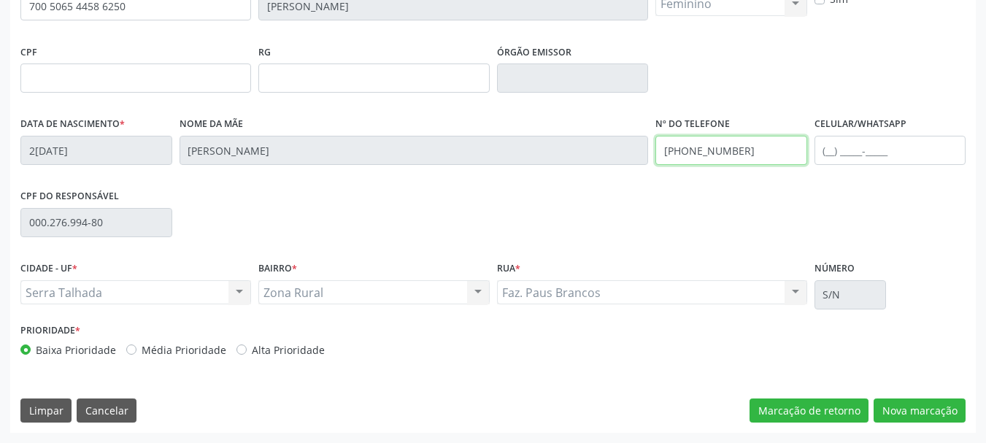
drag, startPoint x: 728, startPoint y: 154, endPoint x: 689, endPoint y: 169, distance: 41.3
click at [726, 154] on input "(87) 98111-2199" at bounding box center [731, 150] width 152 height 29
click at [707, 153] on input "(87) 98111-2199" at bounding box center [731, 150] width 152 height 29
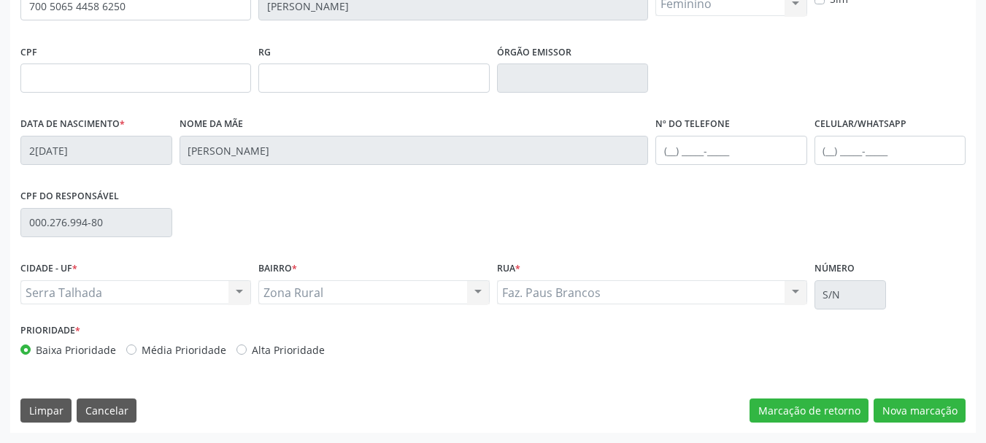
click at [922, 428] on div "CNS * 700 5065 4458 6250 Nome * Maria Leticia Almeida de Souza Sexo * Feminino …" at bounding box center [493, 201] width 966 height 464
click at [917, 417] on button "Nova marcação" at bounding box center [920, 411] width 92 height 25
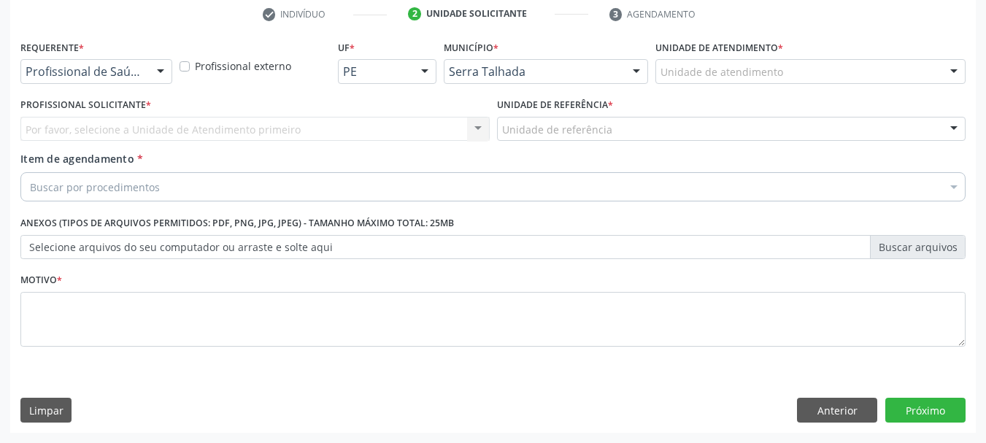
scroll to position [280, 0]
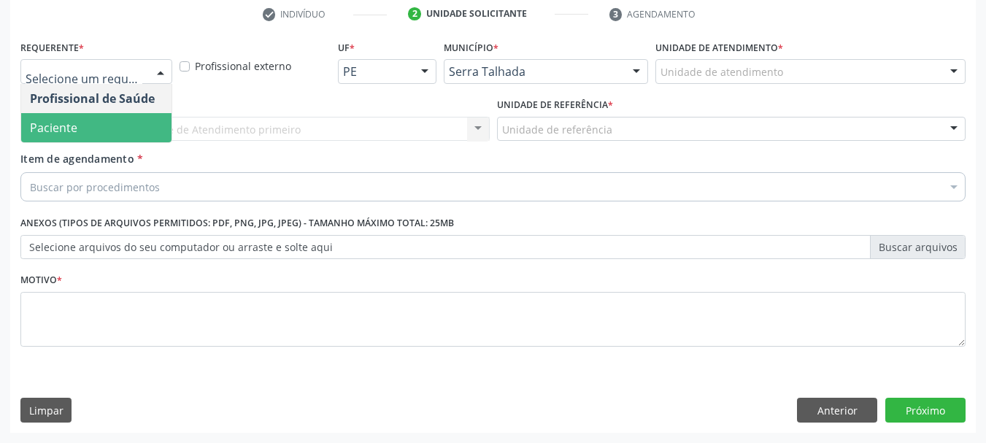
click at [82, 117] on span "Paciente" at bounding box center [96, 127] width 150 height 29
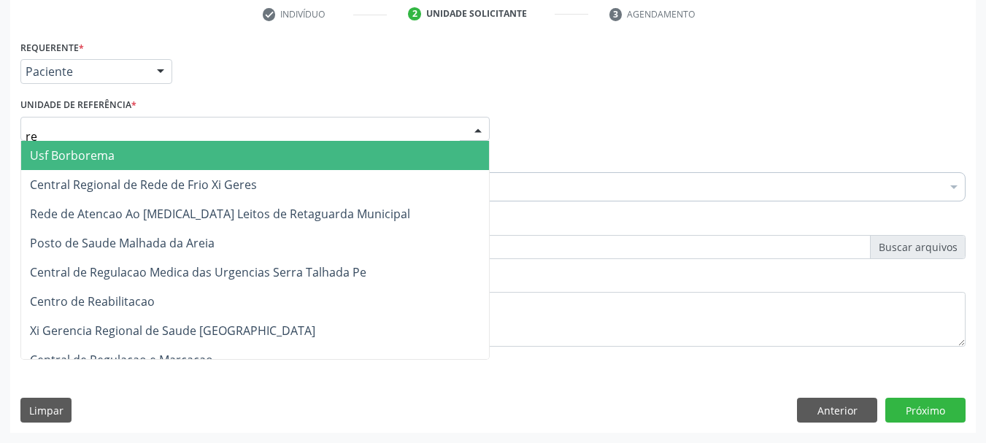
type input "rea"
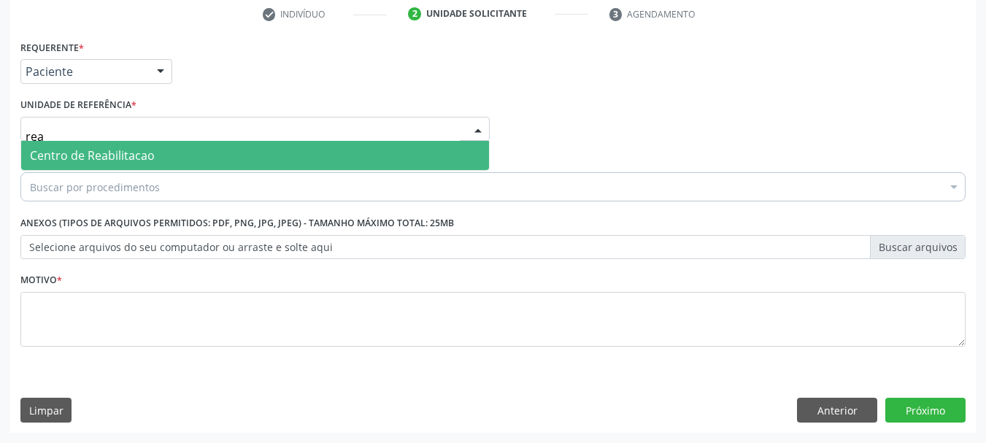
click at [98, 163] on span "Centro de Reabilitacao" at bounding box center [92, 155] width 125 height 16
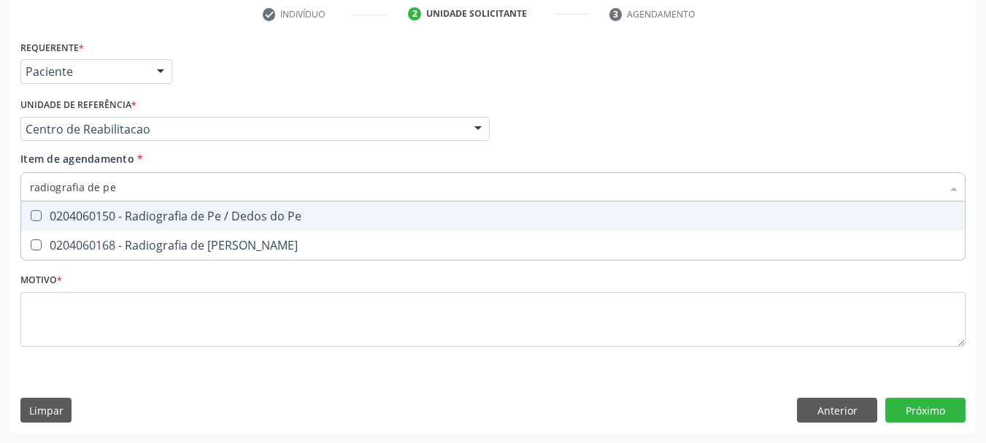
type input "radiografia de per"
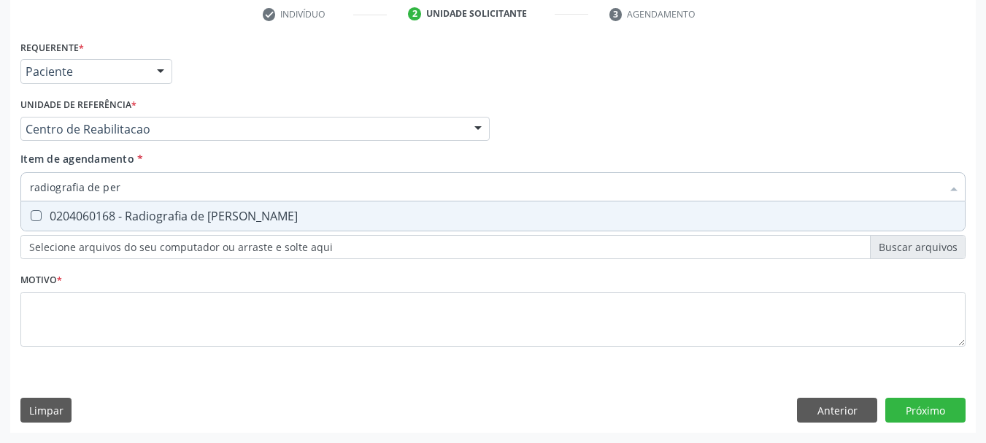
click at [84, 214] on div "0204060168 - Radiografia de [PERSON_NAME]" at bounding box center [493, 216] width 926 height 12
checkbox Perna "true"
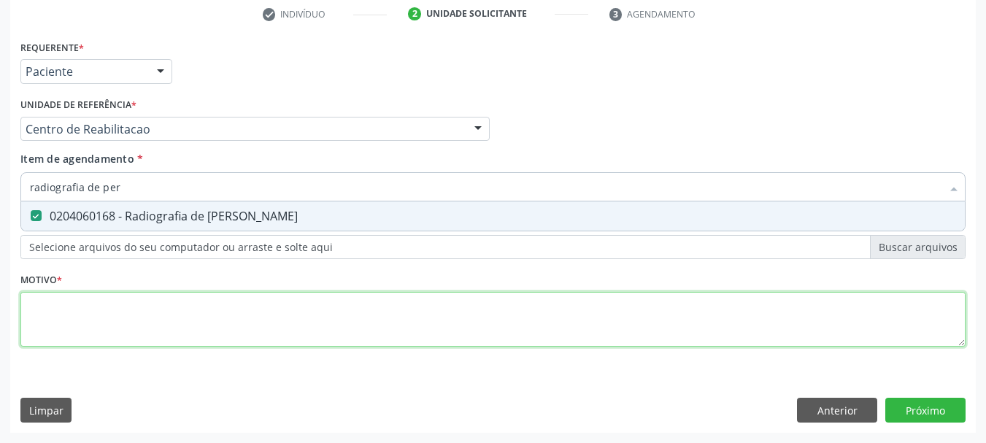
click at [82, 331] on div "Requerente * Paciente Profissional de Saúde Paciente Nenhum resultado encontrad…" at bounding box center [492, 201] width 945 height 331
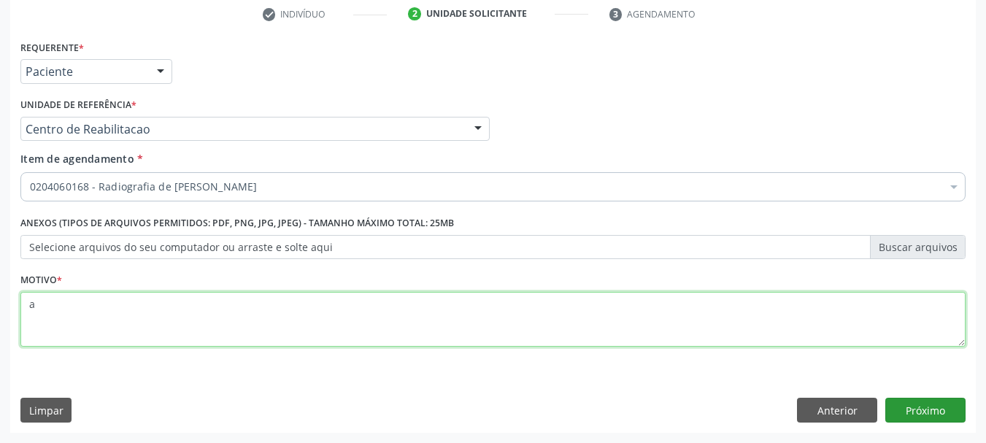
type textarea "a"
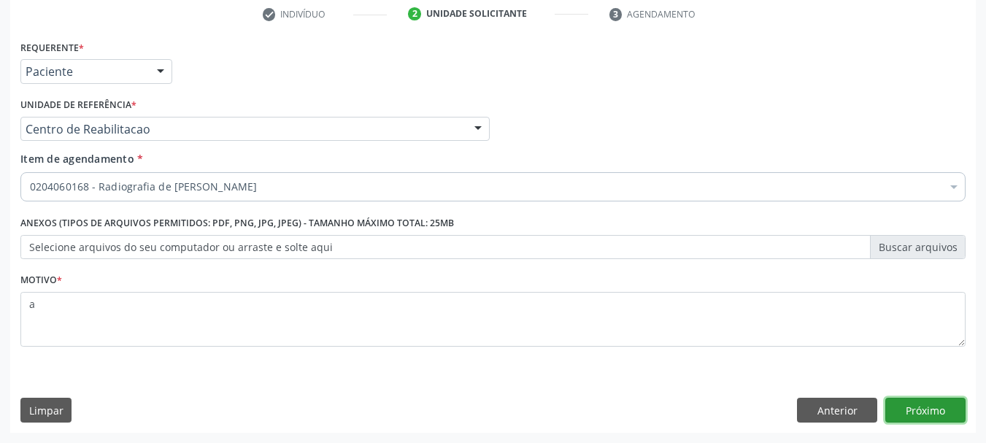
click at [948, 417] on button "Próximo" at bounding box center [925, 410] width 80 height 25
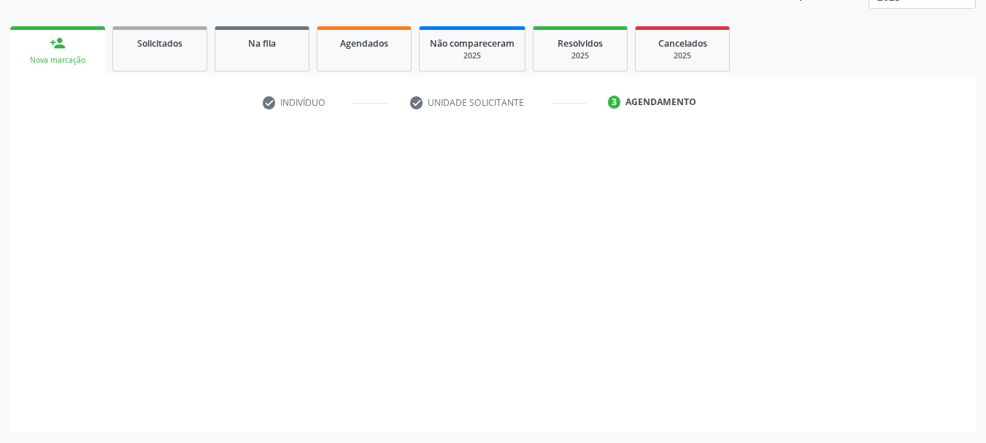
scroll to position [192, 0]
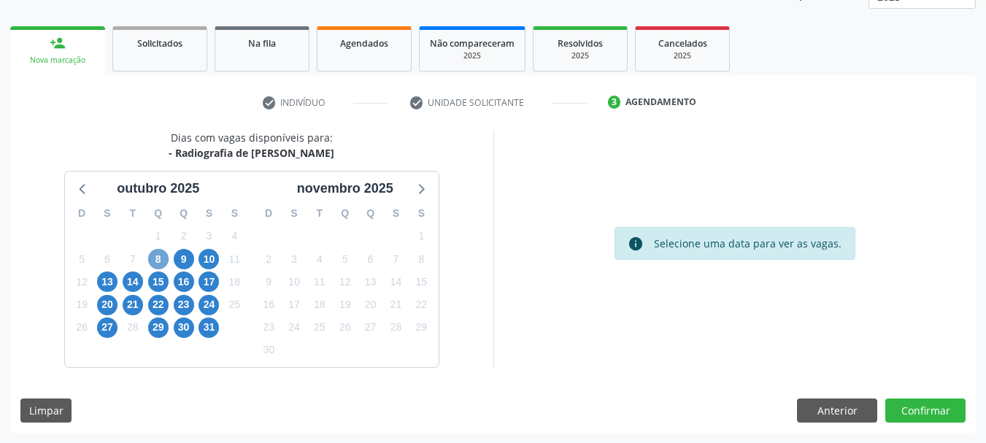
click at [166, 255] on span "8" at bounding box center [158, 259] width 20 height 20
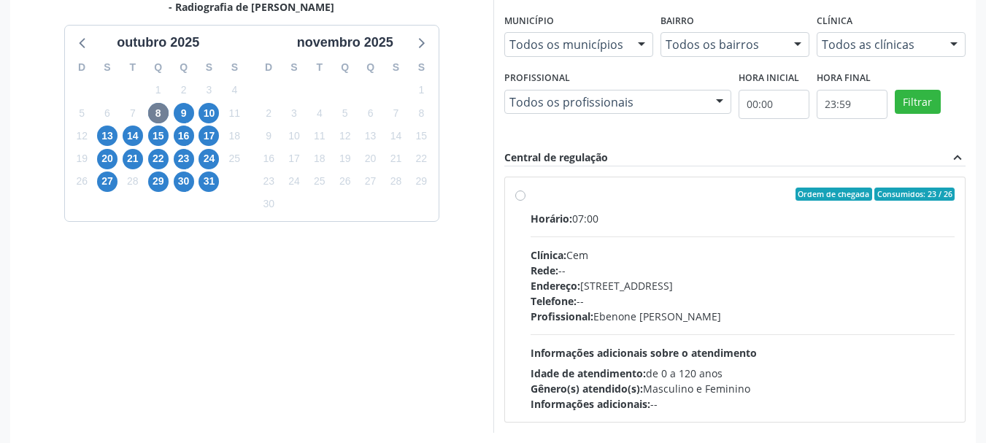
click at [686, 280] on div "Endereço: Casa, nº 393, Nossa Senhora da Pen, Serra Talhada - PE" at bounding box center [743, 285] width 425 height 15
click at [526, 201] on input "Ordem de chegada Consumidos: 23 / 26 Horário: 07:00 Clínica: Cem Rede: -- Ender…" at bounding box center [520, 194] width 10 height 13
radio input "true"
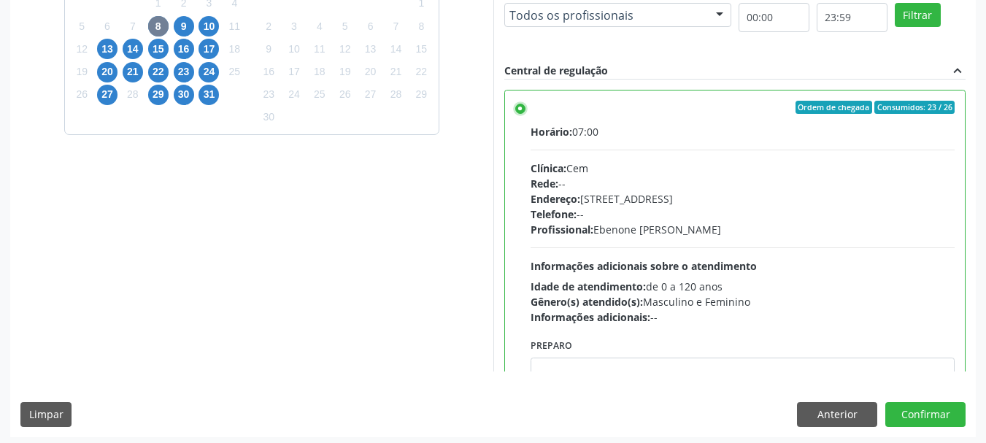
scroll to position [429, 0]
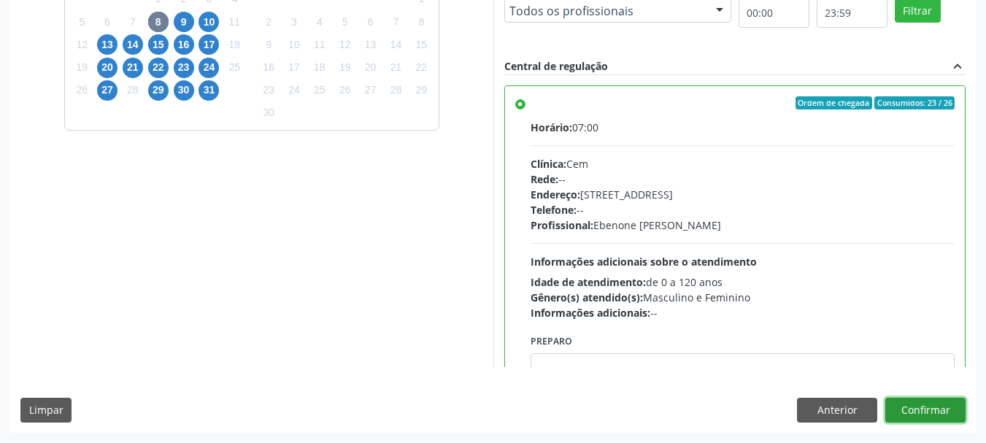
click at [932, 420] on button "Confirmar" at bounding box center [925, 410] width 80 height 25
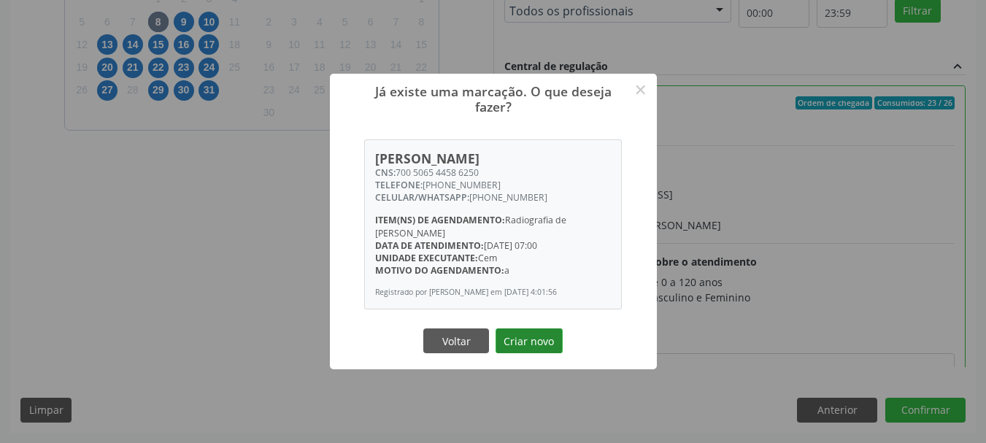
click at [504, 332] on button "Criar novo" at bounding box center [529, 340] width 67 height 25
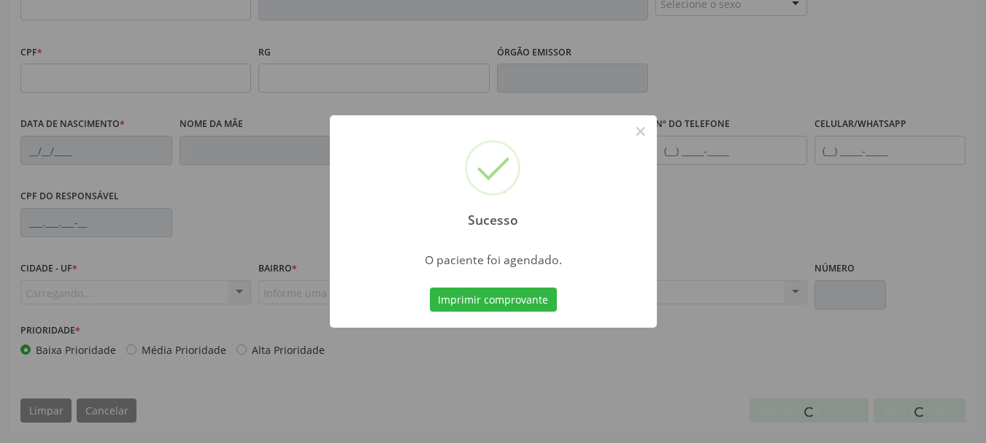
scroll to position [348, 0]
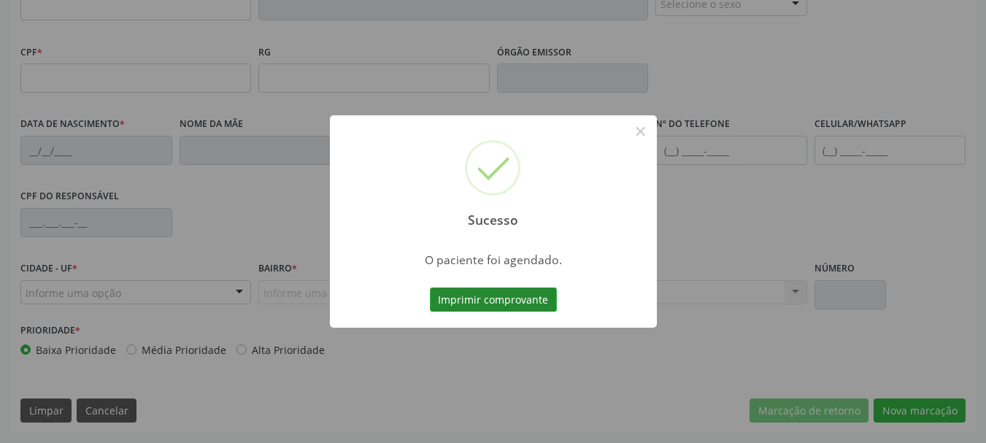
click at [517, 301] on button "Imprimir comprovante" at bounding box center [493, 300] width 127 height 25
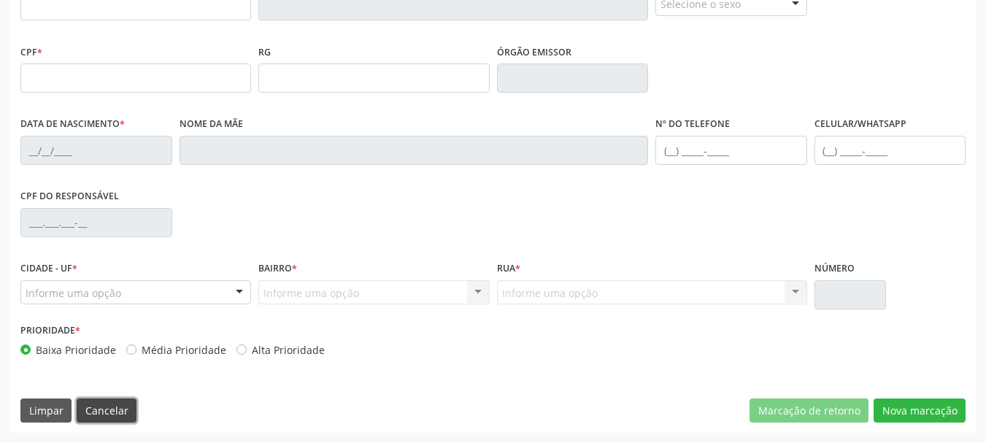
click at [96, 408] on button "Cancelar" at bounding box center [107, 411] width 60 height 25
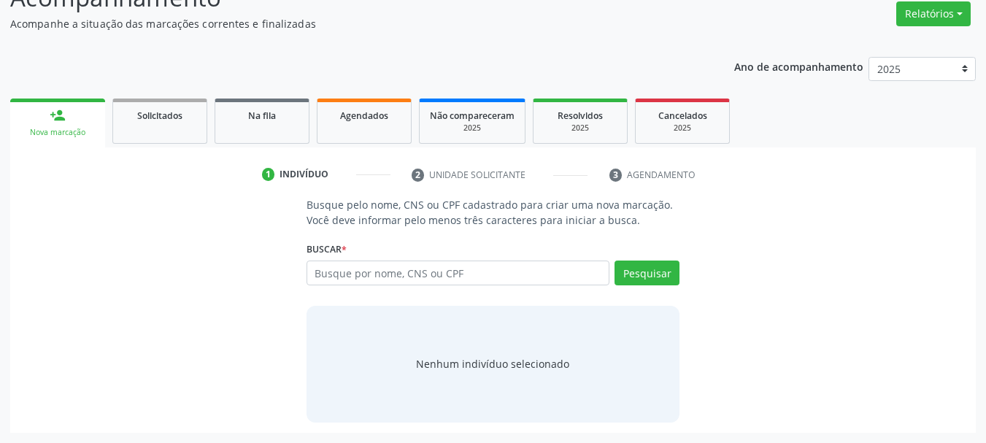
scroll to position [120, 0]
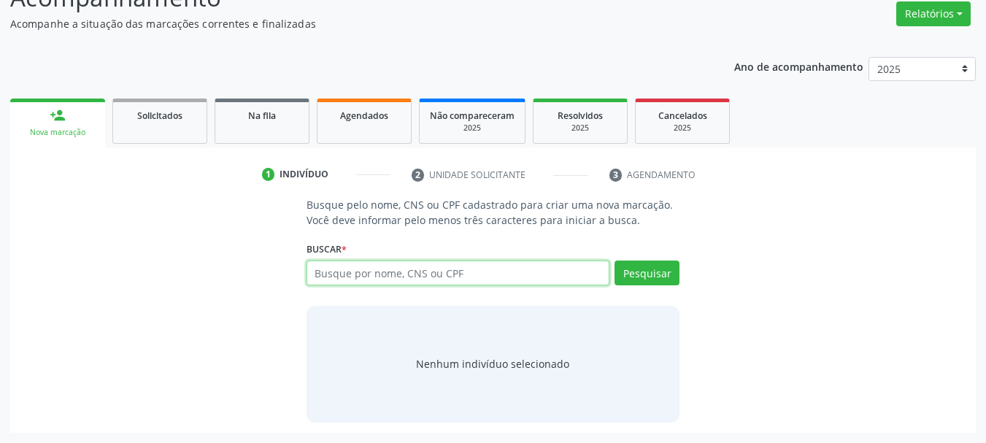
click at [383, 273] on input "text" at bounding box center [459, 273] width 304 height 25
type input "maria vilma fre"
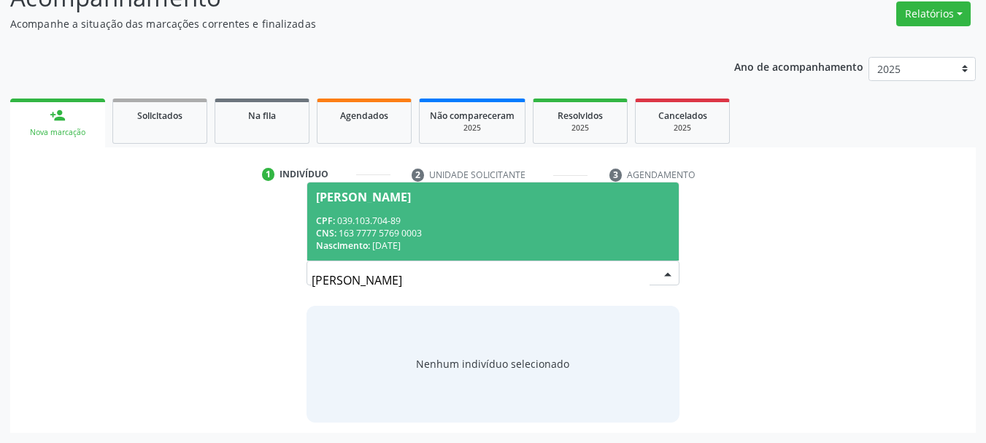
click at [454, 236] on div "CNS: 163 7777 5769 0003" at bounding box center [493, 233] width 355 height 12
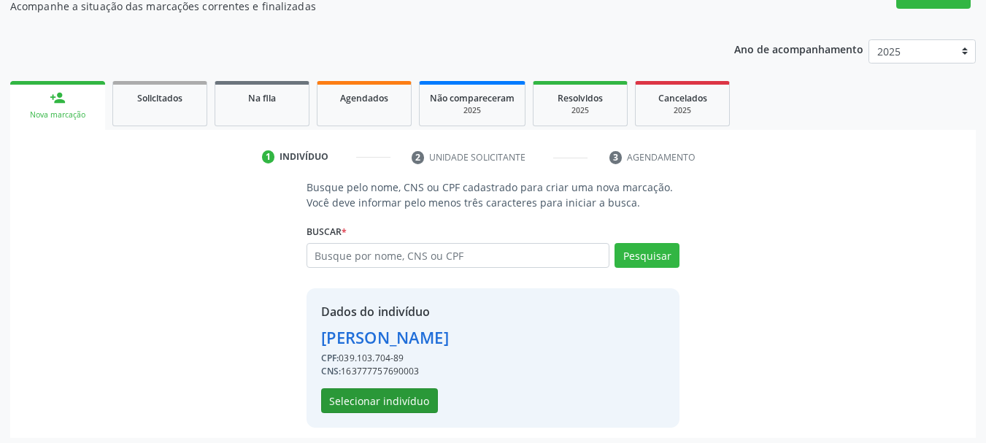
scroll to position [142, 0]
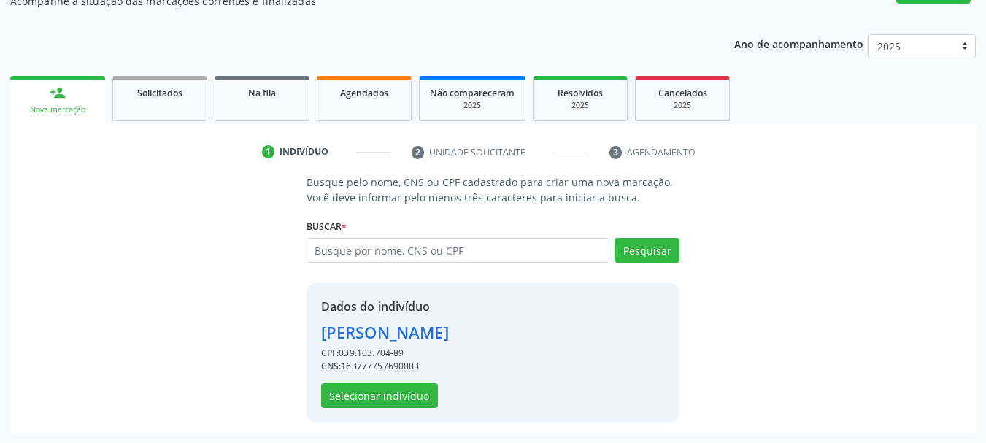
click at [408, 425] on div "Busque pelo nome, CNS ou CPF cadastrado para criar uma nova marcação. Você deve…" at bounding box center [493, 303] width 966 height 258
click at [408, 401] on button "Selecionar indivíduo" at bounding box center [379, 395] width 117 height 25
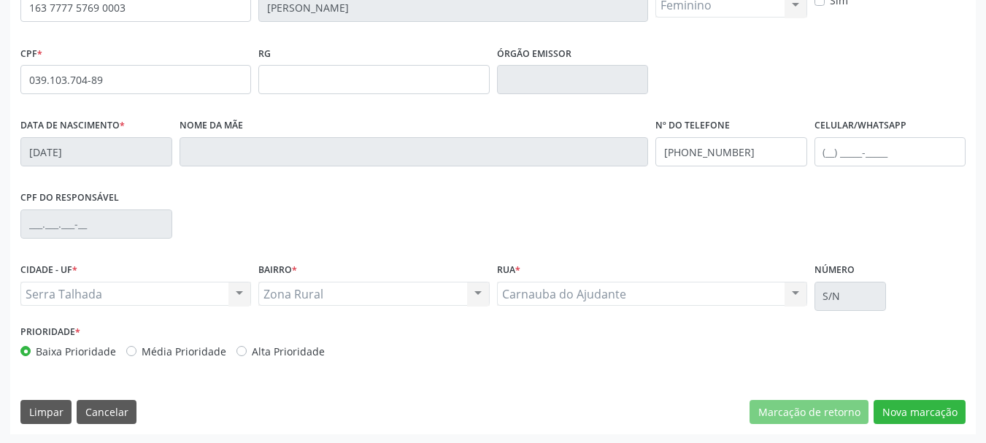
scroll to position [348, 0]
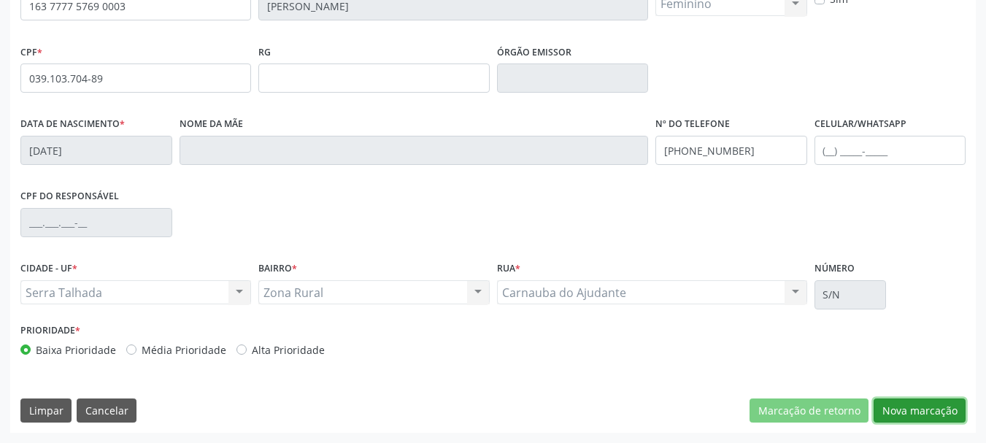
click at [950, 408] on button "Nova marcação" at bounding box center [920, 411] width 92 height 25
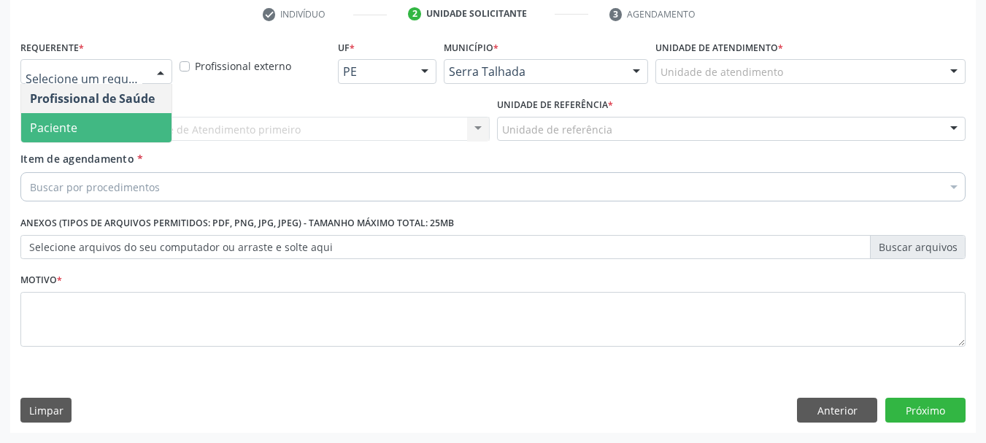
click at [80, 123] on span "Paciente" at bounding box center [96, 127] width 150 height 29
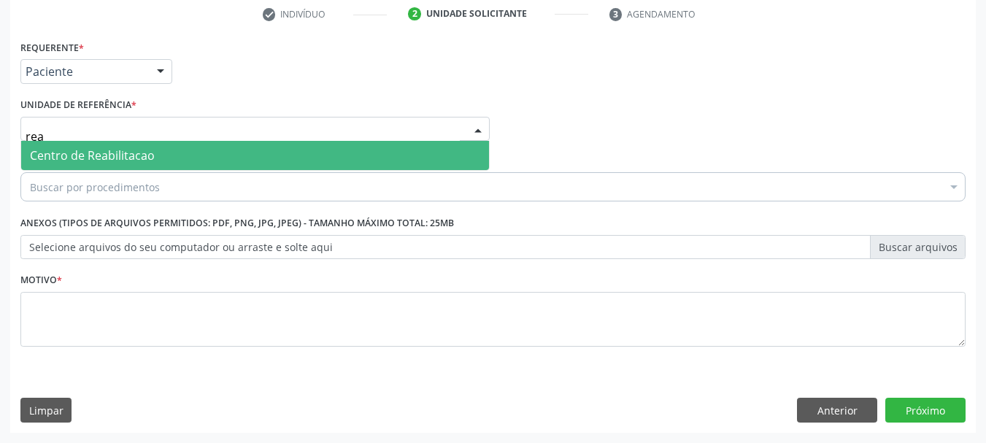
type input "reab"
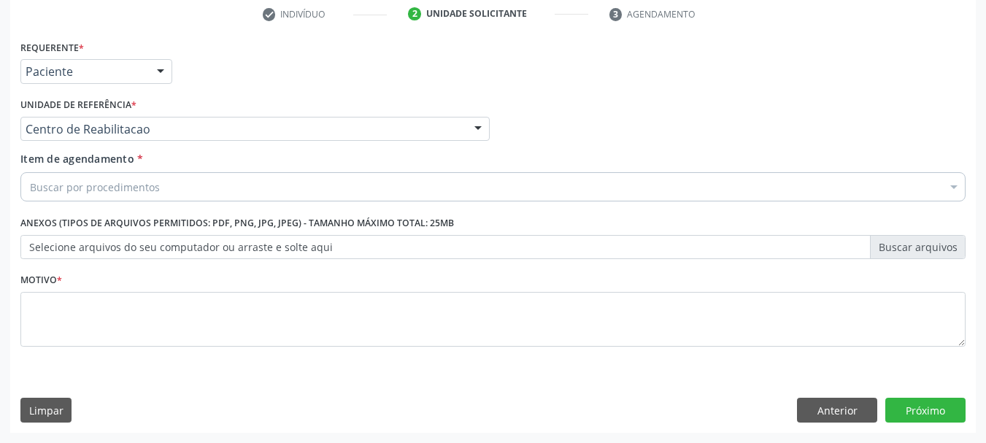
click at [163, 189] on div "Buscar por procedimentos" at bounding box center [492, 186] width 945 height 29
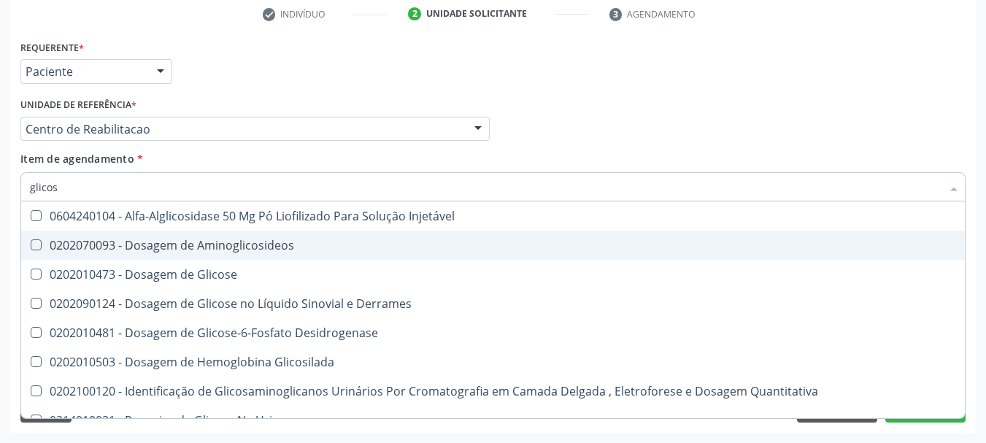
type input "glicose"
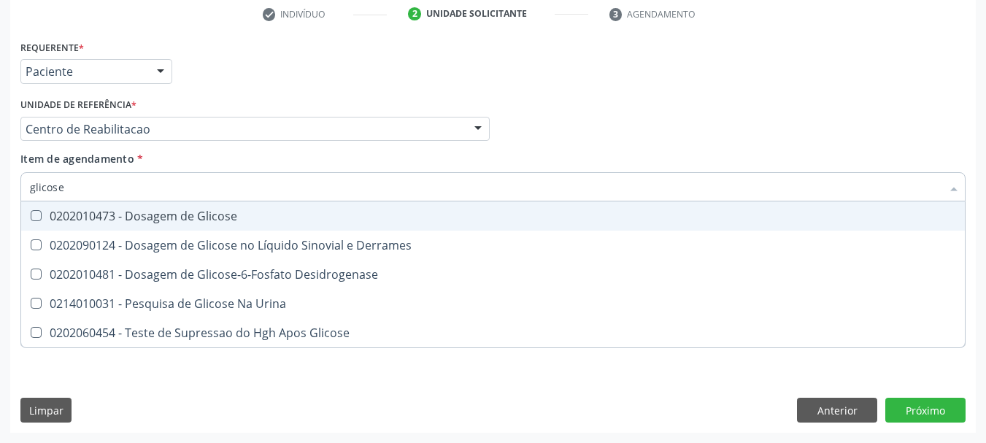
click at [177, 230] on span "0202010473 - Dosagem de Glicose" at bounding box center [493, 215] width 944 height 29
checkbox Glicose "true"
click at [69, 190] on input "glicose" at bounding box center [486, 186] width 912 height 29
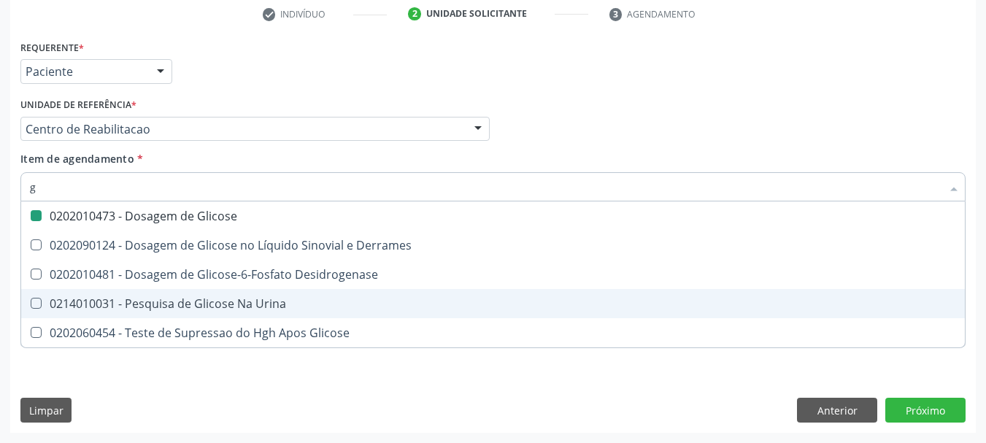
type input "gl"
checkbox Glicose "false"
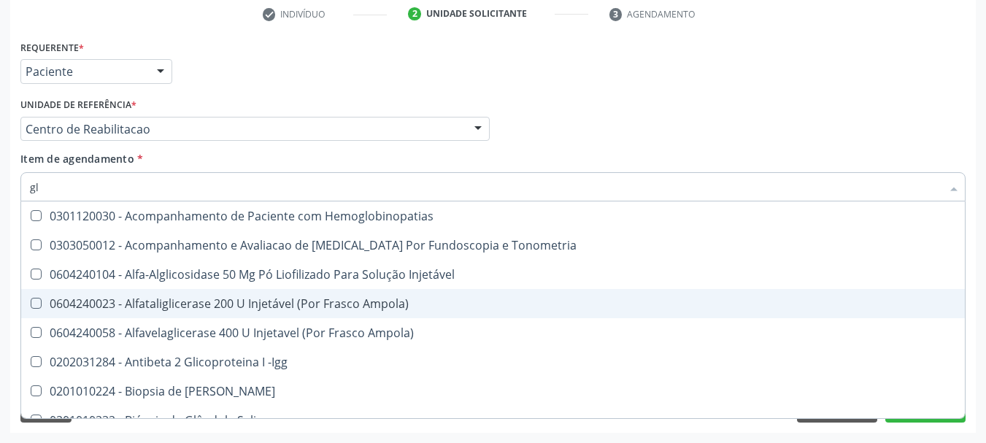
type input "gli"
checkbox \(Confirmatorio\) "true"
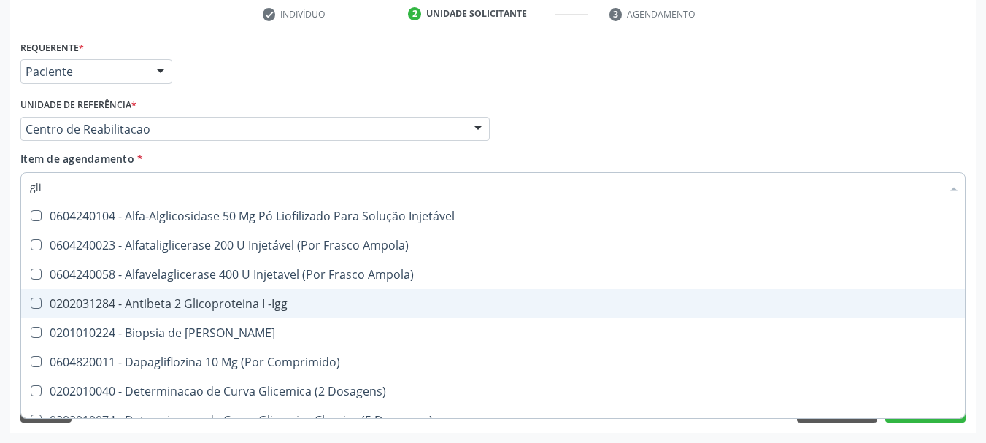
type input "glic"
checkbox Aminoglicosideos "true"
checkbox Glicose "false"
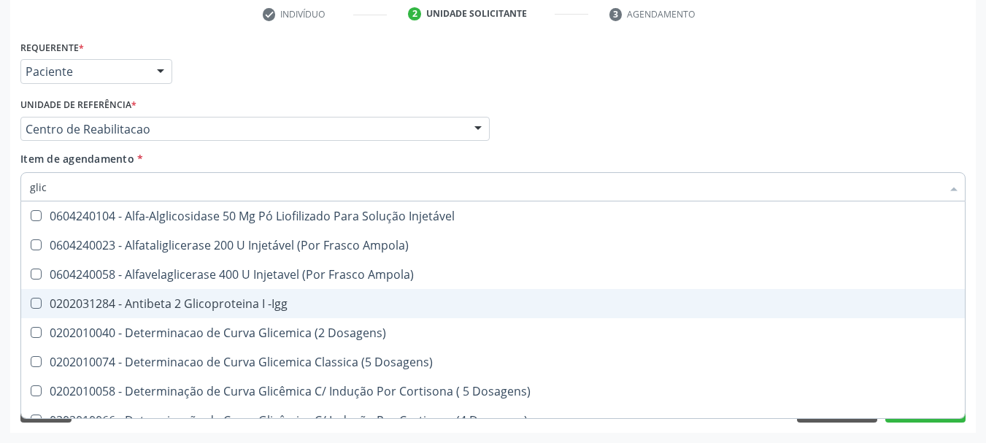
type input "glico"
checkbox Dosagens\) "true"
checkbox Glicose "false"
type input "glicos"
checkbox Ampola\) "true"
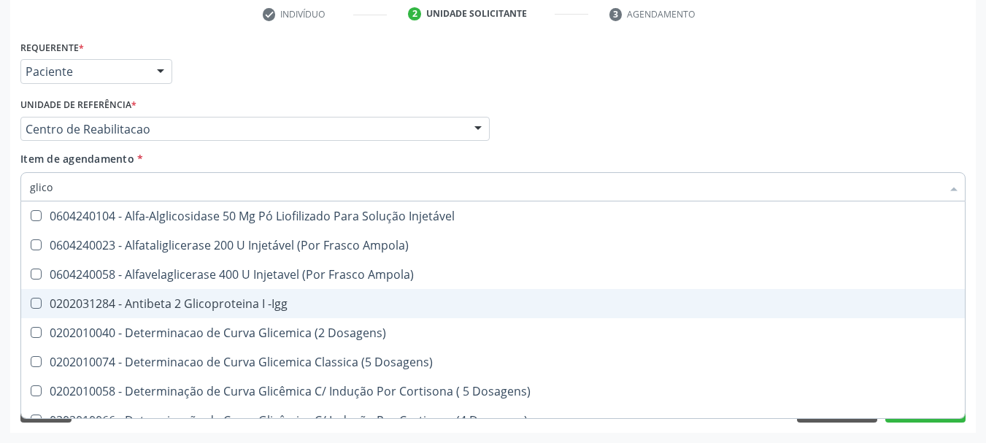
checkbox Dosagens\) "false"
type input "glicosi"
checkbox Ampola\) "false"
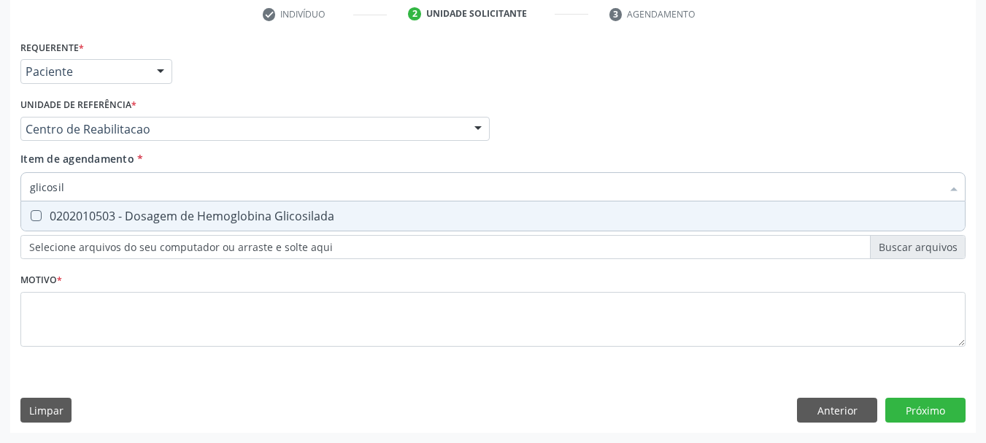
type input "glicosila"
click at [65, 220] on div "0202010503 - Dosagem de Hemoglobina Glicosilada" at bounding box center [493, 216] width 926 height 12
checkbox Glicosilada "true"
click at [93, 183] on input "glicosila" at bounding box center [486, 186] width 912 height 29
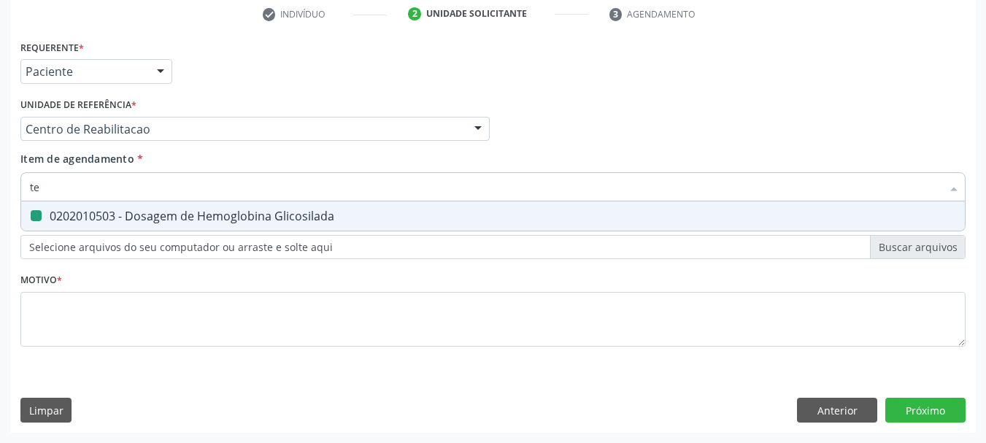
type input "tem"
checkbox Glicosilada "false"
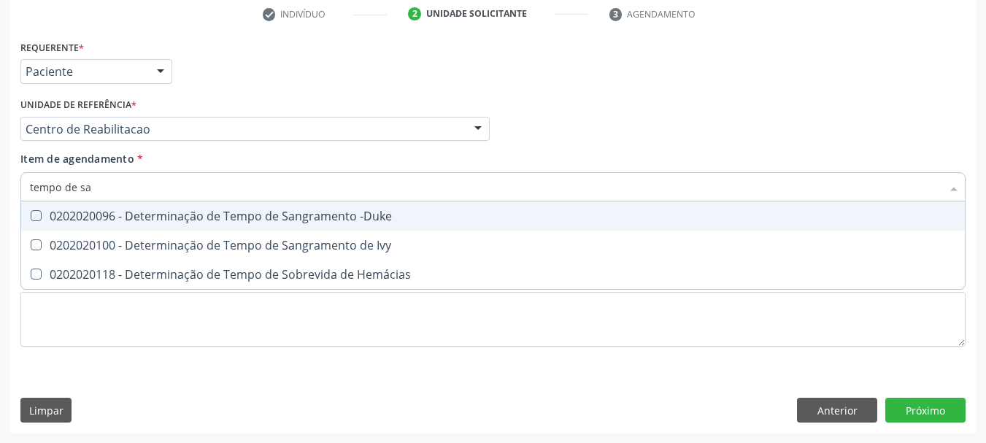
type input "tempo de san"
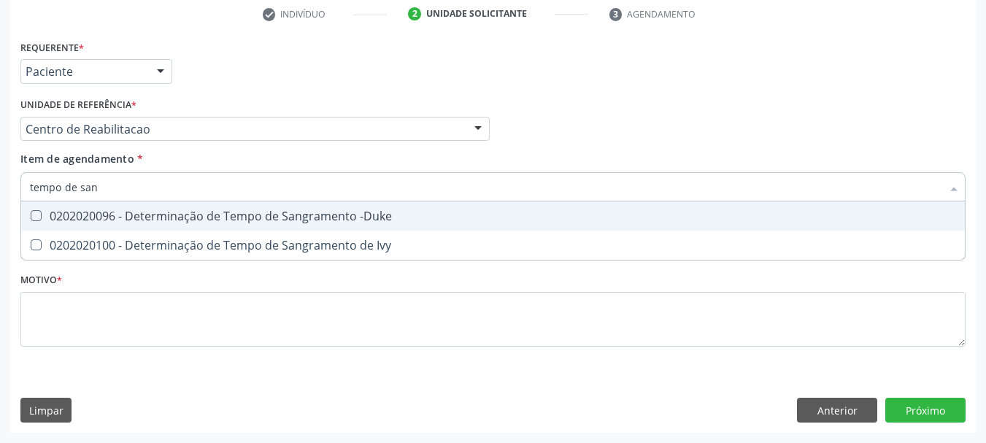
click at [126, 210] on div "0202020096 - Determinação de Tempo de Sangramento -Duke" at bounding box center [493, 216] width 926 height 12
checkbox -Duke "true"
click at [114, 192] on input "tempo de san" at bounding box center [486, 186] width 912 height 29
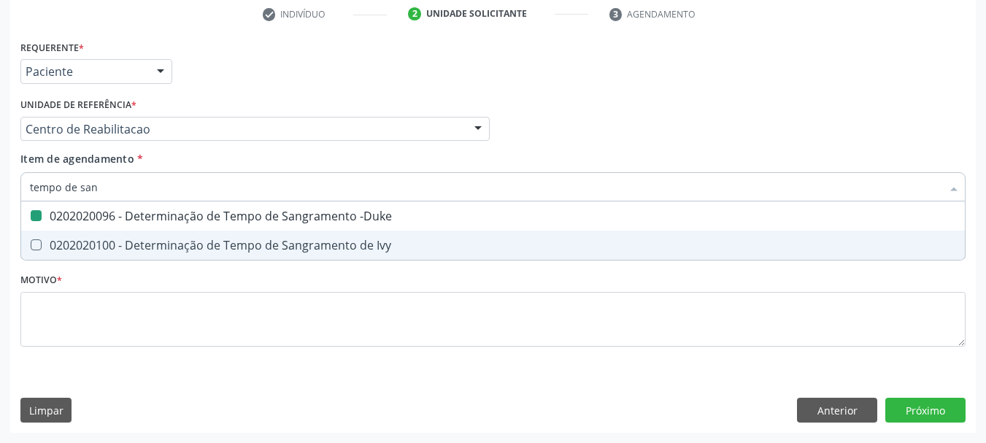
type input "tempo de c"
checkbox -Duke "false"
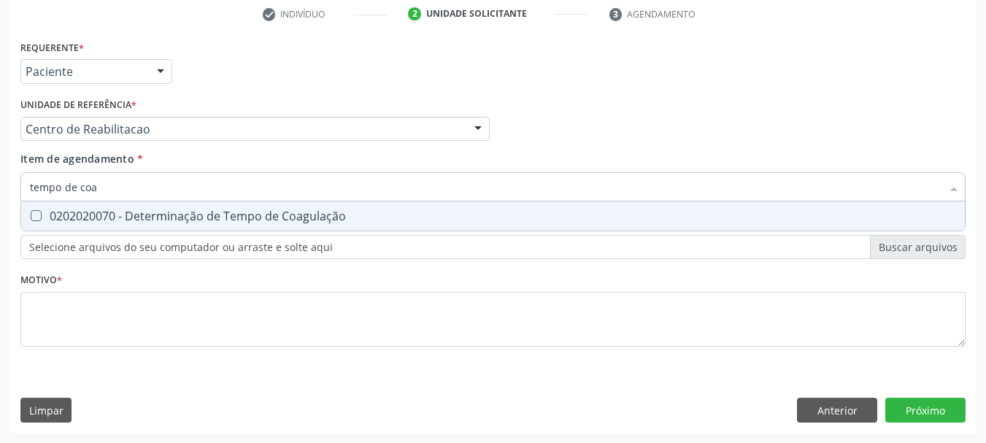
type input "tempo de coag"
click at [161, 203] on span "0202020070 - Determinação de Tempo de Coagulação" at bounding box center [493, 215] width 944 height 29
checkbox Coagulação "true"
click at [125, 185] on input "tempo de coag" at bounding box center [486, 186] width 912 height 29
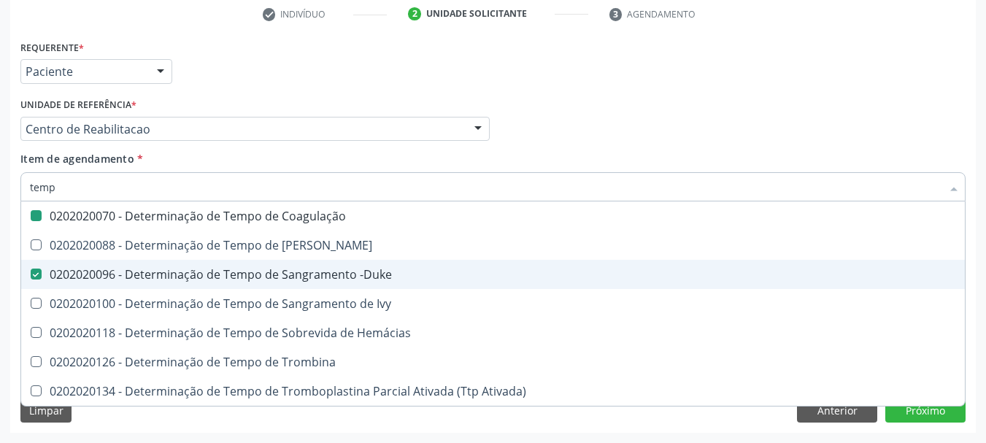
type input "tem"
checkbox Coagulação "false"
checkbox -Duke "false"
type input "t"
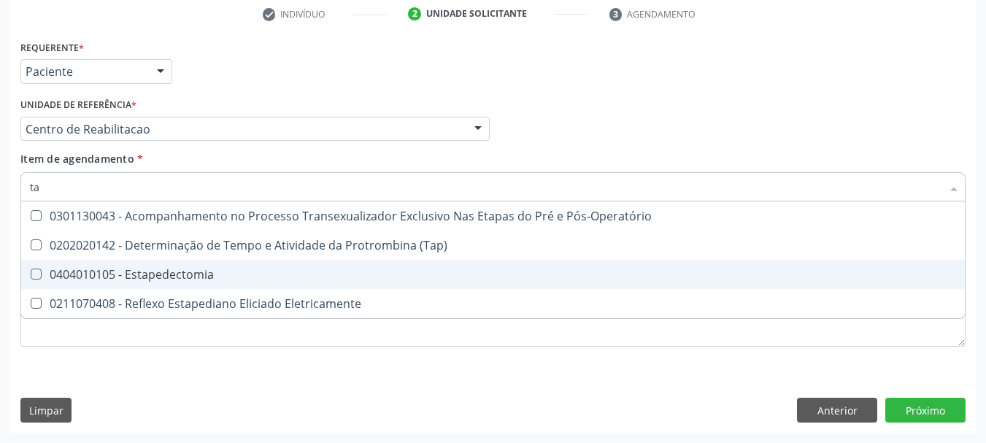
type input "tap"
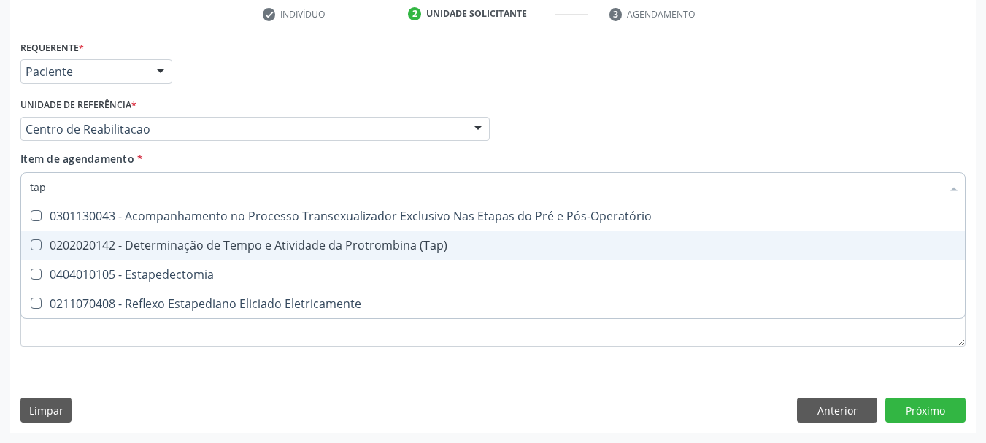
click at [344, 254] on span "0202020142 - Determinação de Tempo e Atividade da Protrombina (Tap)" at bounding box center [493, 245] width 944 height 29
checkbox \(Tap\) "true"
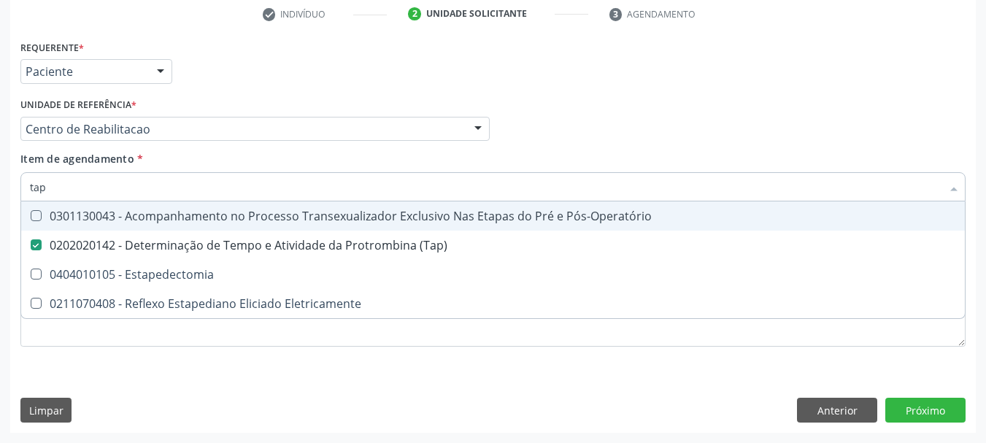
click at [240, 166] on div "Item de agendamento * tap Desfazer seleção 0301130043 - Acompanhamento no Proce…" at bounding box center [492, 174] width 945 height 46
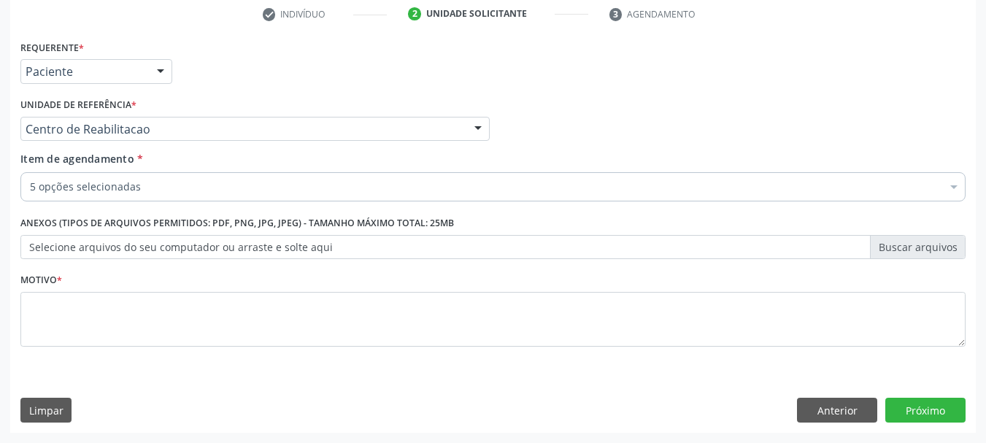
click at [130, 198] on div "5 opções selecionadas" at bounding box center [492, 186] width 945 height 29
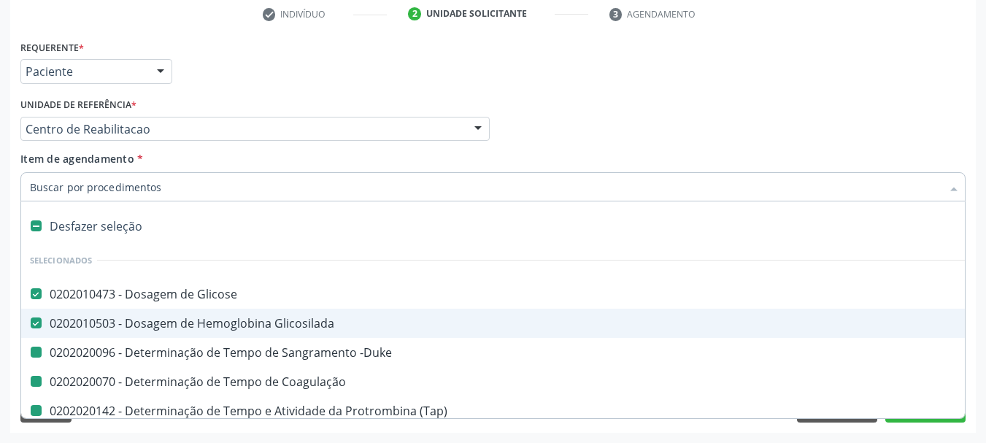
type input "h"
checkbox -Duke "false"
checkbox Coagulação "false"
checkbox \(Tap\) "false"
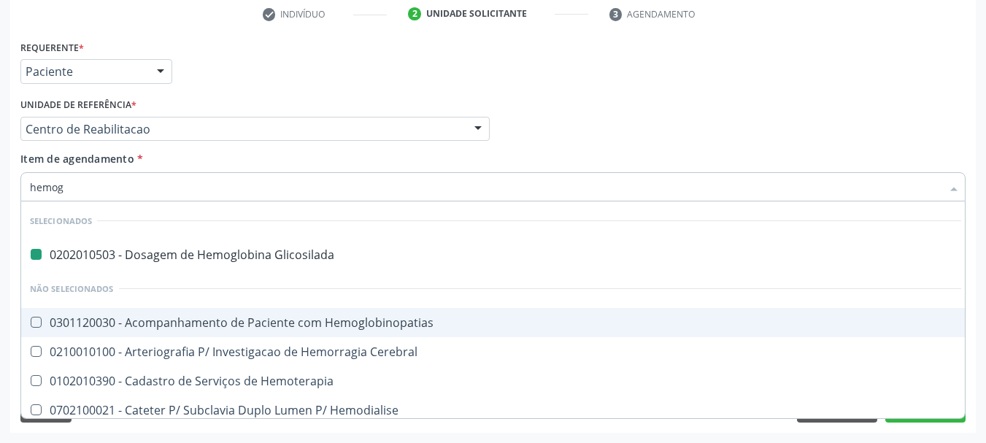
type input "hemogr"
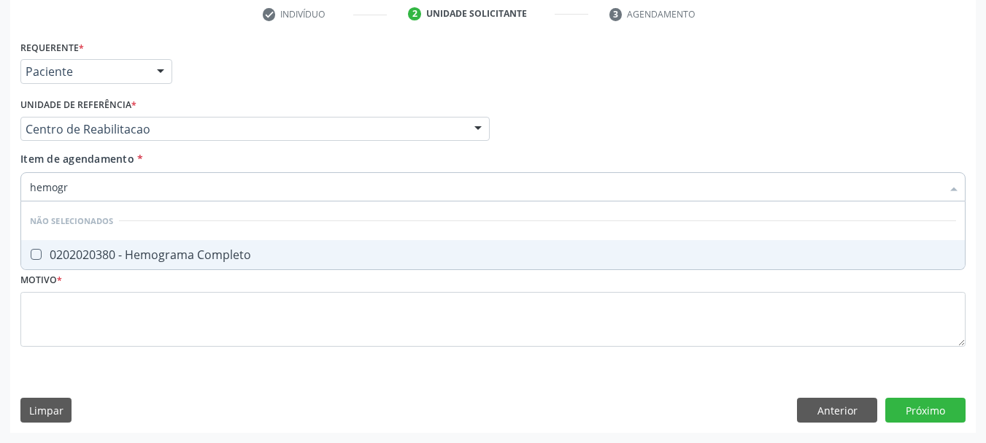
click at [170, 263] on span "0202020380 - Hemograma Completo" at bounding box center [493, 254] width 944 height 29
checkbox Completo "true"
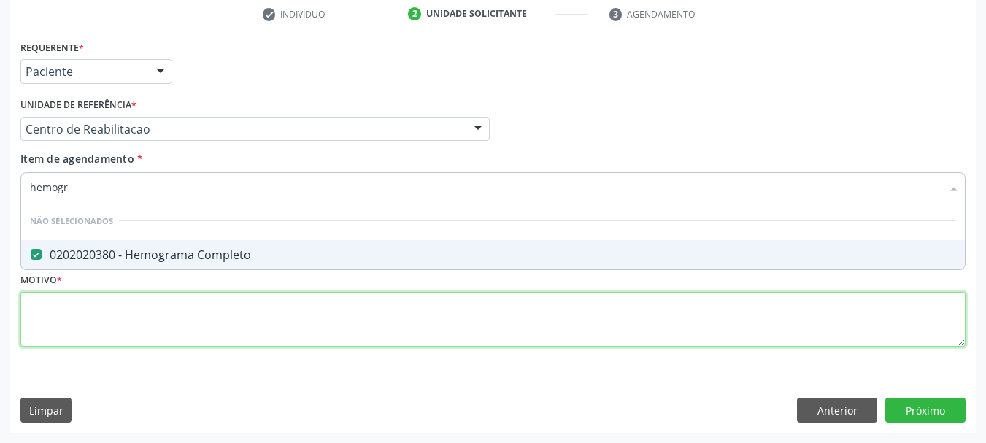
click at [126, 310] on div "Requerente * Paciente Profissional de Saúde Paciente Nenhum resultado encontrad…" at bounding box center [492, 201] width 945 height 331
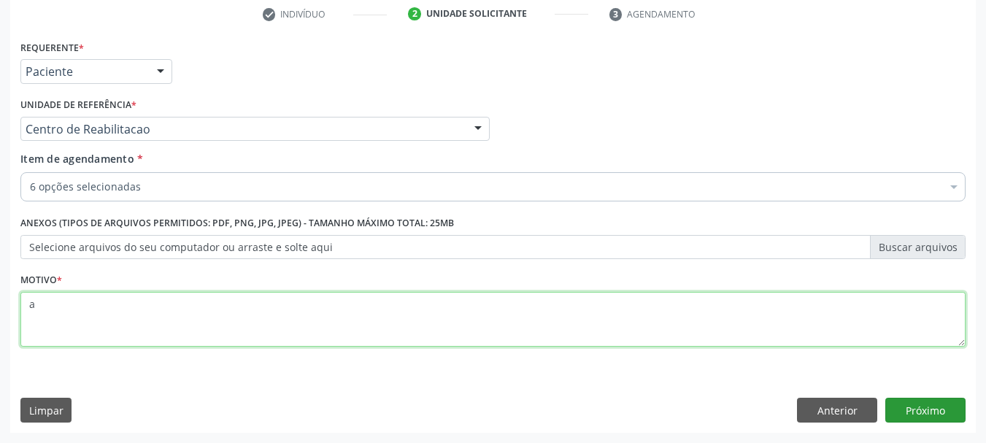
type textarea "a"
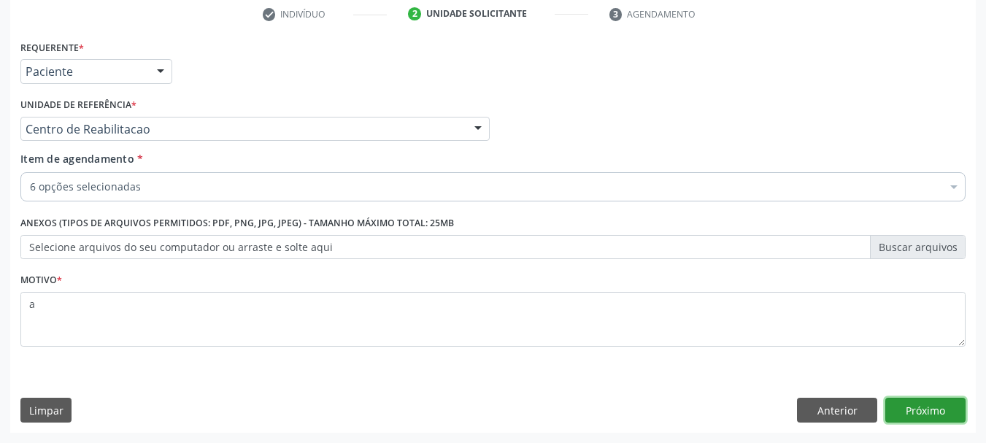
click at [950, 417] on button "Próximo" at bounding box center [925, 410] width 80 height 25
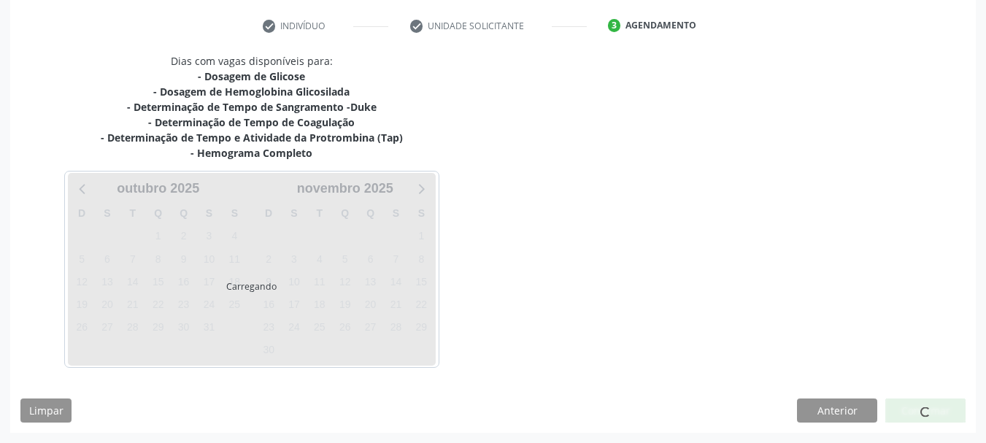
scroll to position [269, 0]
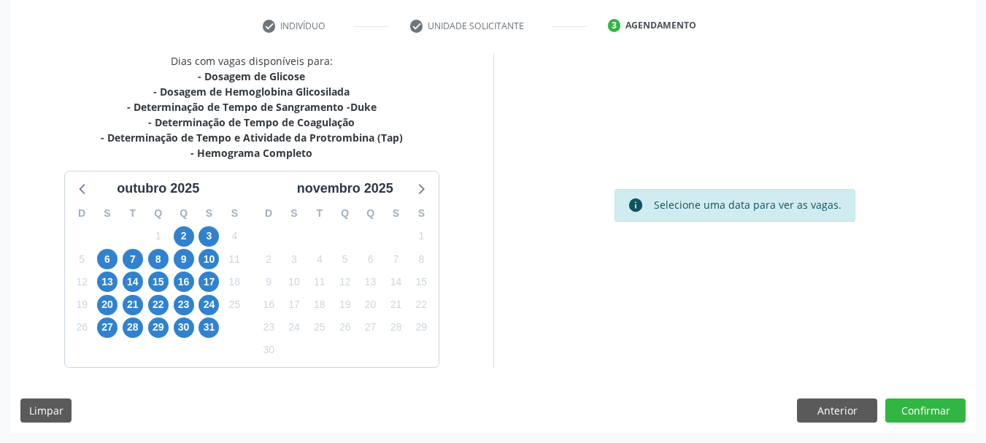
click at [144, 282] on div "14" at bounding box center [133, 282] width 26 height 23
click at [136, 284] on span "14" at bounding box center [133, 282] width 20 height 20
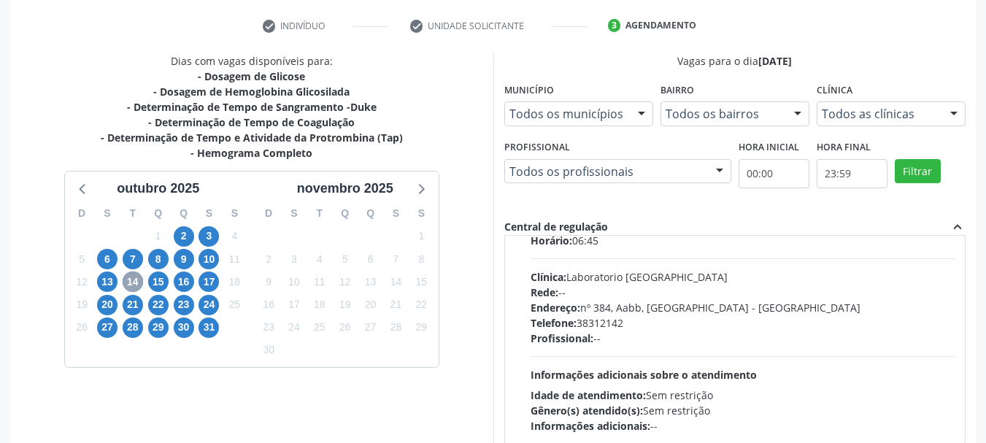
scroll to position [73, 0]
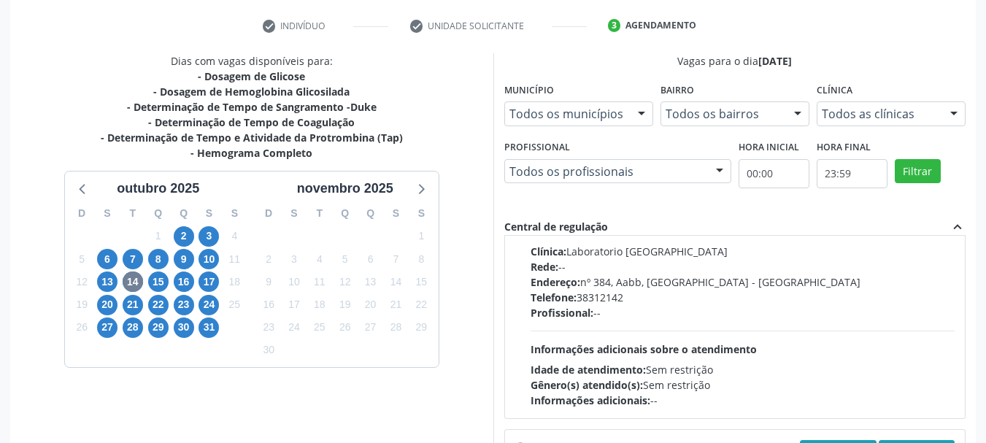
click at [612, 241] on div "Horário: 06:45 Clínica: Laboratorio Sao Francisco Rede: -- Endereço: nº 384, Aa…" at bounding box center [743, 307] width 425 height 201
click at [526, 197] on input "Ordem de chegada Consumidos: 16 / 40 Horário: 06:45 Clínica: Laboratorio Sao Fr…" at bounding box center [520, 190] width 10 height 13
radio input "true"
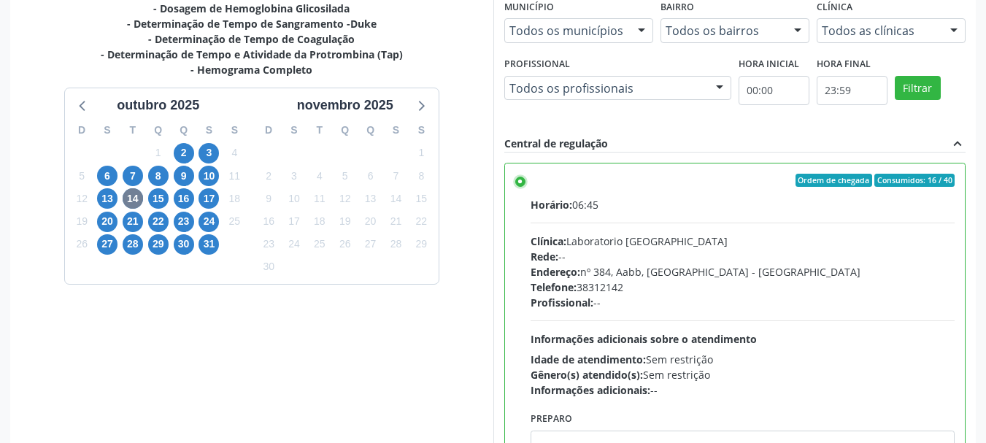
scroll to position [429, 0]
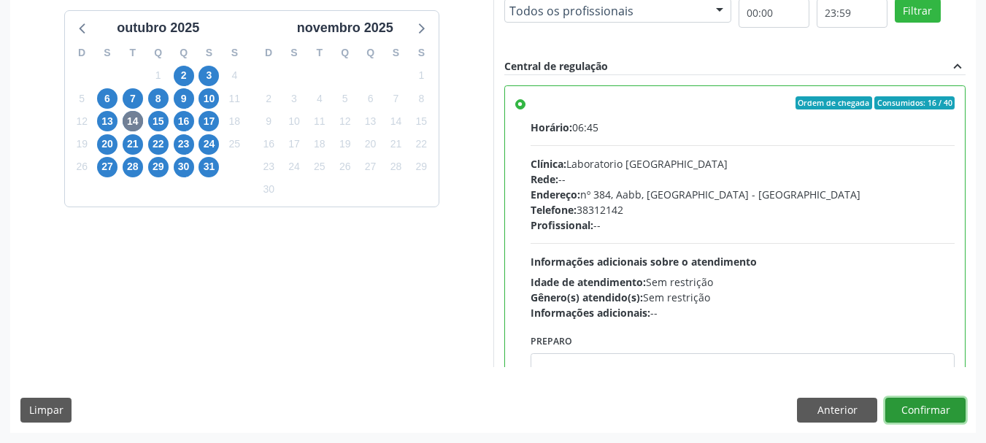
click at [933, 411] on button "Confirmar" at bounding box center [925, 410] width 80 height 25
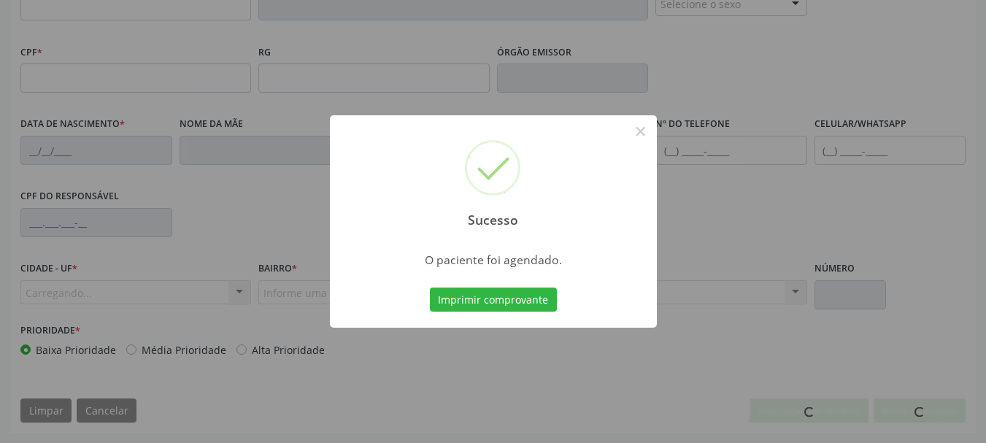
scroll to position [348, 0]
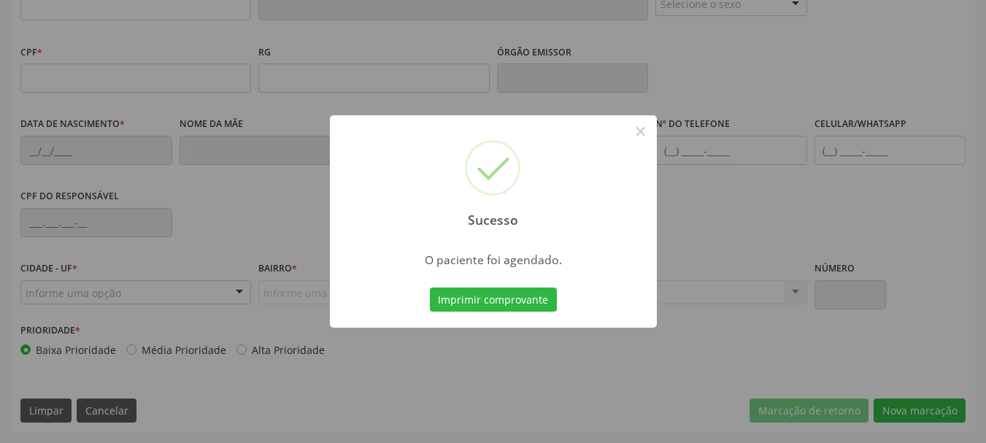
click at [516, 312] on div "Imprimir comprovante Cancel" at bounding box center [493, 300] width 134 height 31
click at [499, 298] on button "Imprimir comprovante" at bounding box center [493, 300] width 127 height 25
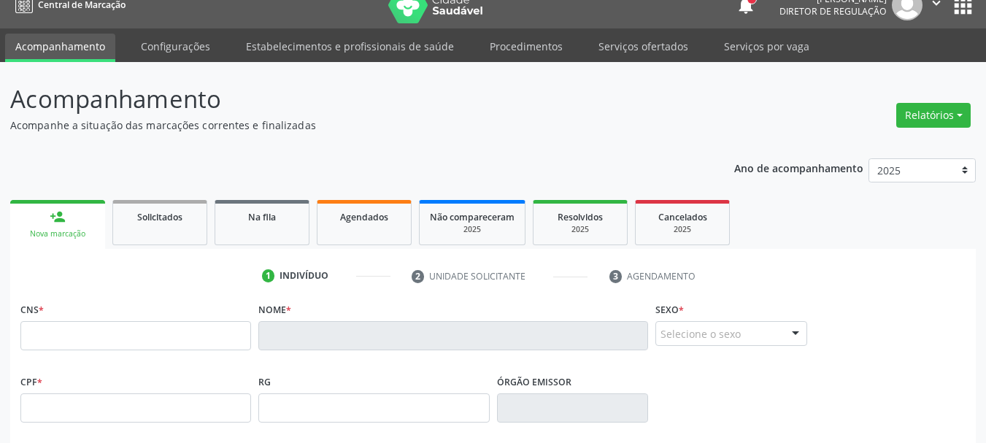
scroll to position [0, 0]
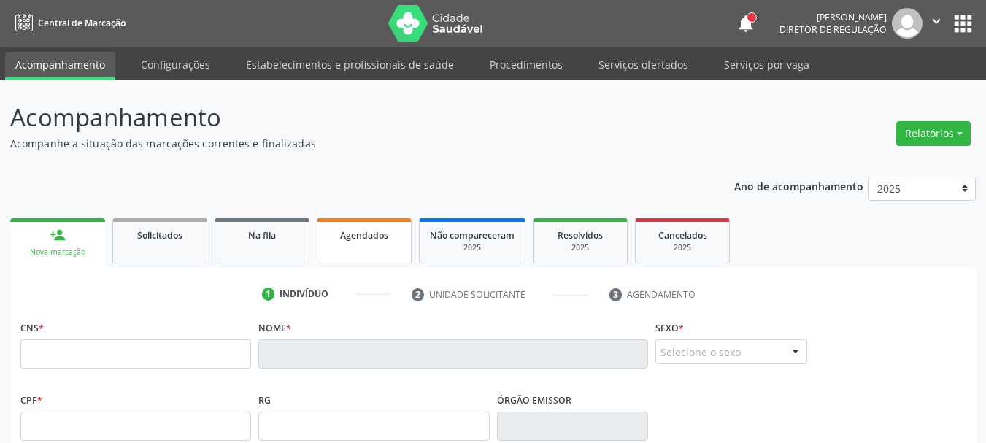
click at [385, 247] on link "Agendados" at bounding box center [364, 240] width 95 height 45
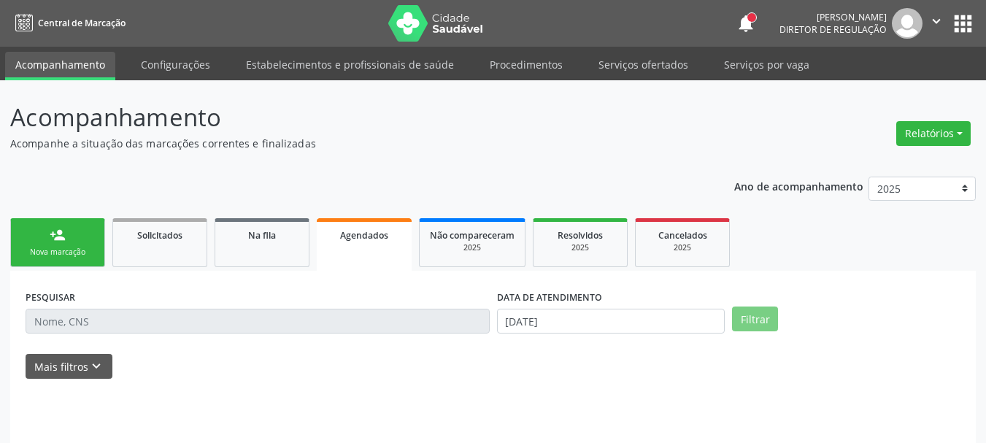
scroll to position [25, 0]
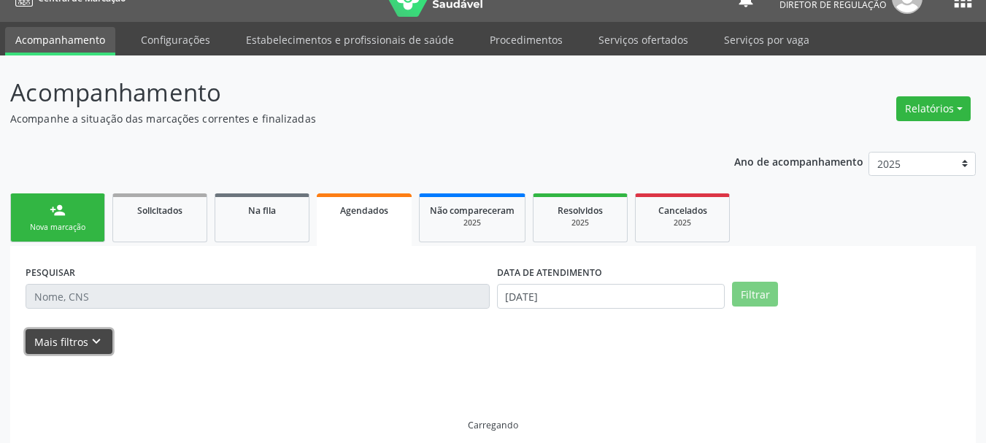
click at [84, 329] on button "Mais filtros keyboard_arrow_down" at bounding box center [69, 342] width 87 height 26
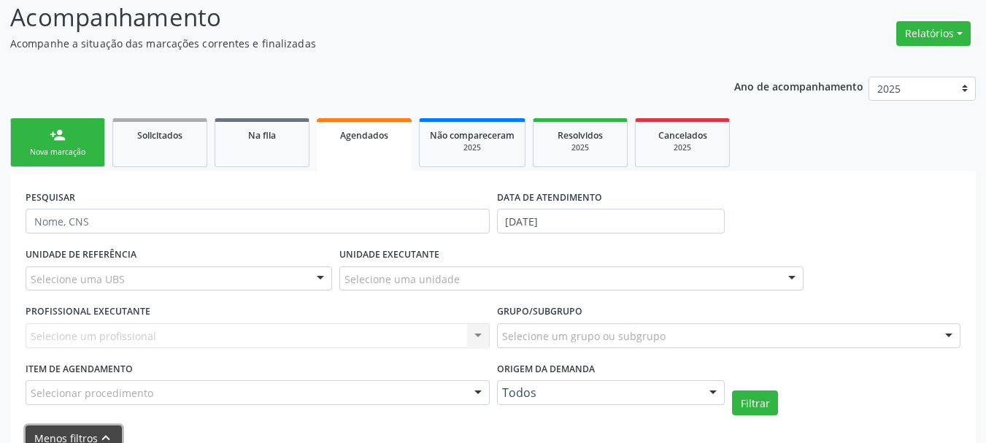
scroll to position [185, 0]
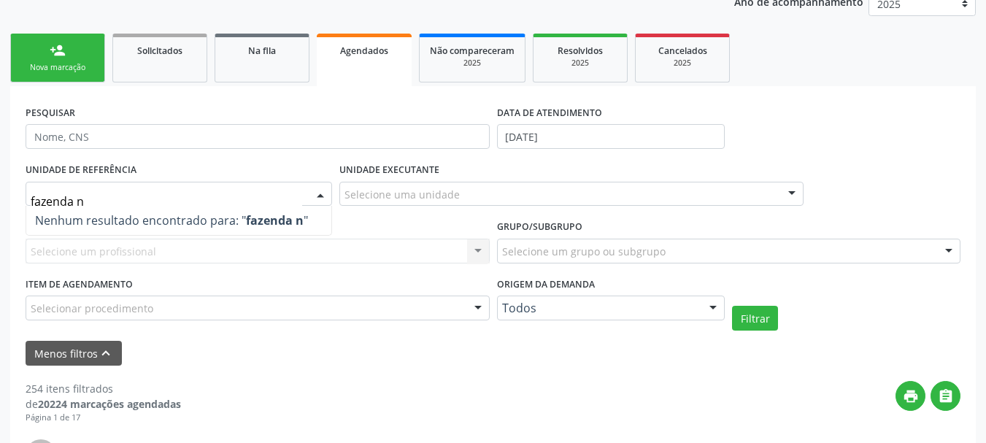
click at [127, 193] on input "fazenda n" at bounding box center [167, 201] width 272 height 29
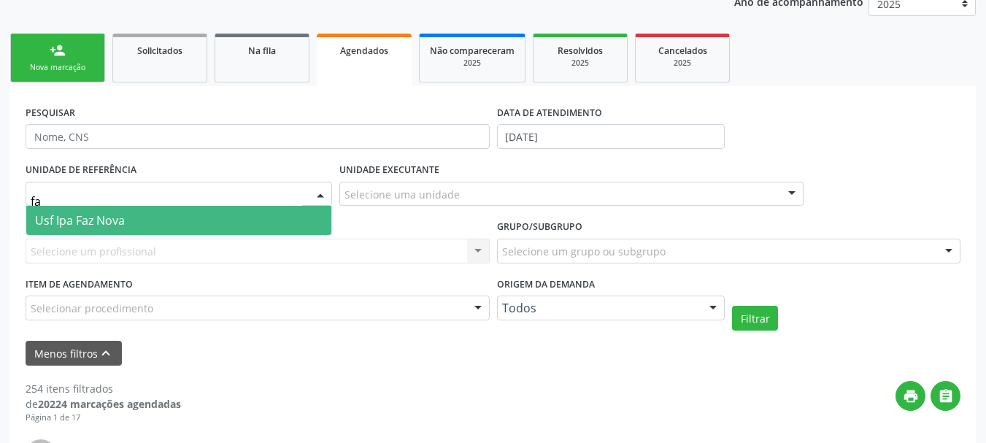
type input "f"
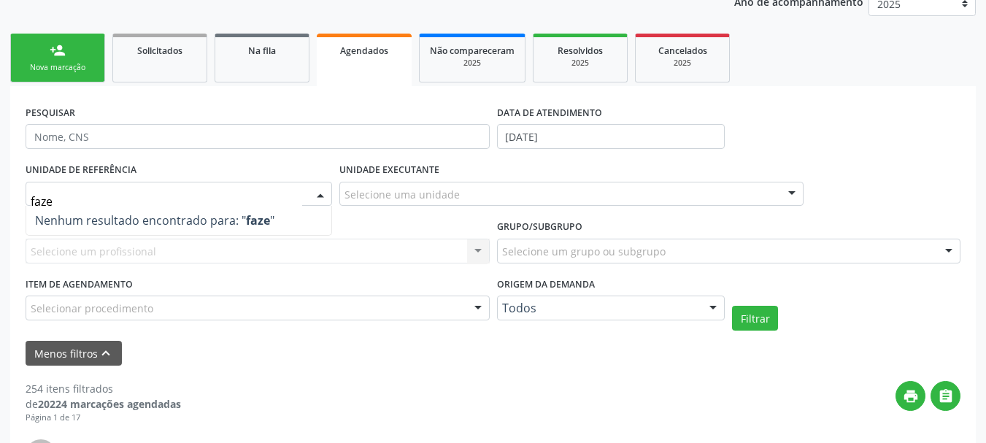
type input "faz"
click at [547, 123] on label "DATA DE ATENDIMENTO" at bounding box center [549, 112] width 105 height 23
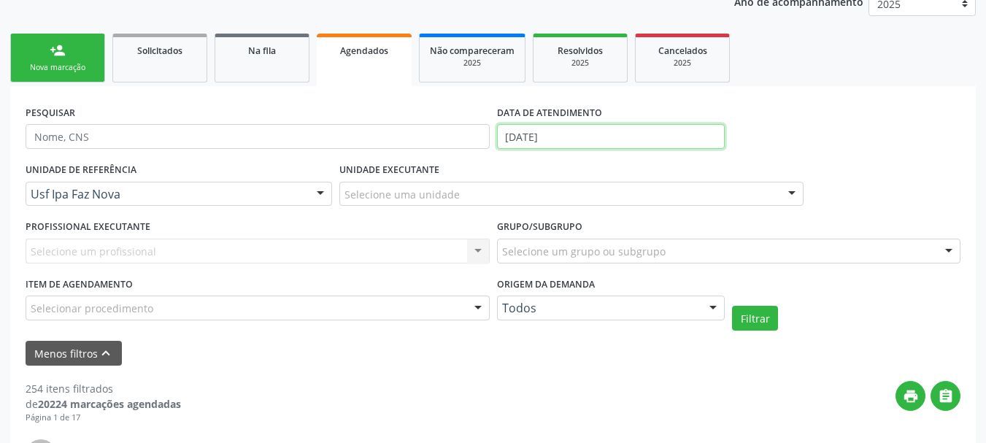
click at [547, 136] on input "01[DATE]" at bounding box center [611, 136] width 228 height 25
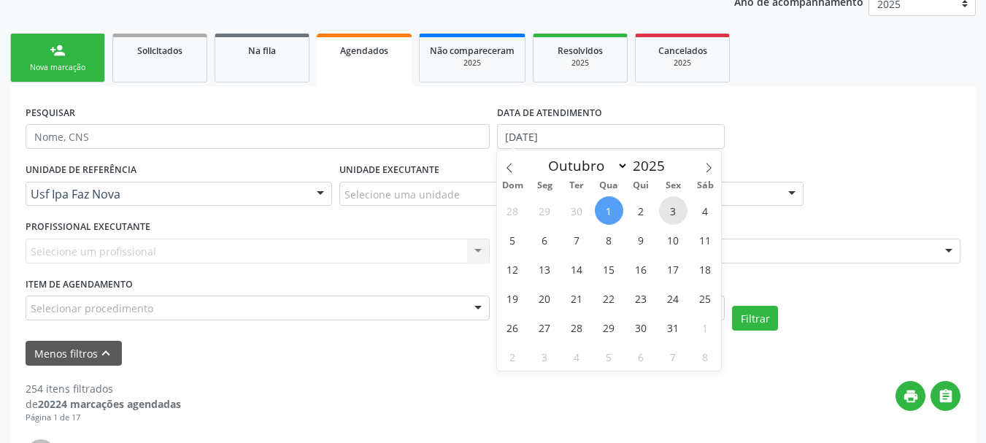
click at [671, 218] on span "3" at bounding box center [673, 210] width 28 height 28
type input "03/10/2025"
click at [671, 218] on span "3" at bounding box center [673, 210] width 28 height 28
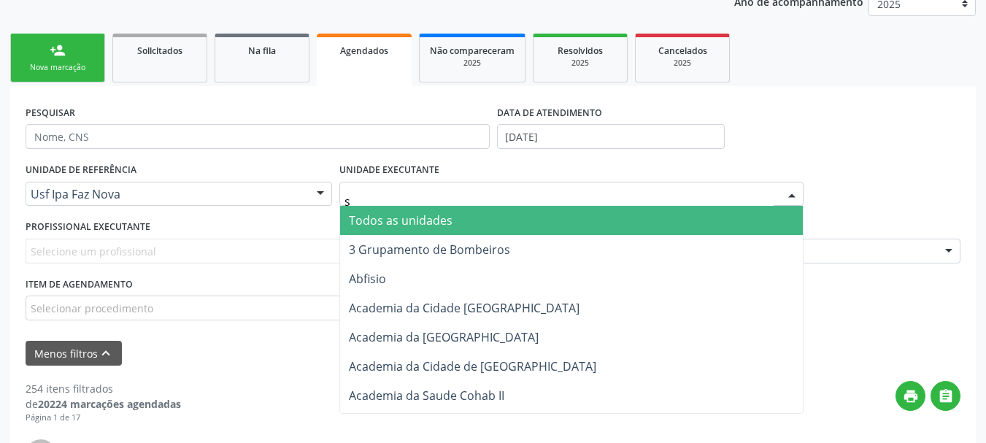
type input "s b"
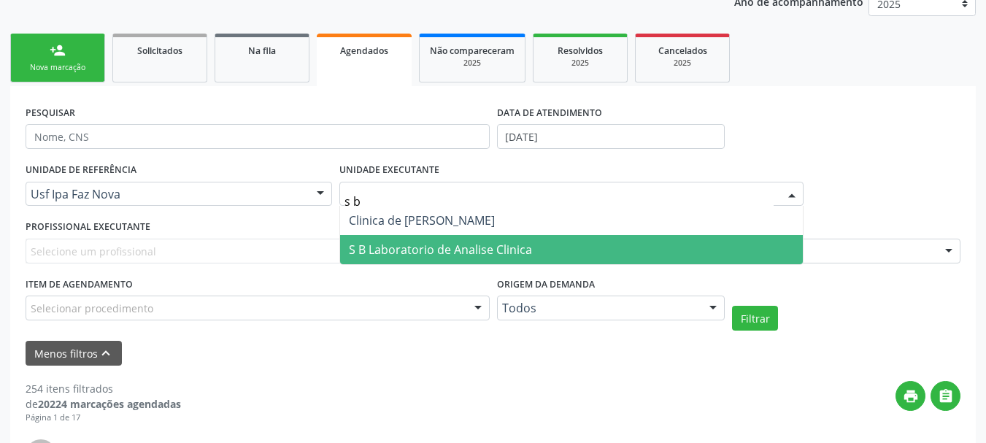
click at [436, 255] on span "S B Laboratorio de Analise Clinica" at bounding box center [440, 250] width 183 height 16
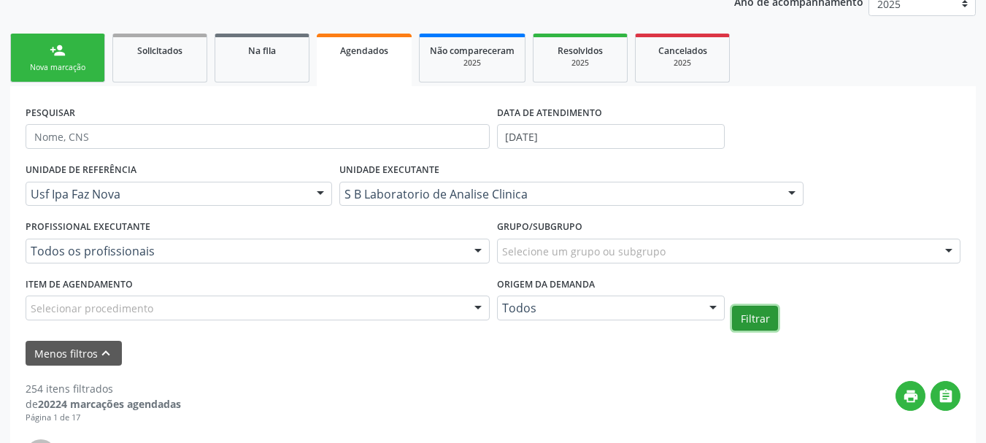
click at [755, 323] on button "Filtrar" at bounding box center [755, 318] width 46 height 25
click at [742, 324] on button "Filtrar" at bounding box center [755, 318] width 46 height 25
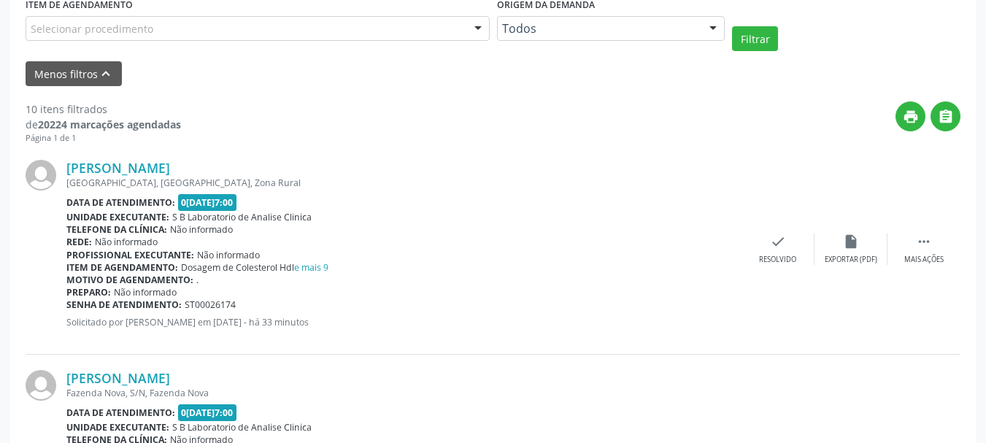
scroll to position [470, 0]
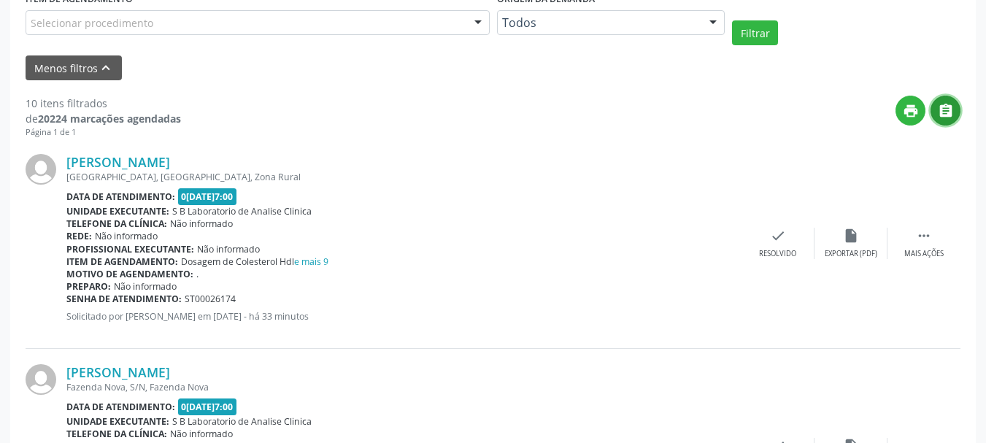
click at [941, 106] on icon "" at bounding box center [946, 111] width 16 height 16
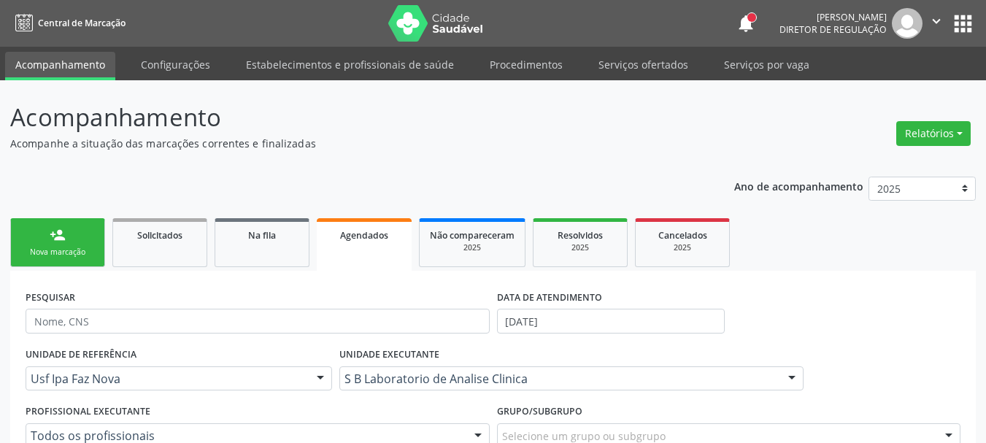
click at [76, 244] on link "person_add Nova marcação" at bounding box center [57, 242] width 95 height 49
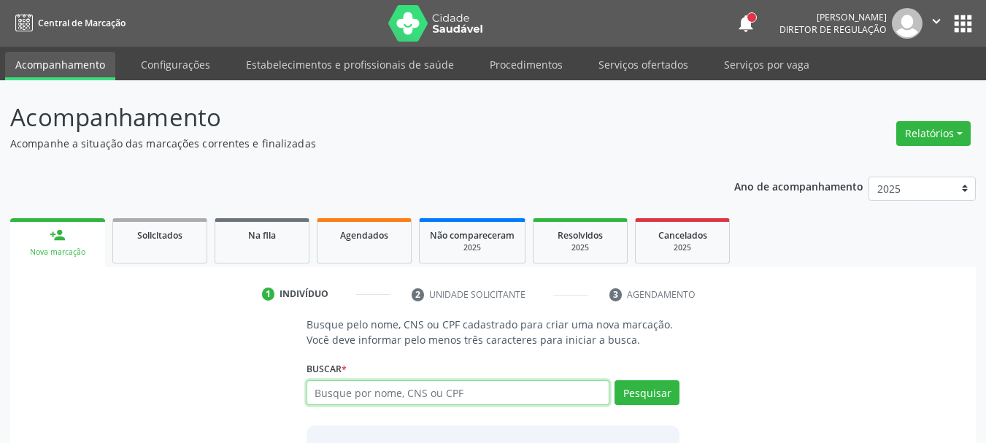
click at [395, 395] on input "text" at bounding box center [459, 392] width 304 height 25
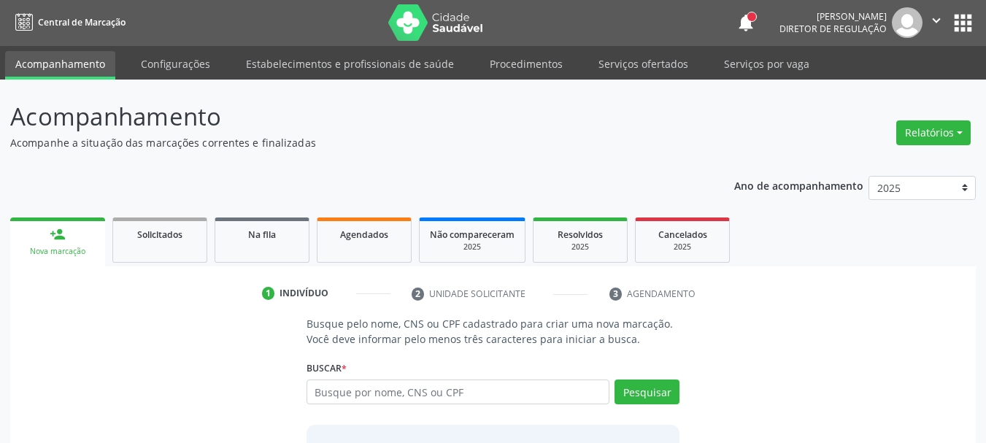
drag, startPoint x: 846, startPoint y: 27, endPoint x: 767, endPoint y: 380, distance: 361.9
click at [778, 379] on div "Busque pelo nome, CNS ou CPF cadastrado para criar uma nova marcação. Você deve…" at bounding box center [492, 428] width 945 height 225
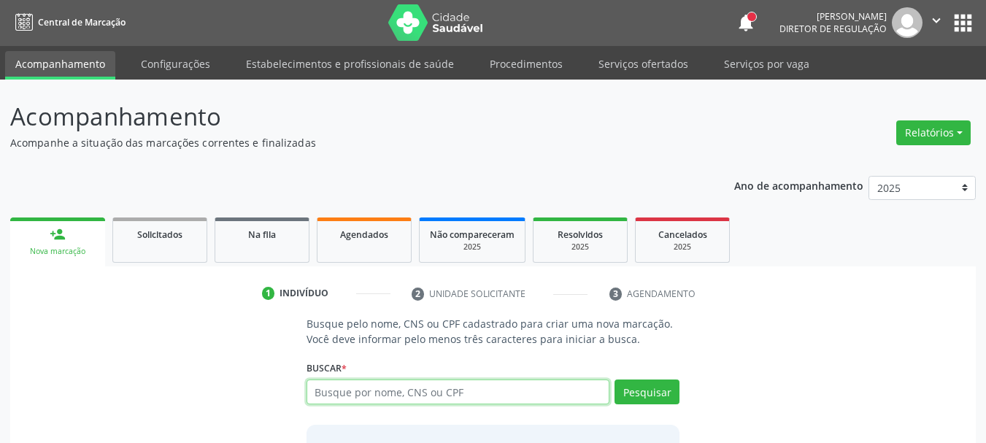
click at [474, 396] on input "text" at bounding box center [459, 392] width 304 height 25
type input "ASHLEY L"
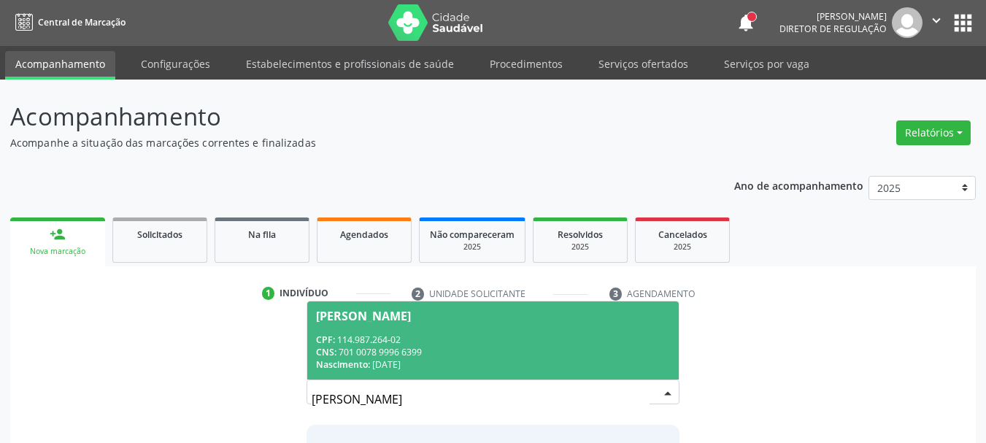
click at [486, 346] on div "CNS: 701 0078 9996 6399" at bounding box center [493, 352] width 355 height 12
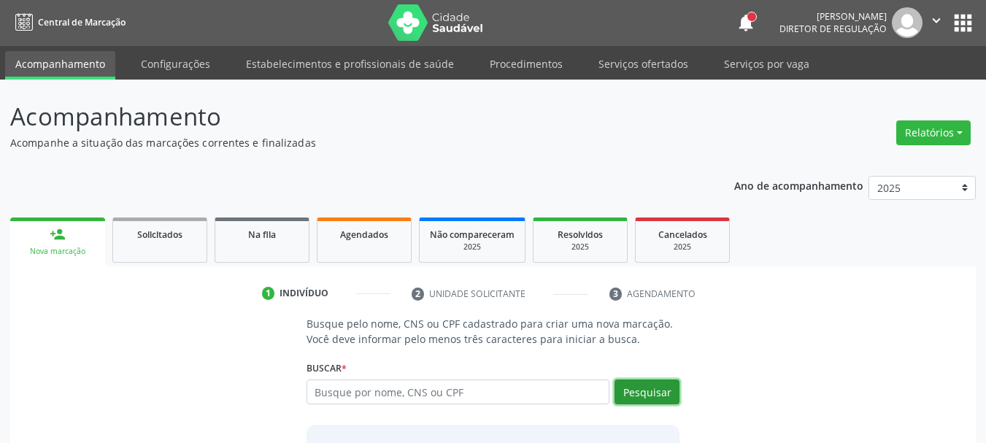
click at [654, 390] on button "Pesquisar" at bounding box center [647, 392] width 65 height 25
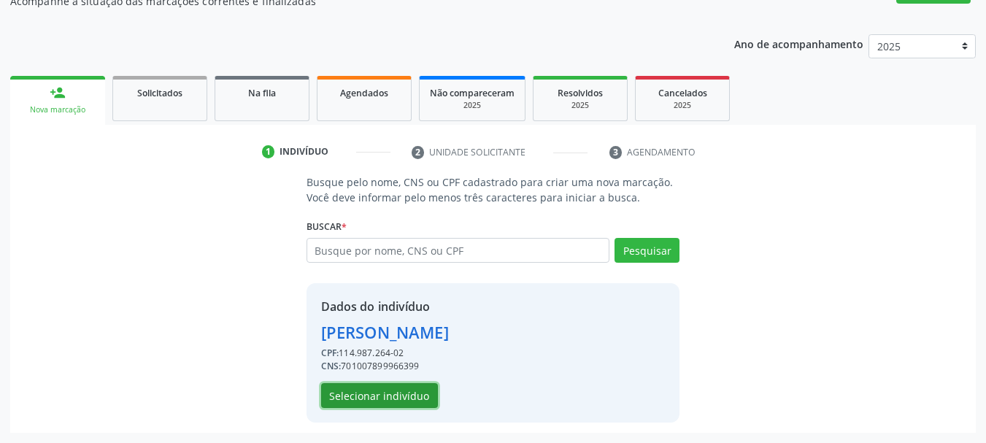
click at [346, 404] on button "Selecionar indivíduo" at bounding box center [379, 395] width 117 height 25
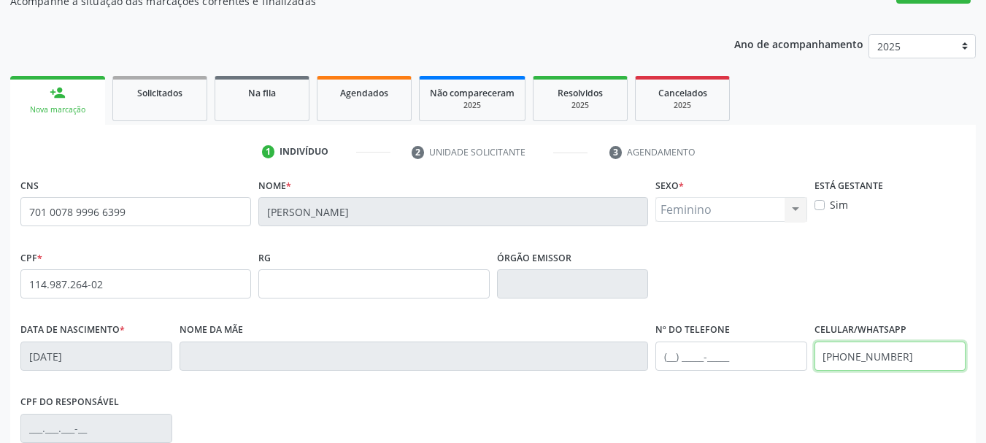
click at [878, 351] on input "(87) 9811-1911" at bounding box center [891, 356] width 152 height 29
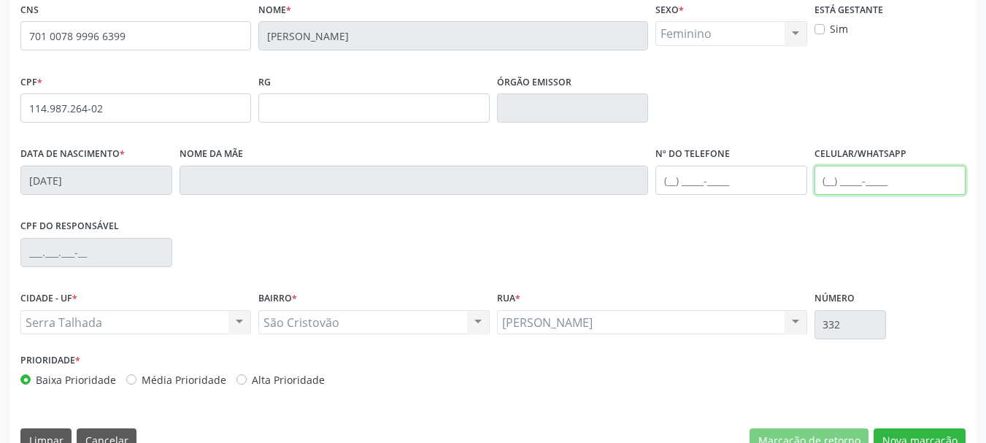
scroll to position [348, 0]
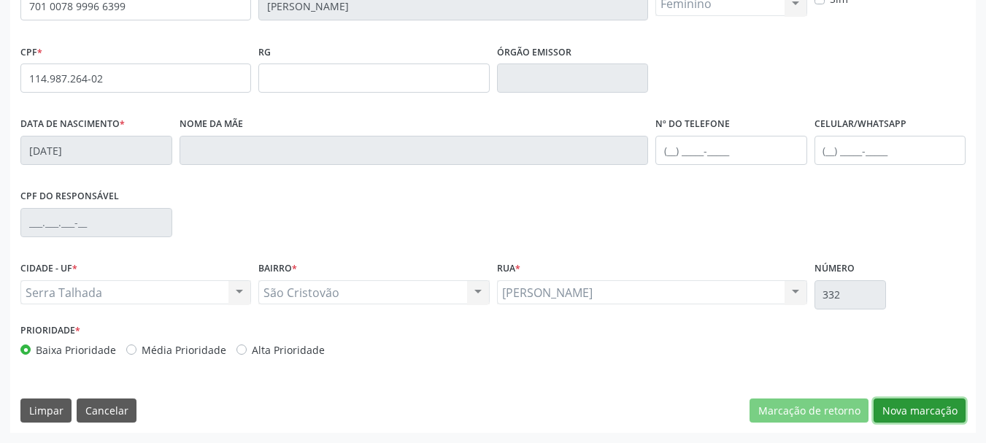
click at [900, 408] on button "Nova marcação" at bounding box center [920, 411] width 92 height 25
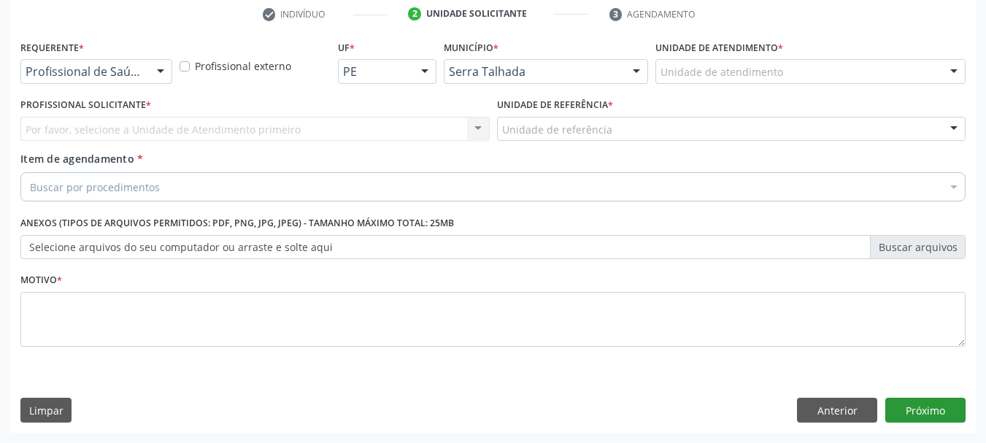
scroll to position [280, 0]
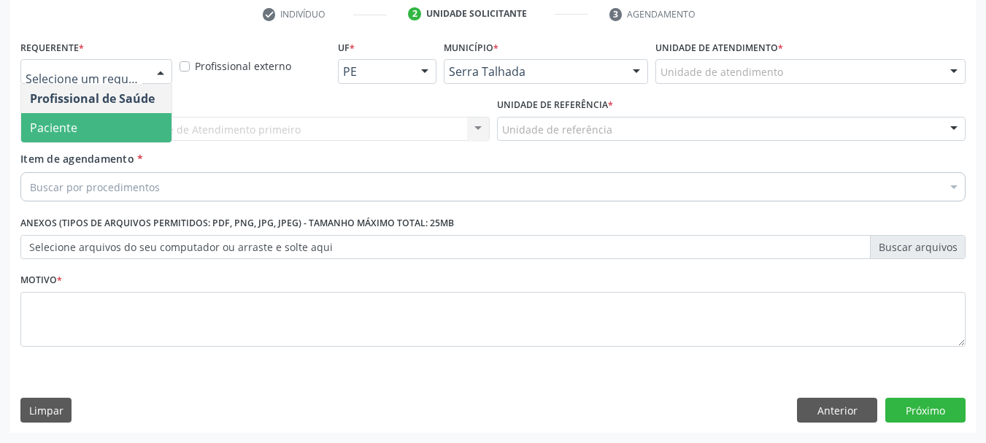
click at [65, 120] on span "Paciente" at bounding box center [53, 128] width 47 height 16
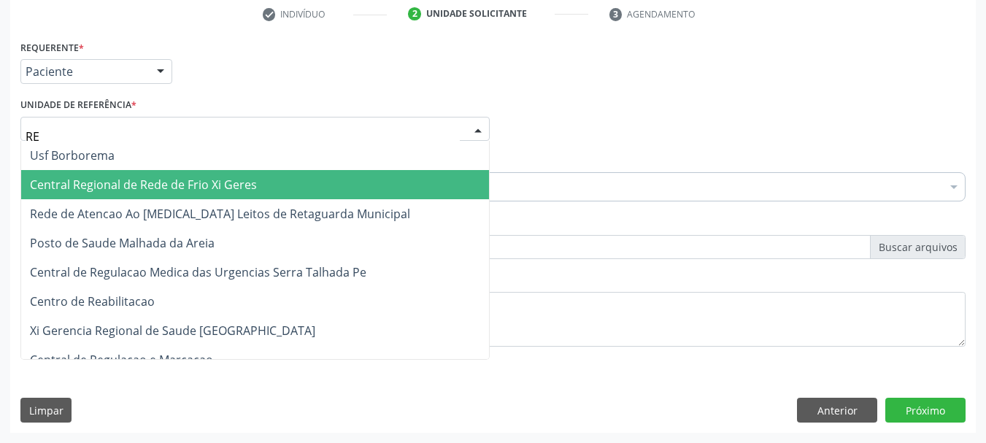
type input "REA"
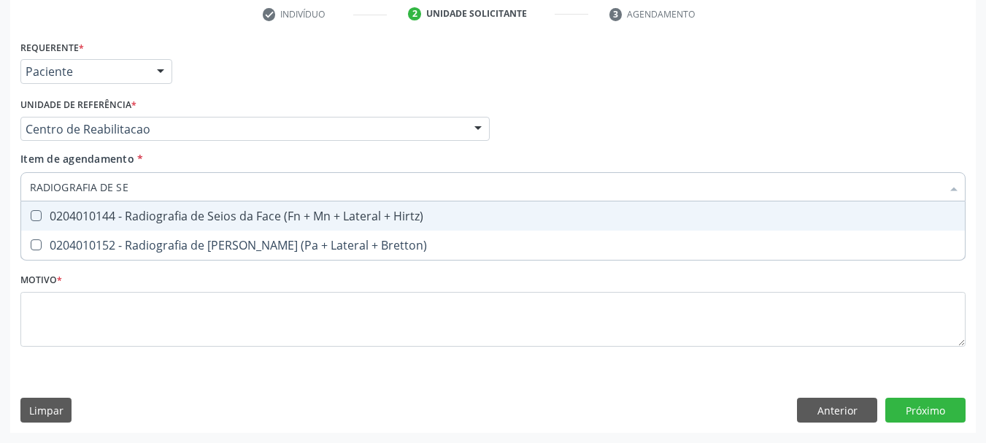
type input "RADIOGRAFIA DE SEI"
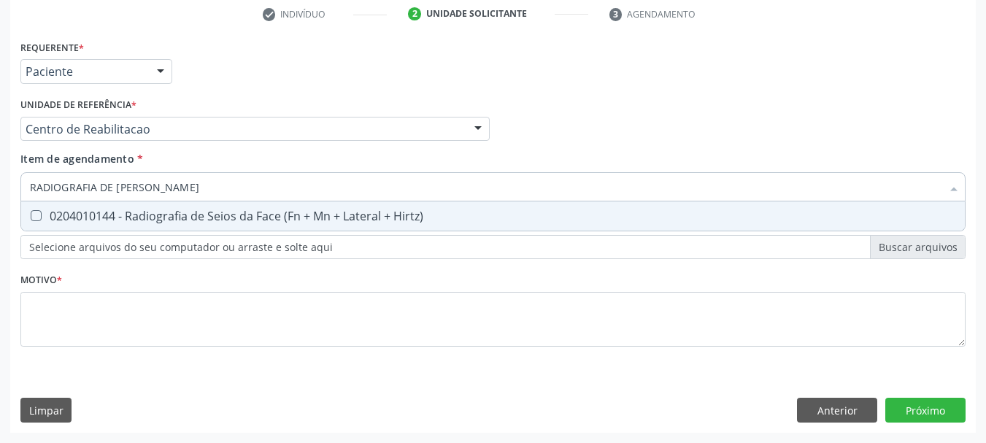
click at [284, 216] on div "0204010144 - Radiografia de Seios da Face (Fn + Mn + Lateral + Hirtz)" at bounding box center [493, 216] width 926 height 12
checkbox Hirtz\) "true"
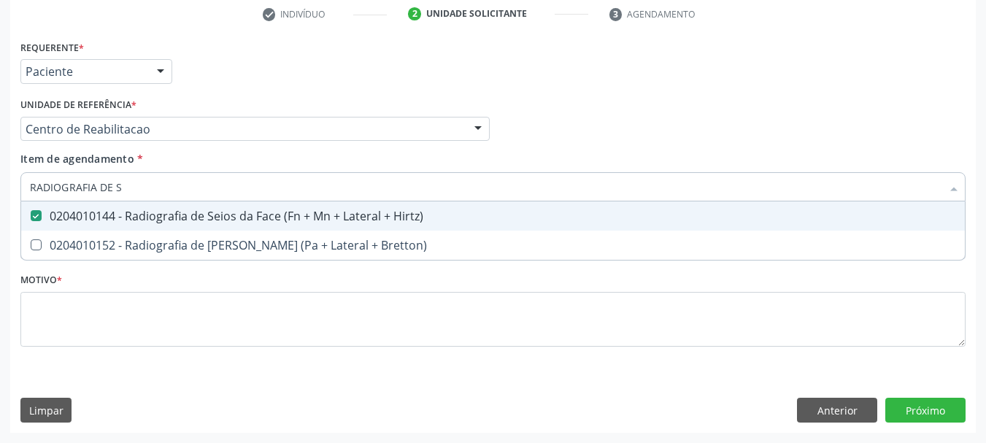
type input "RADIOGRAFIA DE"
checkbox Hirtz\) "false"
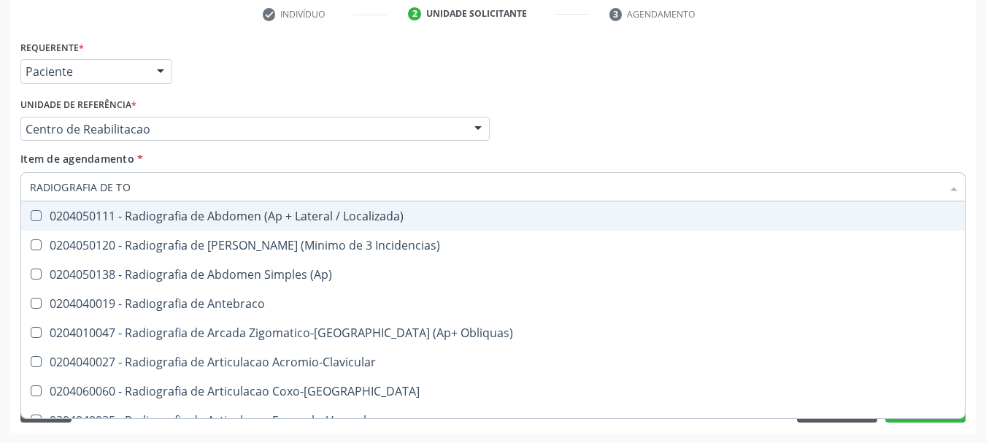
type input "RADIOGRAFIA DE TOR"
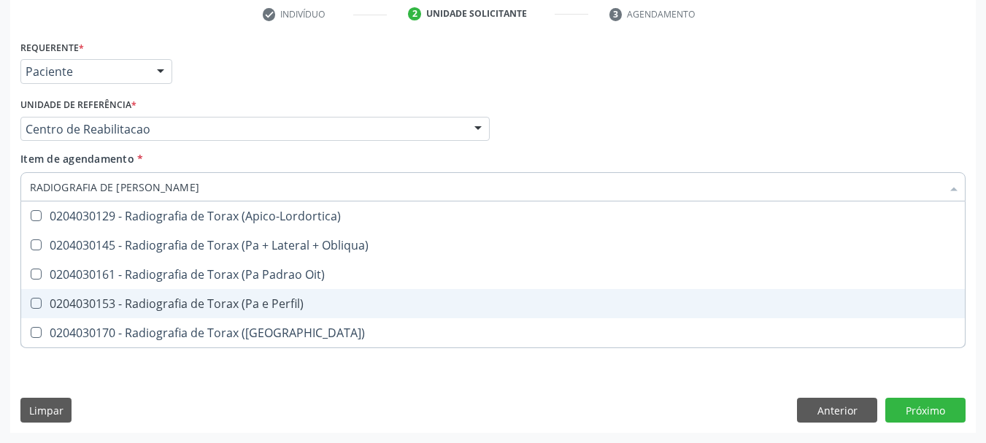
click at [247, 309] on div "0204030153 - Radiografia de Torax (Pa e Perfil)" at bounding box center [493, 304] width 926 height 12
checkbox Perfil\) "true"
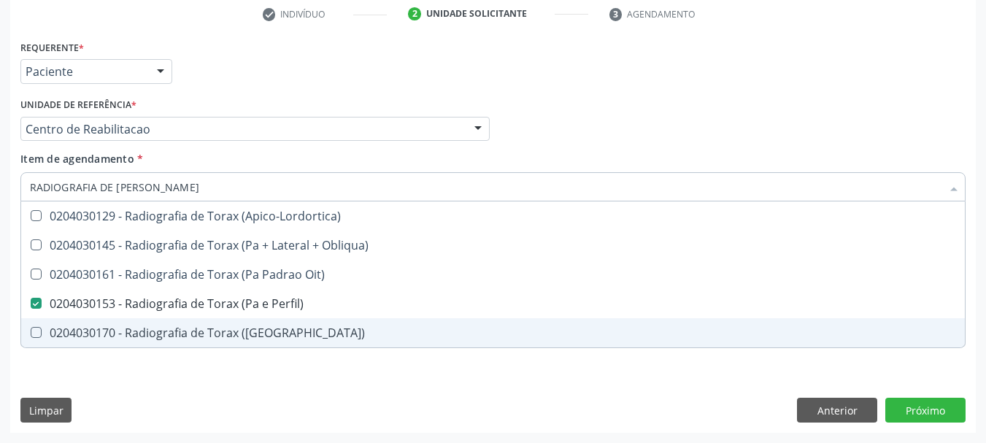
click at [212, 377] on div "Requerente * Paciente Profissional de Saúde Paciente Nenhum resultado encontrad…" at bounding box center [493, 234] width 966 height 396
checkbox Obliqua\) "true"
checkbox Oit\) "true"
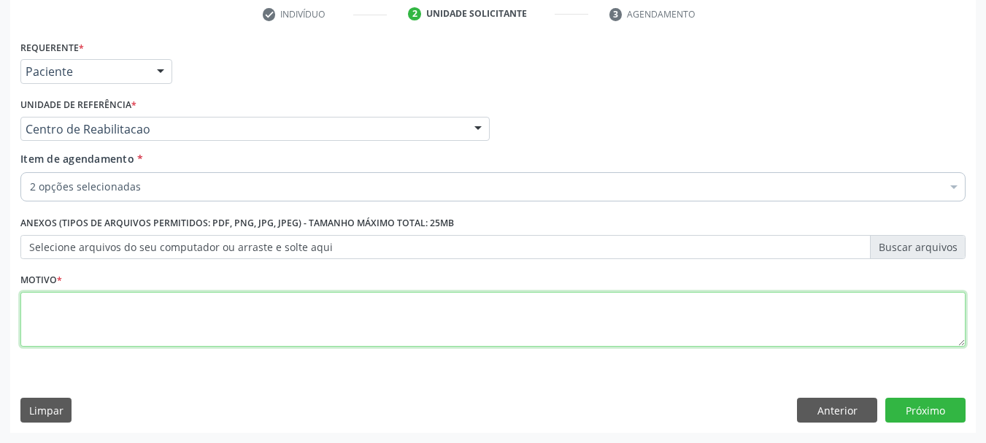
click at [134, 323] on textarea at bounding box center [492, 319] width 945 height 55
click at [149, 316] on textarea at bounding box center [492, 319] width 945 height 55
click at [230, 320] on textarea at bounding box center [492, 319] width 945 height 55
type textarea "SSDF"
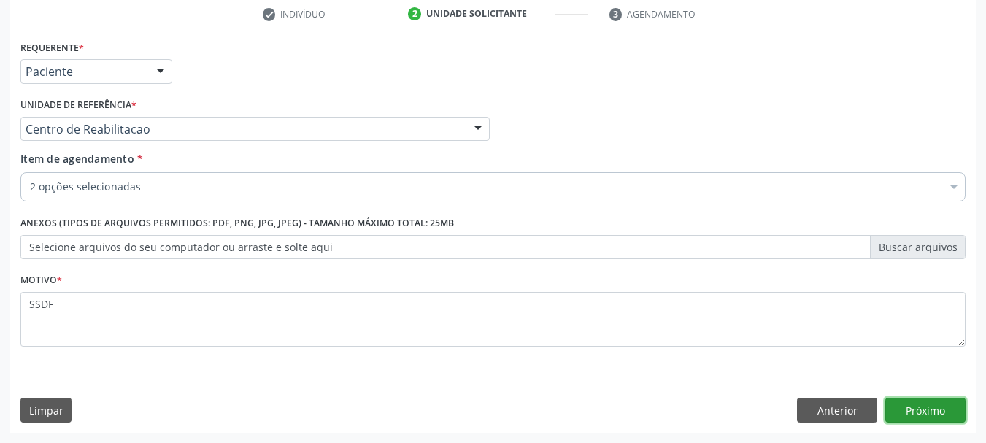
click at [923, 400] on button "Próximo" at bounding box center [925, 410] width 80 height 25
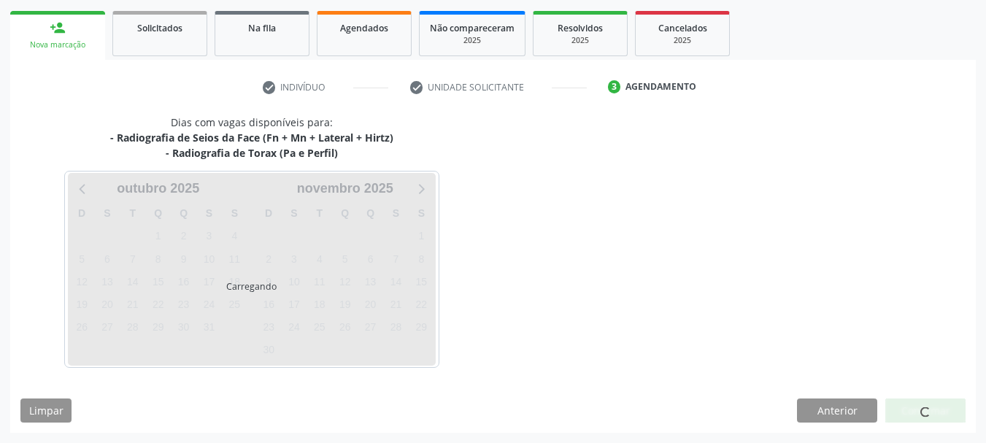
scroll to position [207, 0]
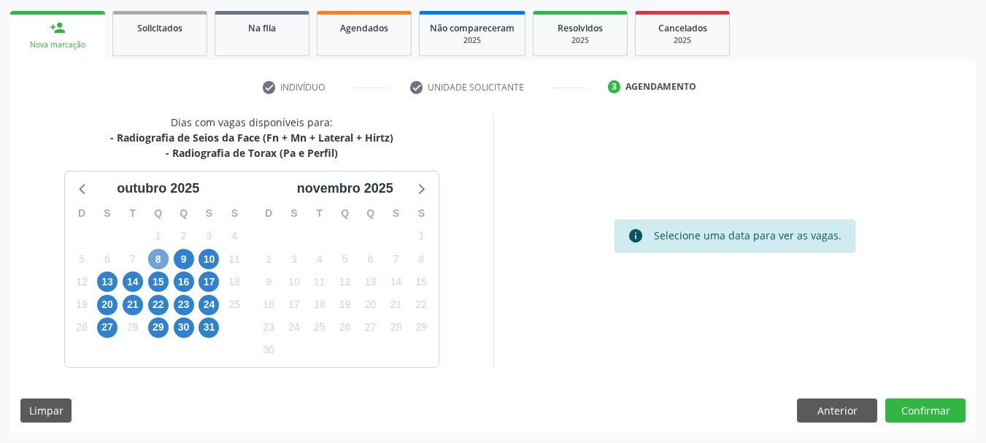
click at [158, 260] on span "8" at bounding box center [158, 259] width 20 height 20
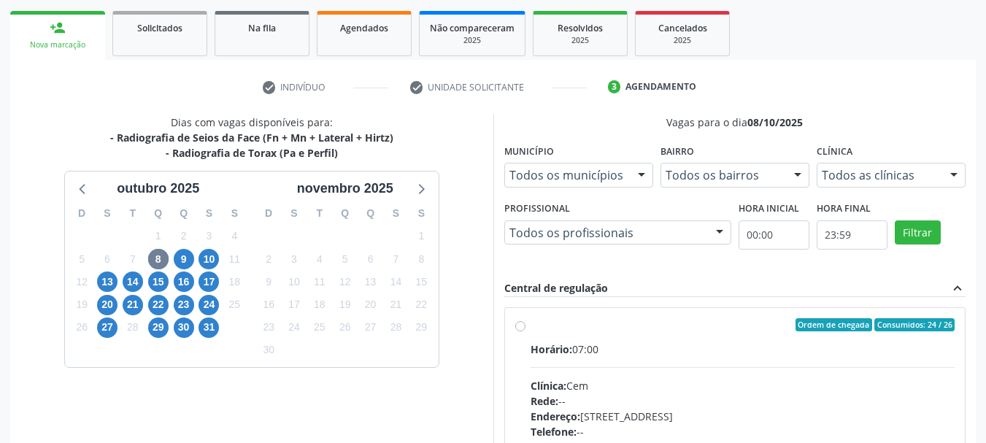
click at [639, 339] on label "Ordem de chegada Consumidos: 24 / 26 Horário: 07:00 Clínica: Cem Rede: -- Ender…" at bounding box center [743, 430] width 425 height 224
click at [526, 331] on input "Ordem de chegada Consumidos: 24 / 26 Horário: 07:00 Clínica: Cem Rede: -- Ender…" at bounding box center [520, 324] width 10 height 13
radio input "true"
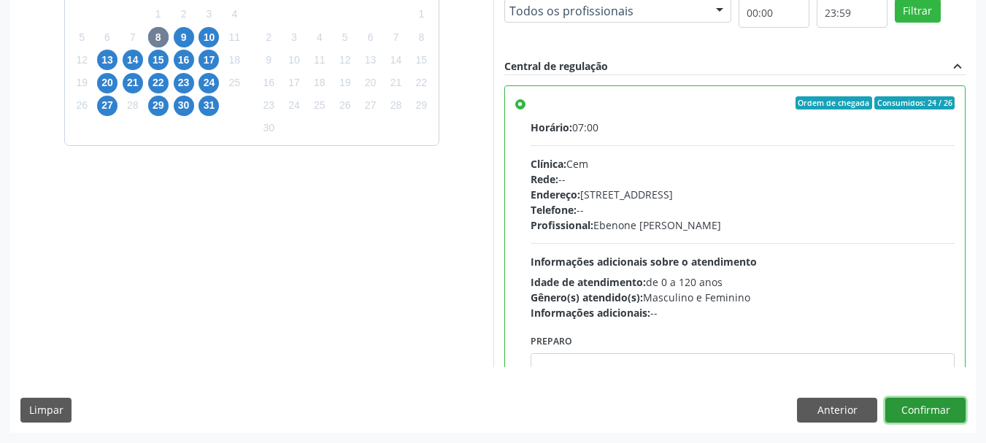
click at [917, 402] on button "Confirmar" at bounding box center [925, 410] width 80 height 25
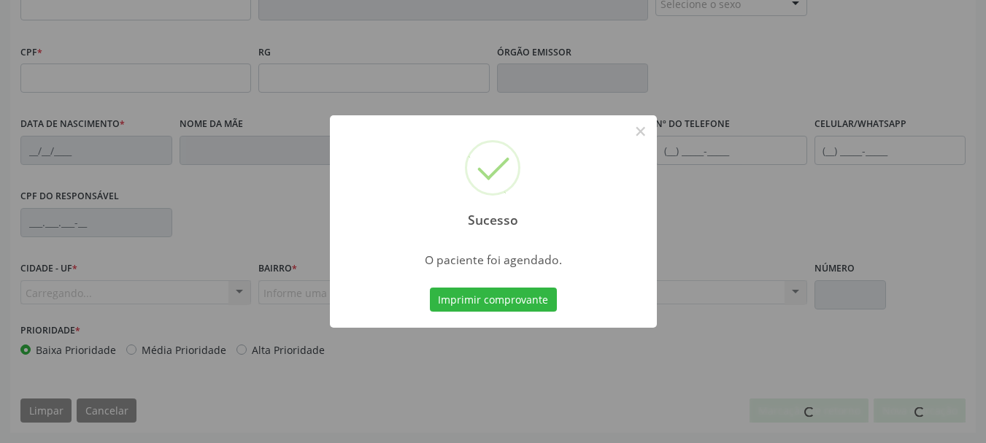
scroll to position [348, 0]
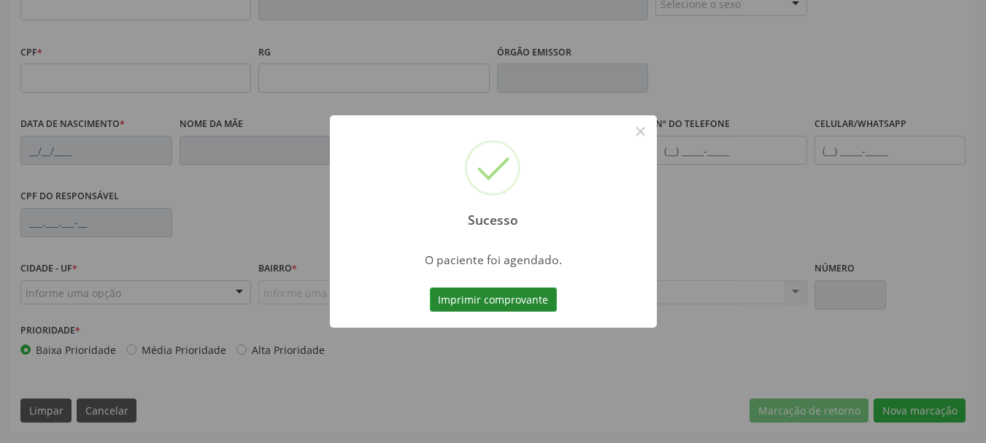
click at [496, 300] on button "Imprimir comprovante" at bounding box center [493, 300] width 127 height 25
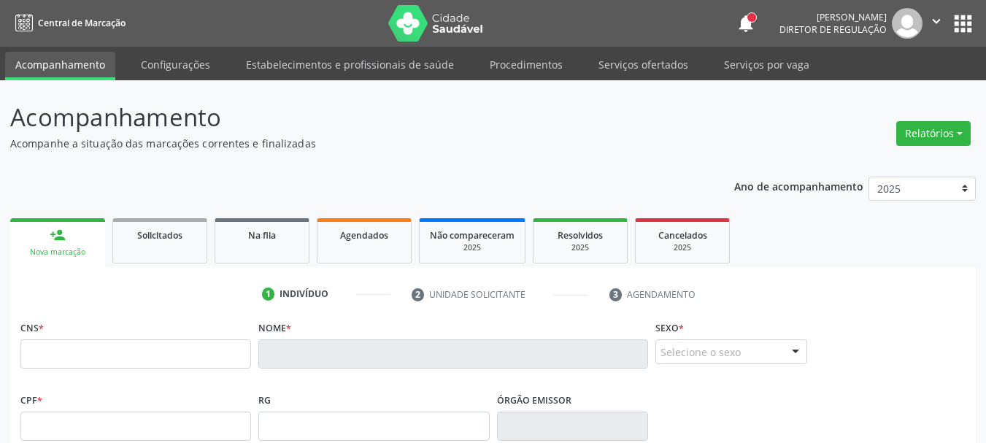
scroll to position [348, 0]
